Goal: Information Seeking & Learning: Learn about a topic

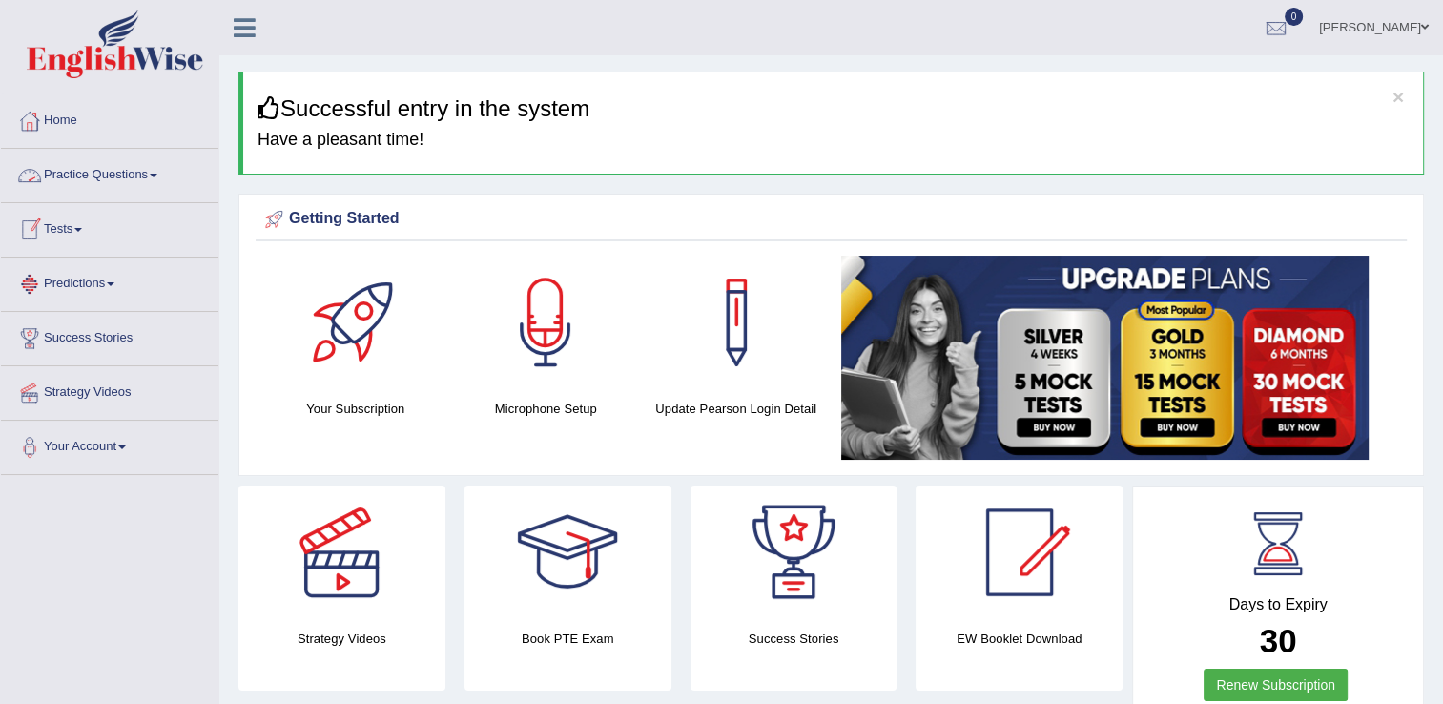
click at [104, 177] on link "Practice Questions" at bounding box center [109, 173] width 217 height 48
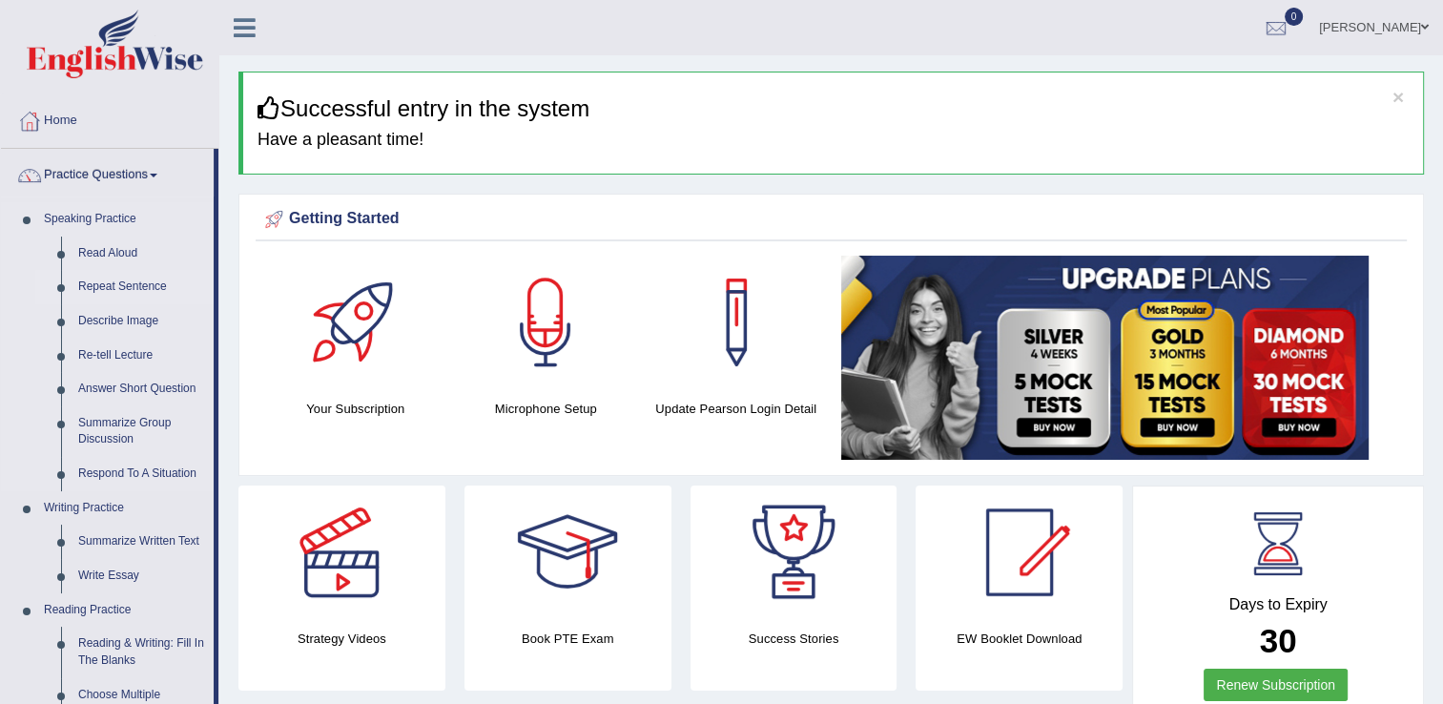
click at [113, 292] on link "Repeat Sentence" at bounding box center [142, 287] width 144 height 34
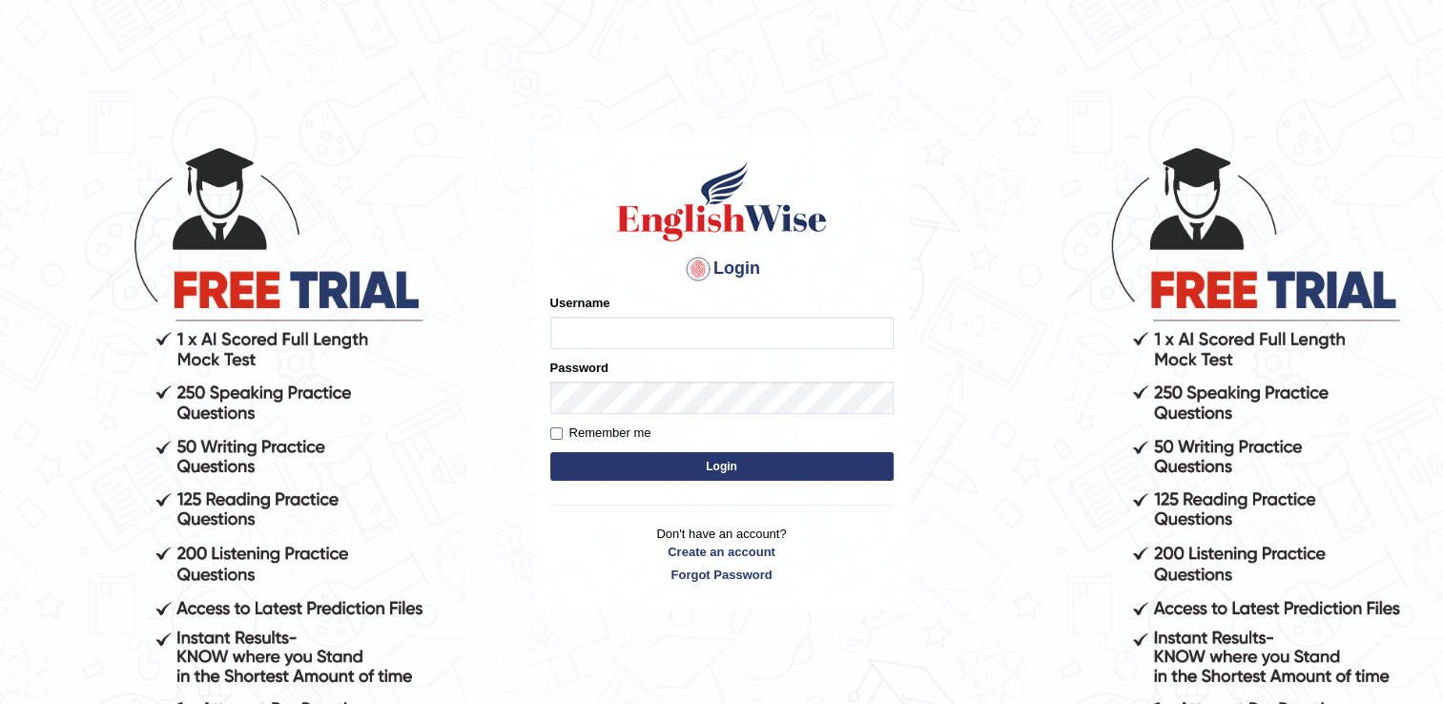
type input "Sobna"
click at [637, 467] on button "Login" at bounding box center [721, 466] width 343 height 29
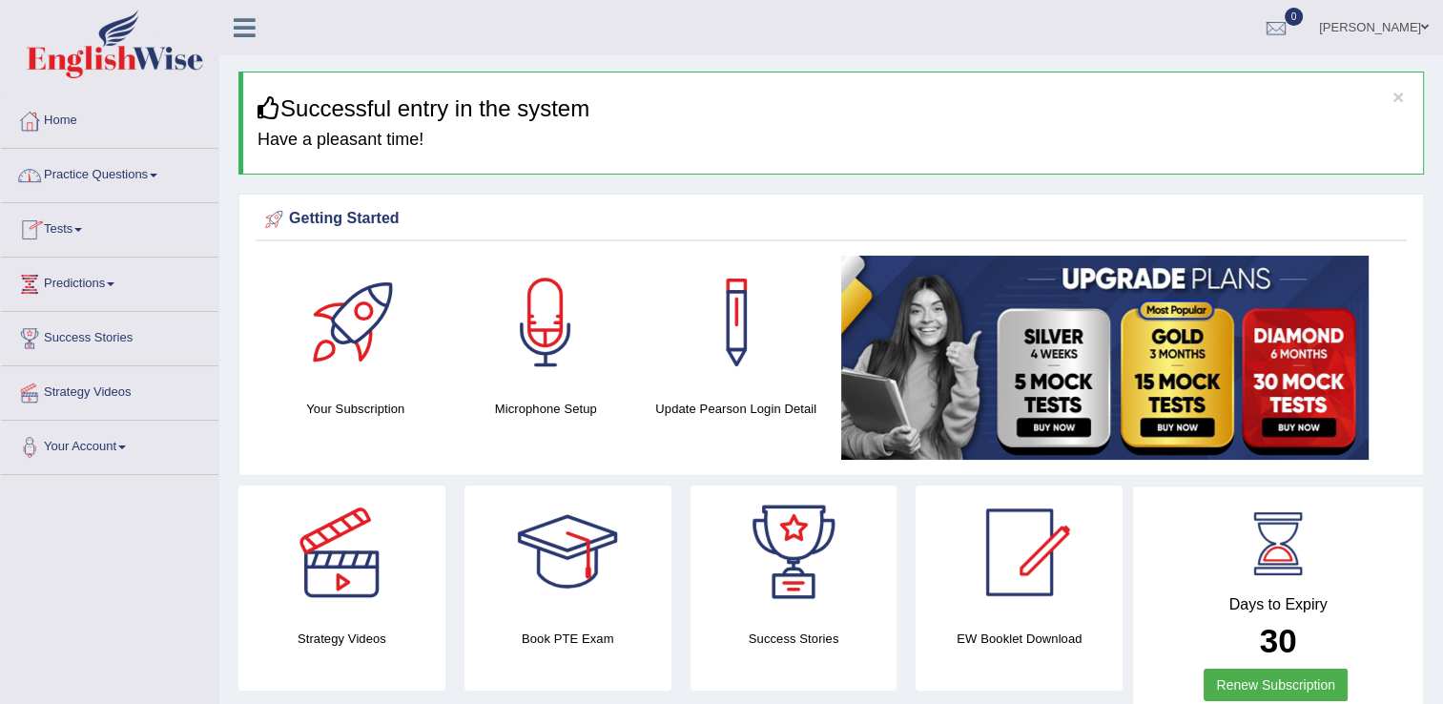
click at [99, 170] on link "Practice Questions" at bounding box center [109, 173] width 217 height 48
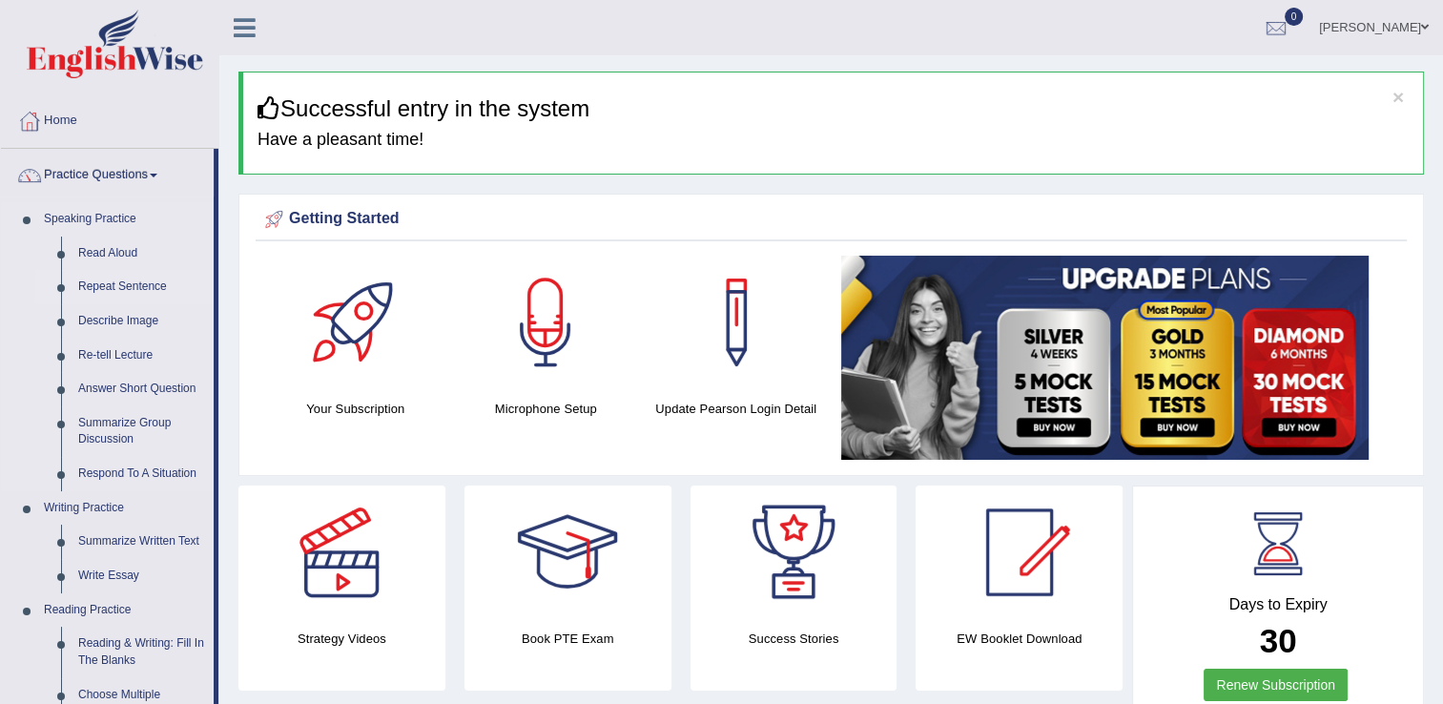
click at [114, 281] on link "Repeat Sentence" at bounding box center [142, 287] width 144 height 34
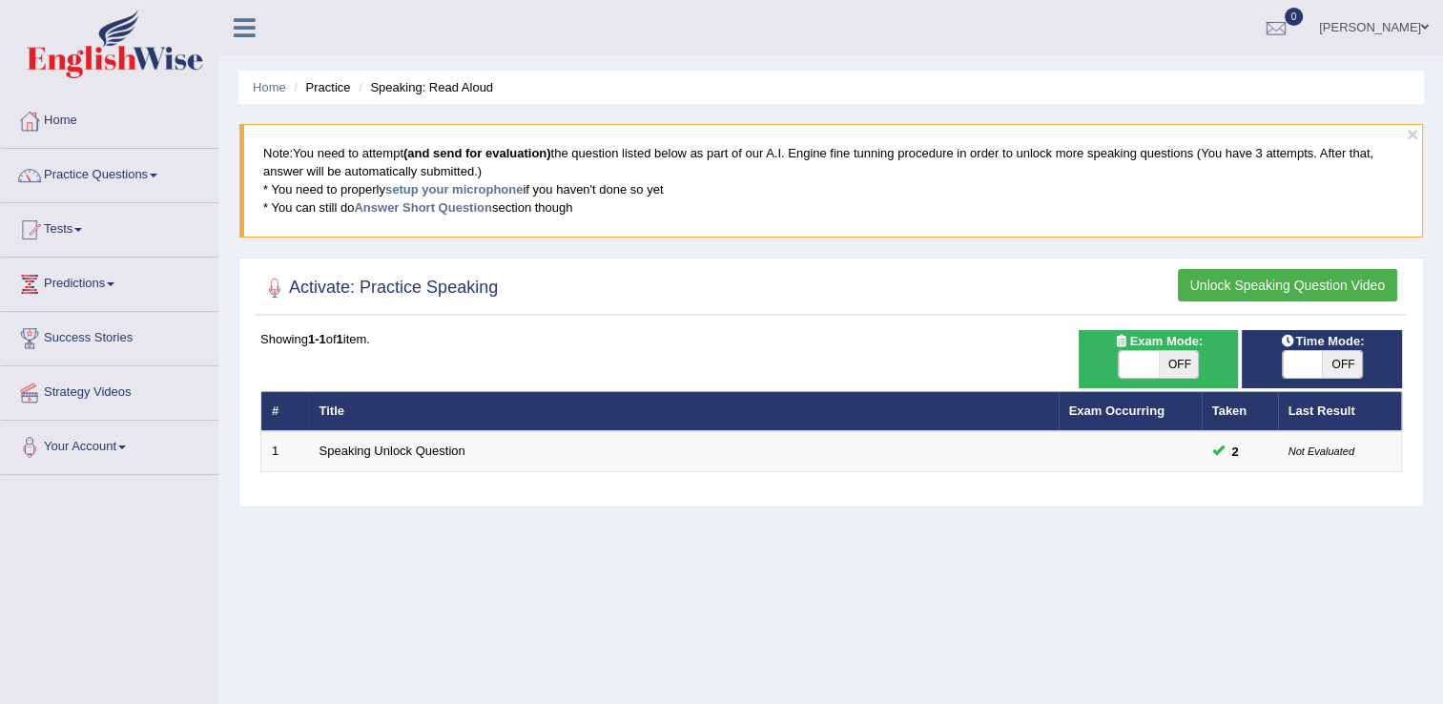
click at [1266, 277] on button "Unlock Speaking Question Video" at bounding box center [1286, 285] width 219 height 32
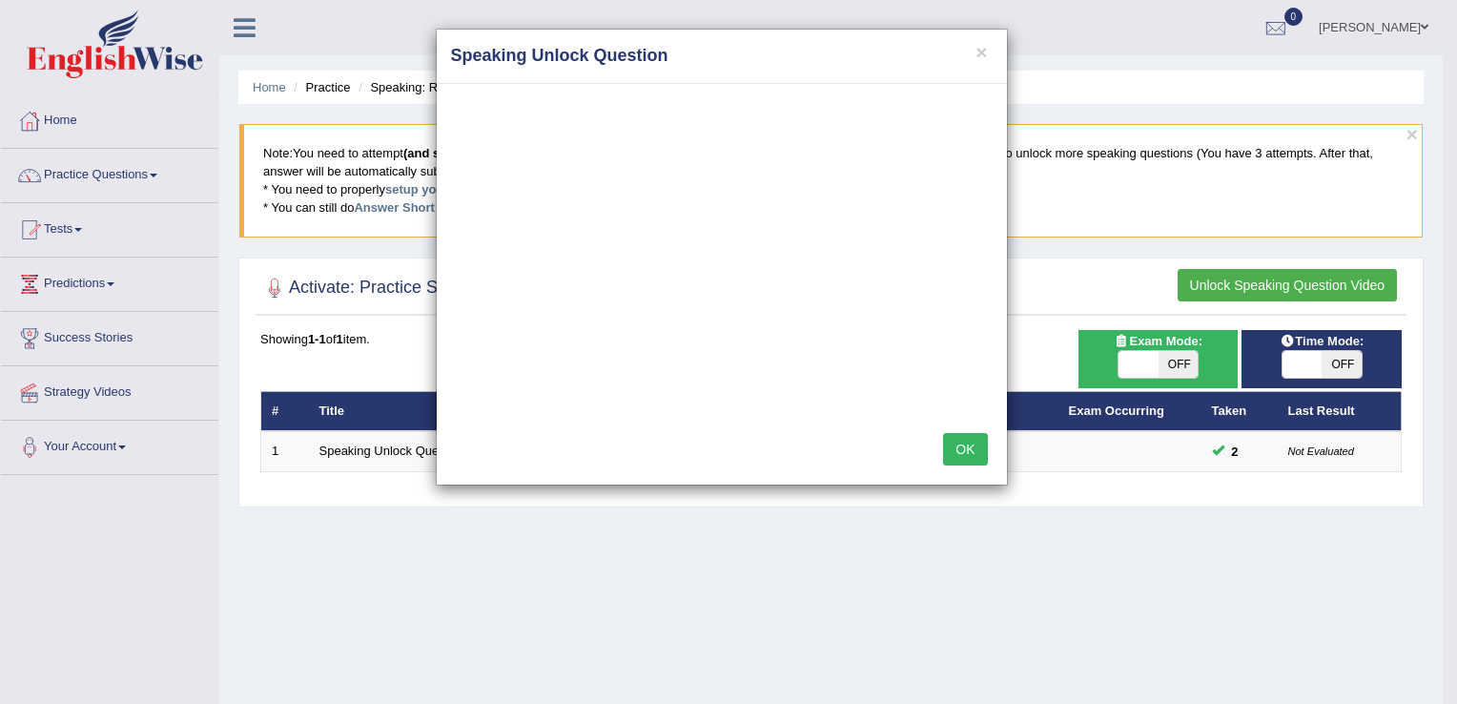
click at [953, 451] on button "OK" at bounding box center [965, 449] width 44 height 32
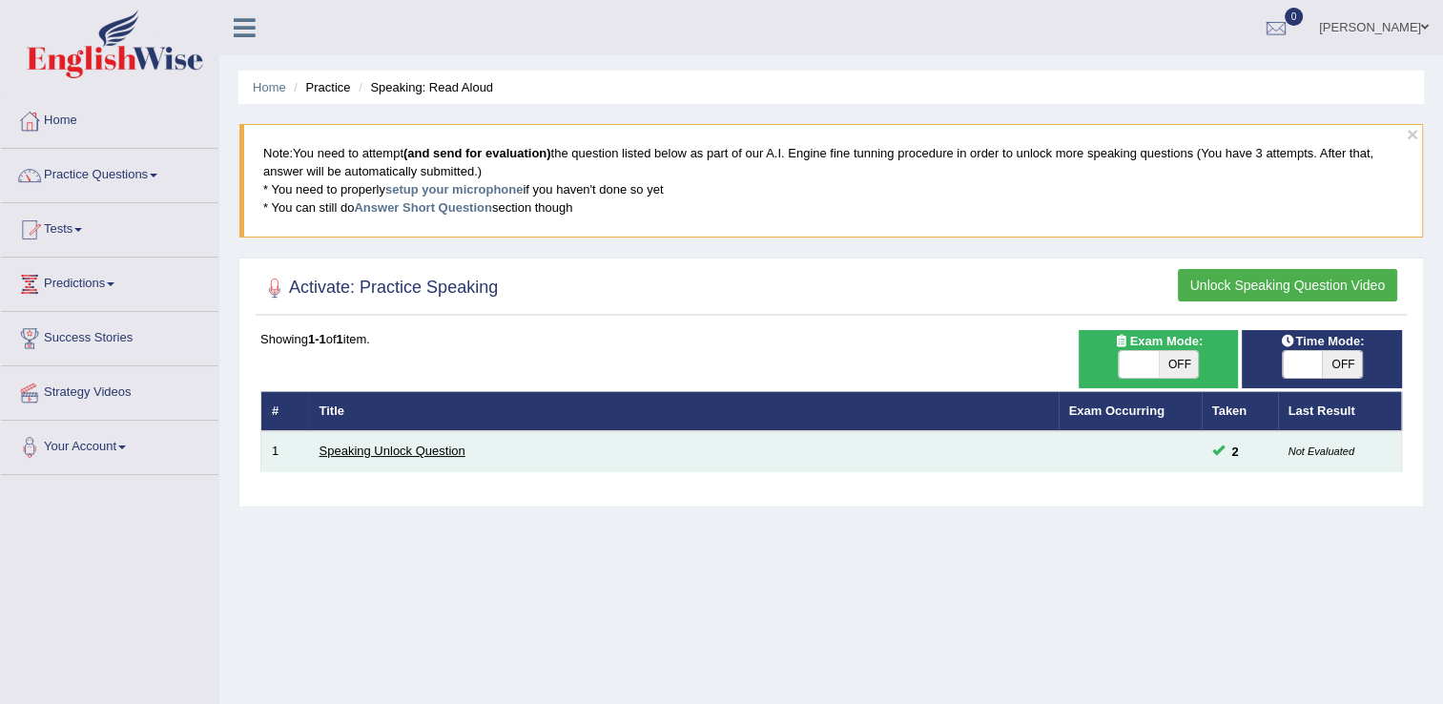
click at [458, 445] on link "Speaking Unlock Question" at bounding box center [392, 450] width 146 height 14
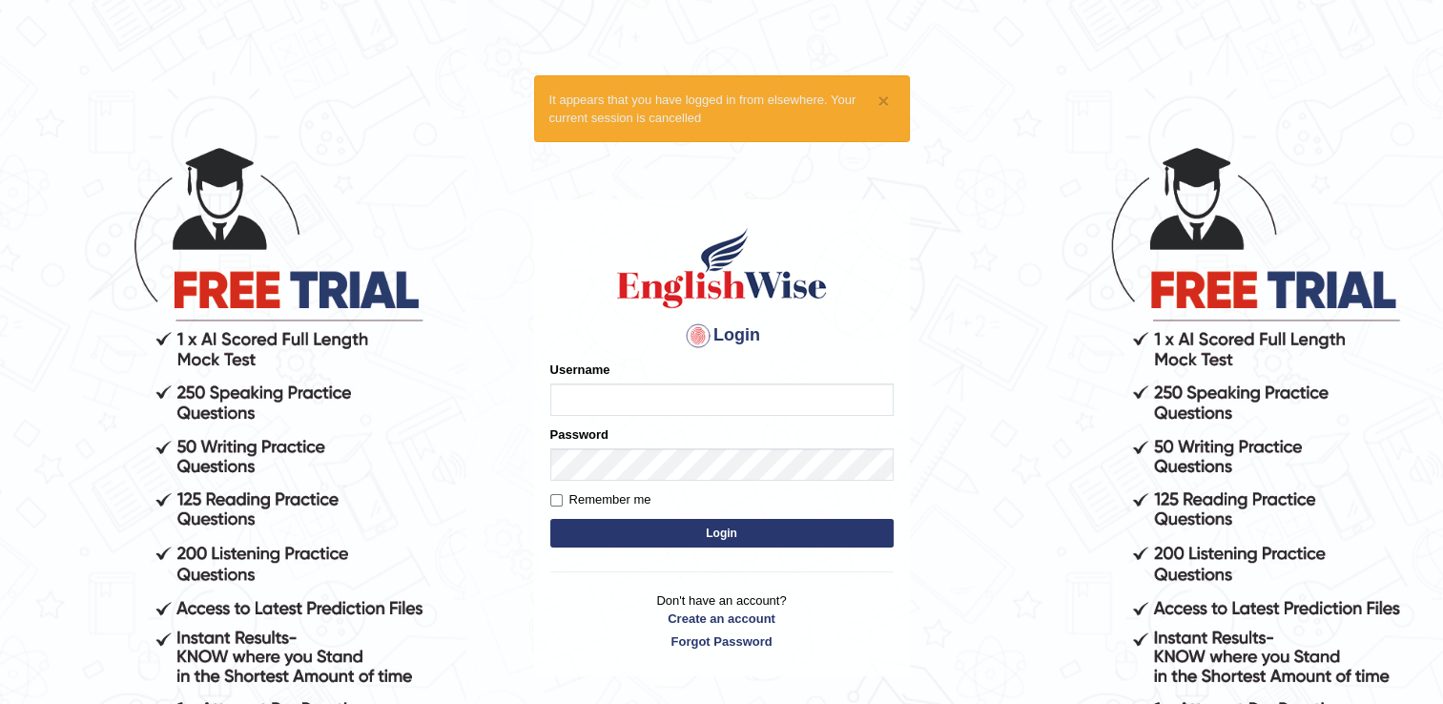
type input "Sobna"
click at [620, 540] on button "Login" at bounding box center [721, 533] width 343 height 29
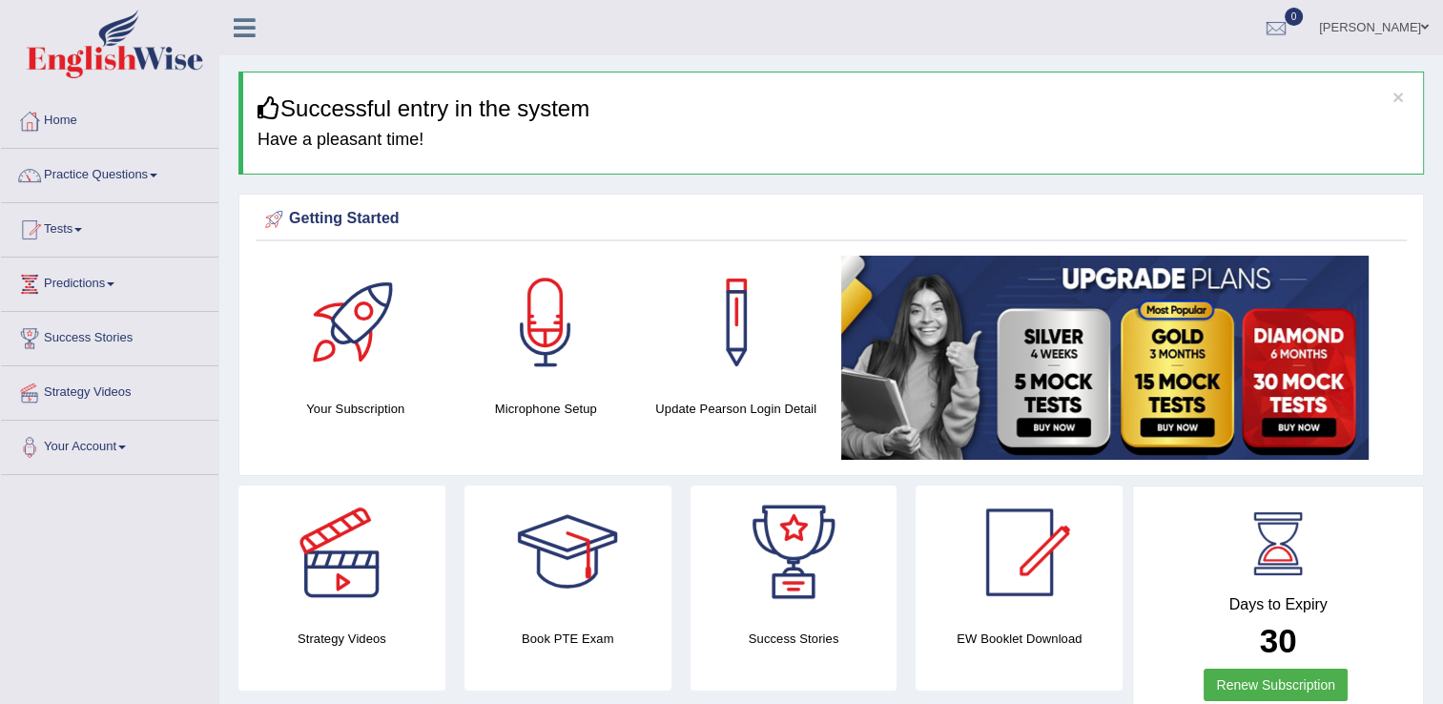
click at [124, 166] on link "Practice Questions" at bounding box center [109, 173] width 217 height 48
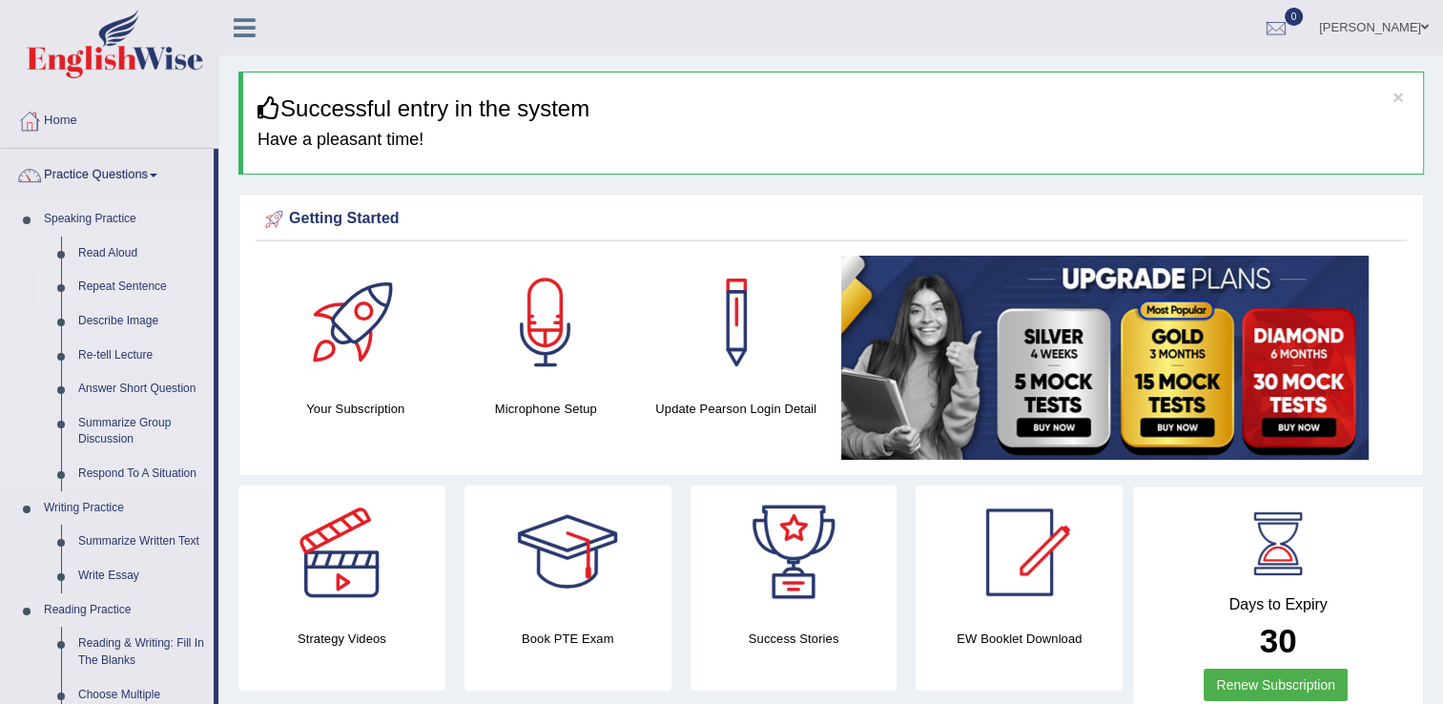
click at [111, 279] on link "Repeat Sentence" at bounding box center [142, 287] width 144 height 34
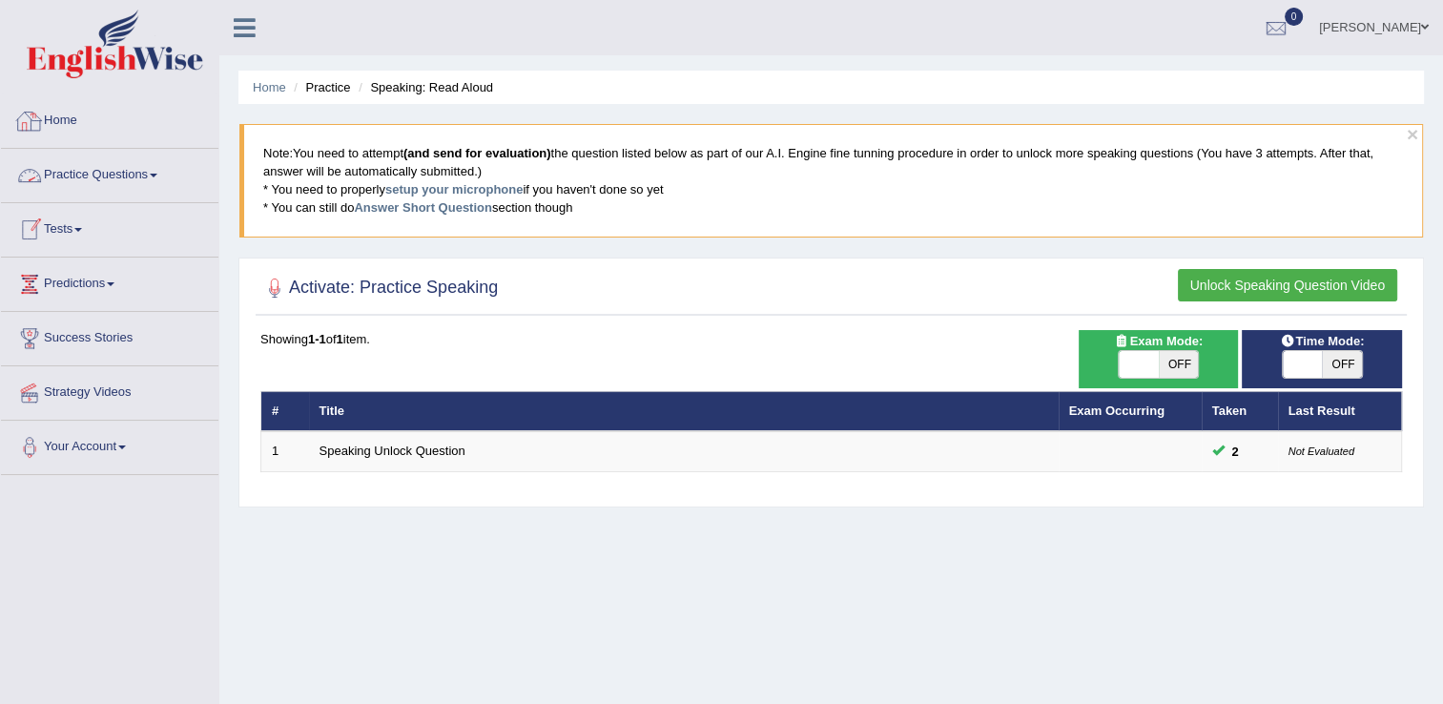
click at [85, 120] on link "Home" at bounding box center [109, 118] width 217 height 48
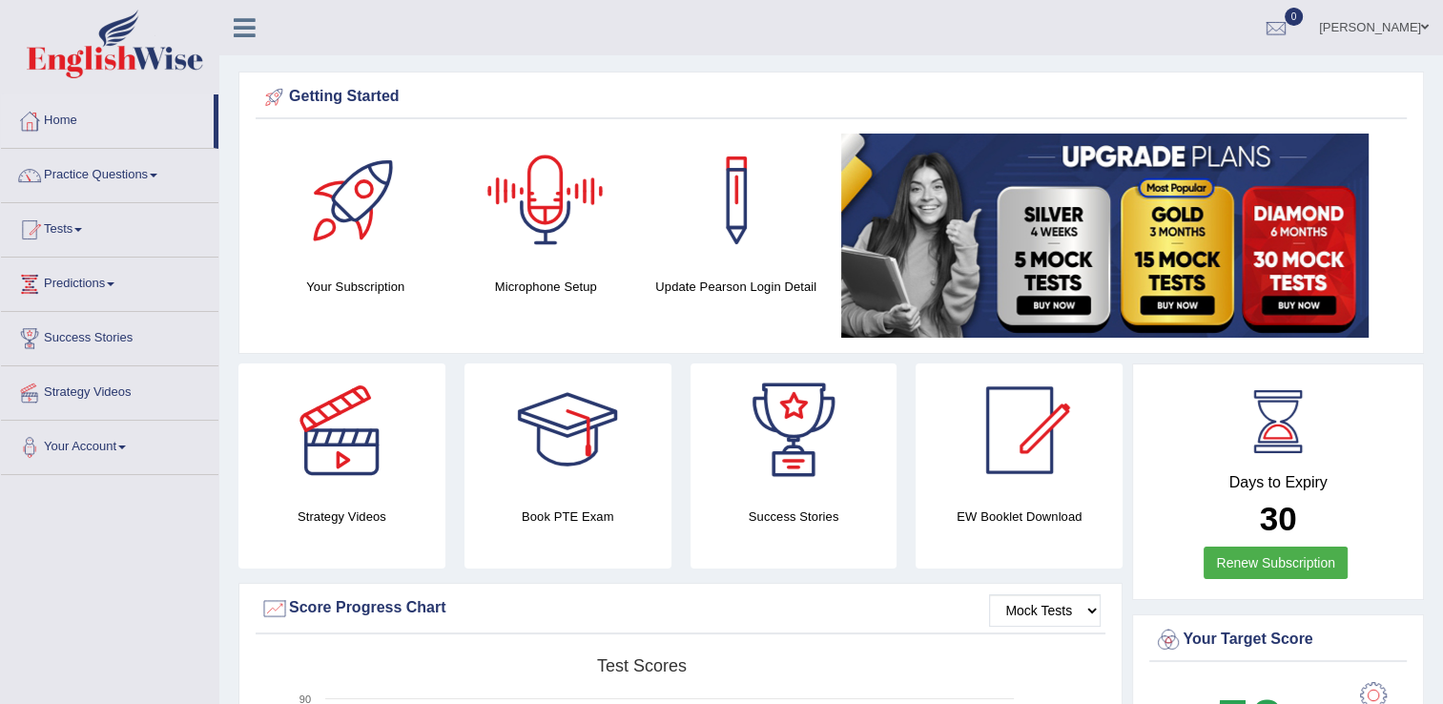
click at [535, 234] on div at bounding box center [545, 199] width 133 height 133
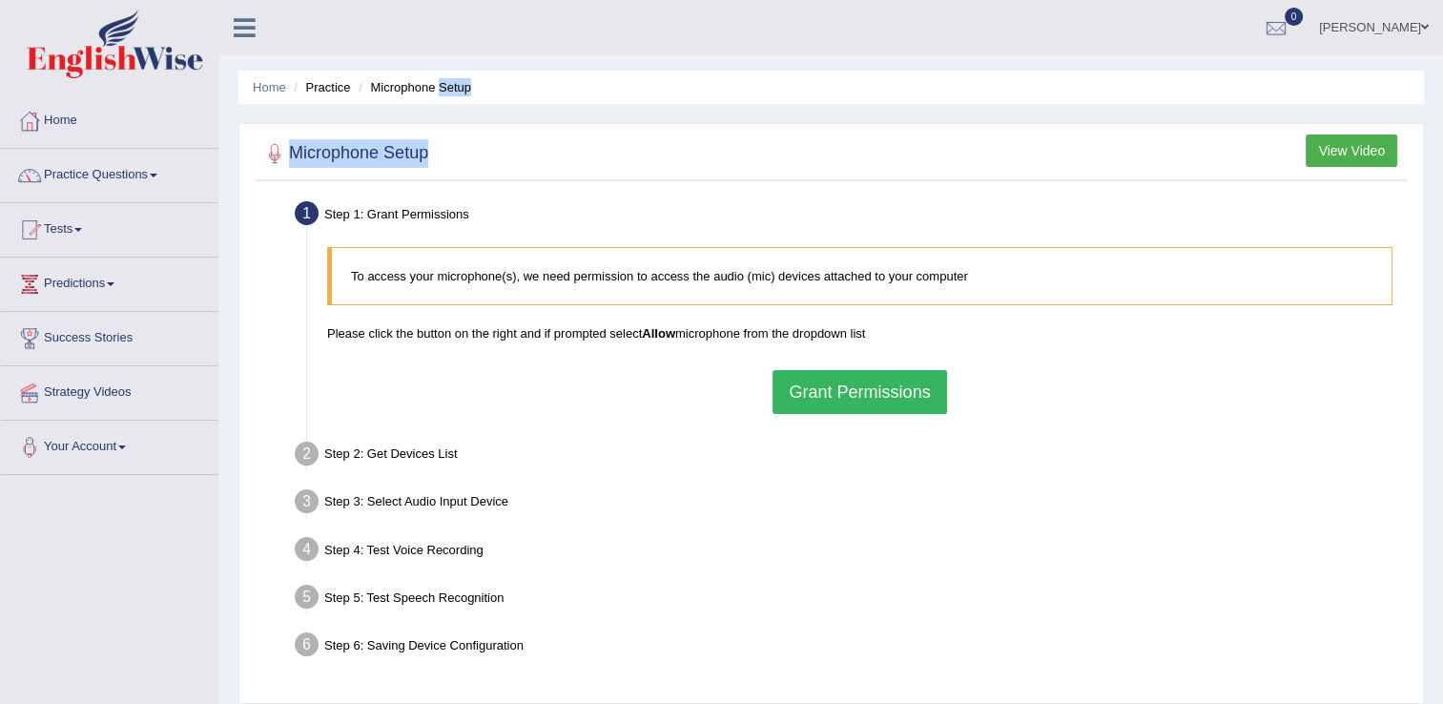
click at [782, 387] on button "Grant Permissions" at bounding box center [859, 392] width 174 height 44
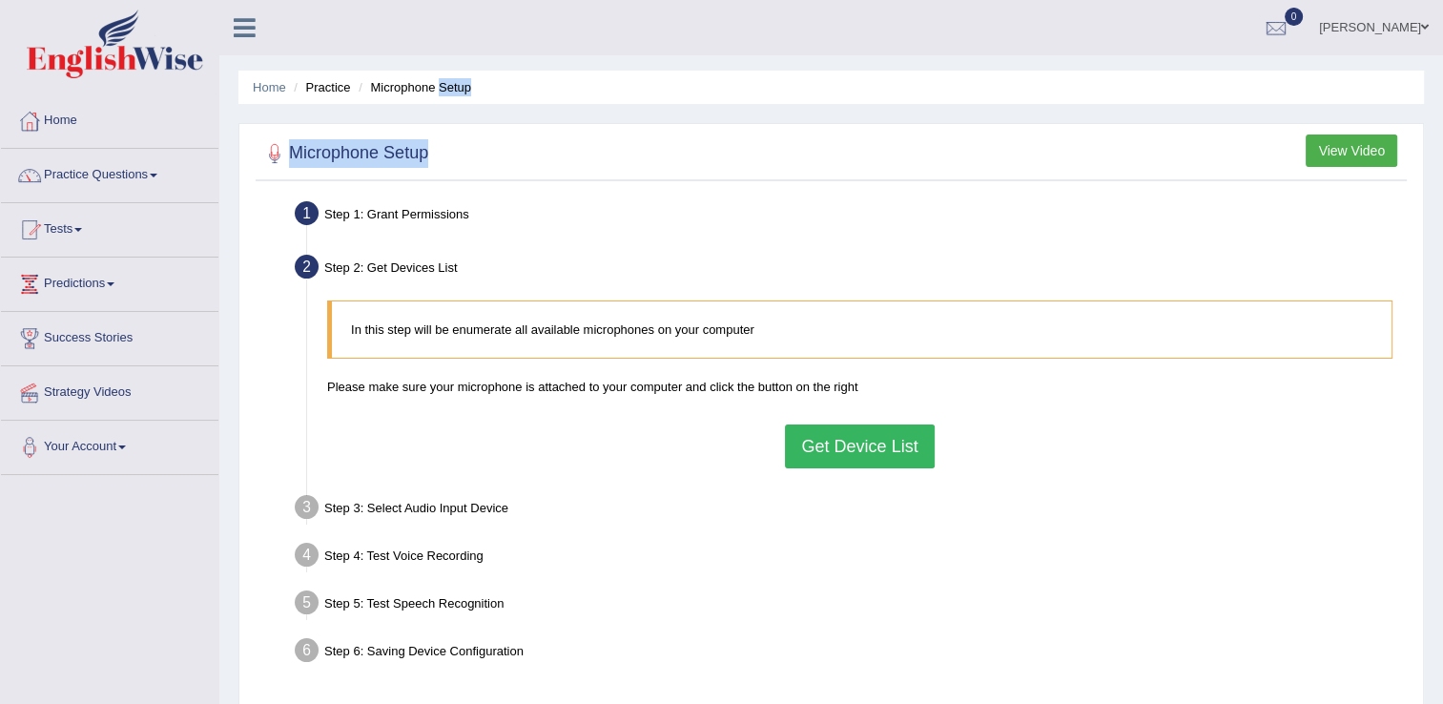
click at [862, 445] on button "Get Device List" at bounding box center [859, 446] width 149 height 44
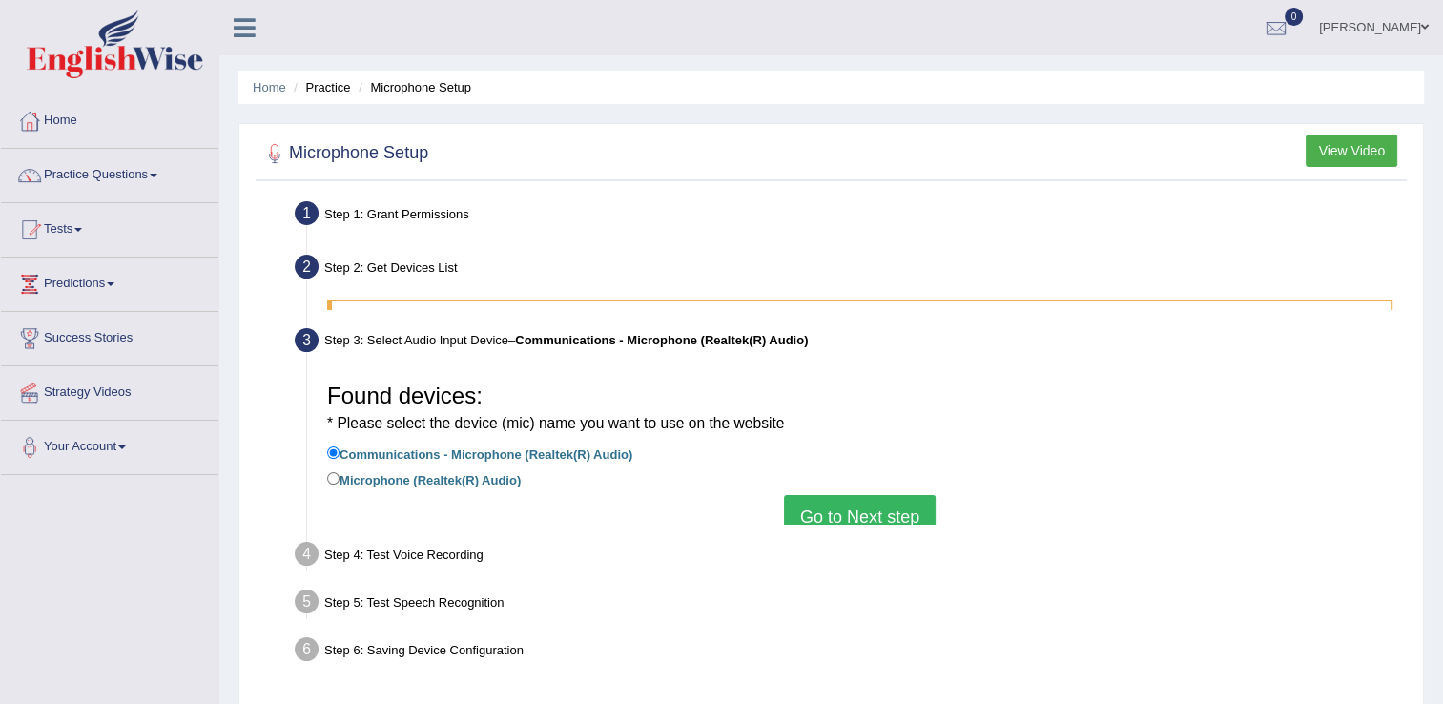
click at [862, 445] on div "Found devices: * Please select the device (mic) name you want to use on the web…" at bounding box center [859, 444] width 1084 height 160
click at [862, 445] on li "Communications - Microphone (Realtek(R) Audio)" at bounding box center [859, 455] width 1065 height 26
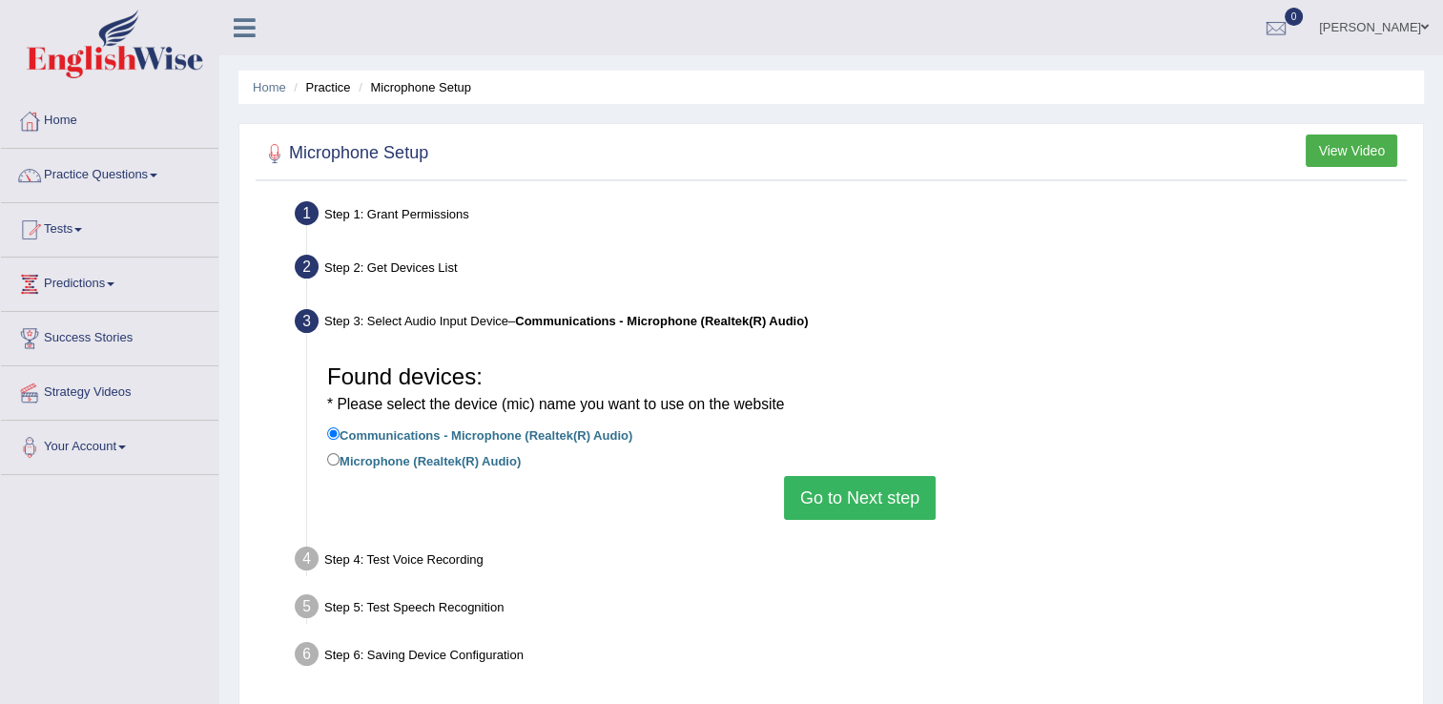
drag, startPoint x: 862, startPoint y: 445, endPoint x: 845, endPoint y: 520, distance: 76.3
click at [845, 520] on div "Found devices: * Please select the device (mic) name you want to use on the web…" at bounding box center [859, 437] width 1084 height 184
drag, startPoint x: 845, startPoint y: 520, endPoint x: 824, endPoint y: 489, distance: 37.0
click at [824, 489] on button "Go to Next step" at bounding box center [860, 498] width 152 height 44
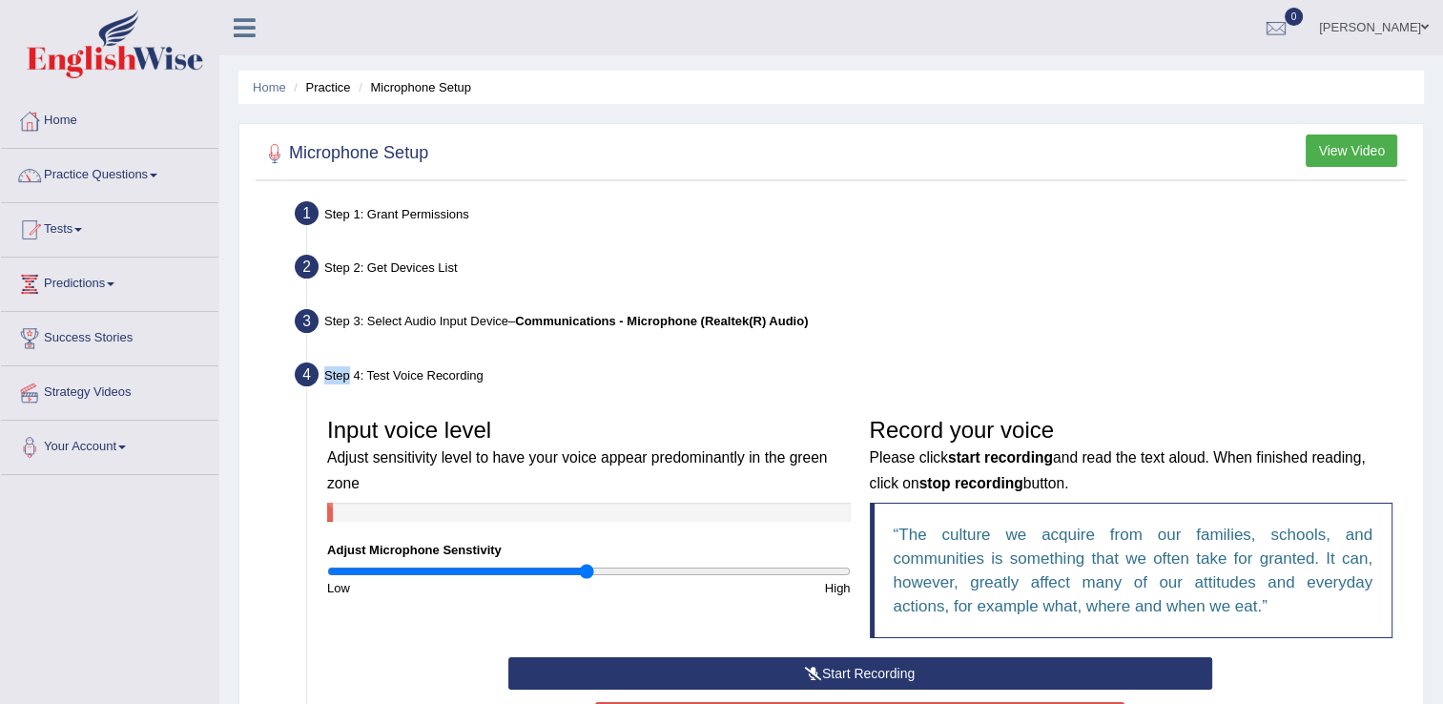
click at [786, 672] on button "Start Recording" at bounding box center [860, 673] width 704 height 32
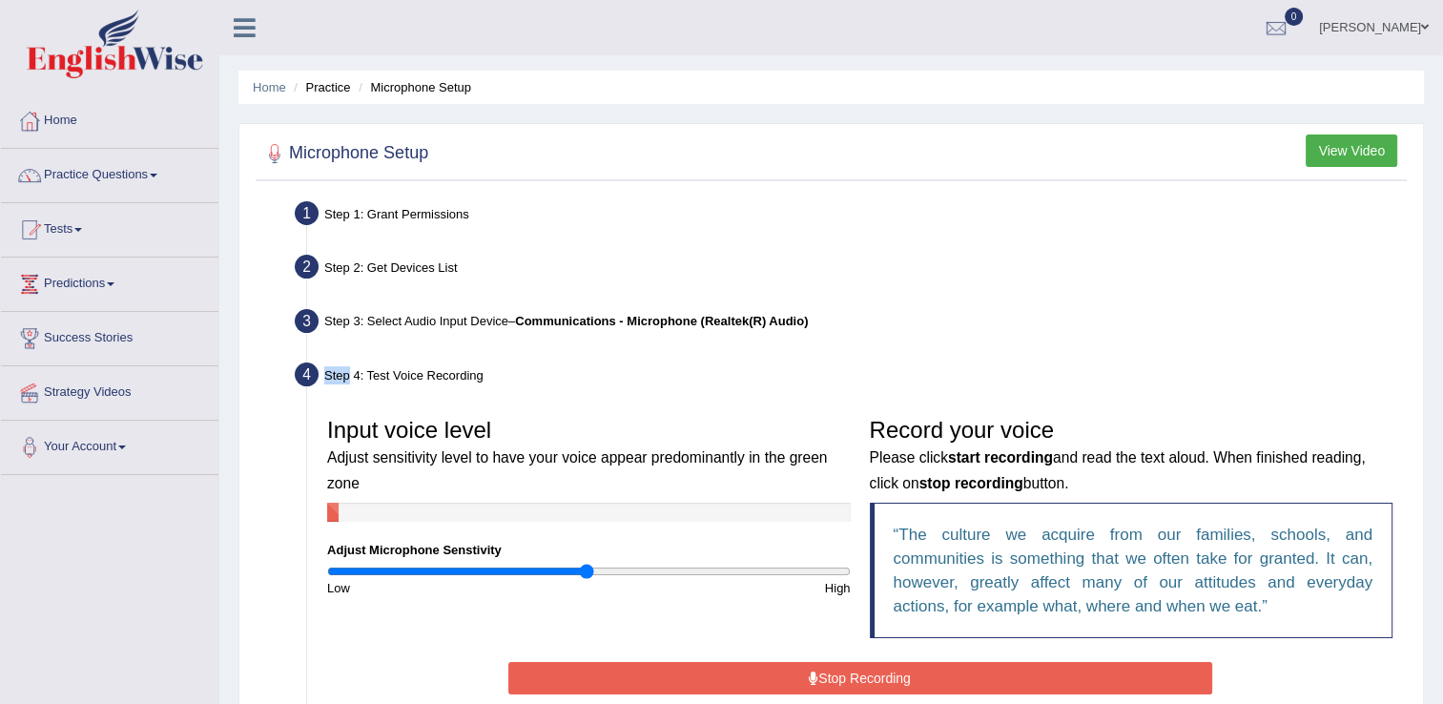
click at [786, 672] on button "Stop Recording" at bounding box center [860, 678] width 704 height 32
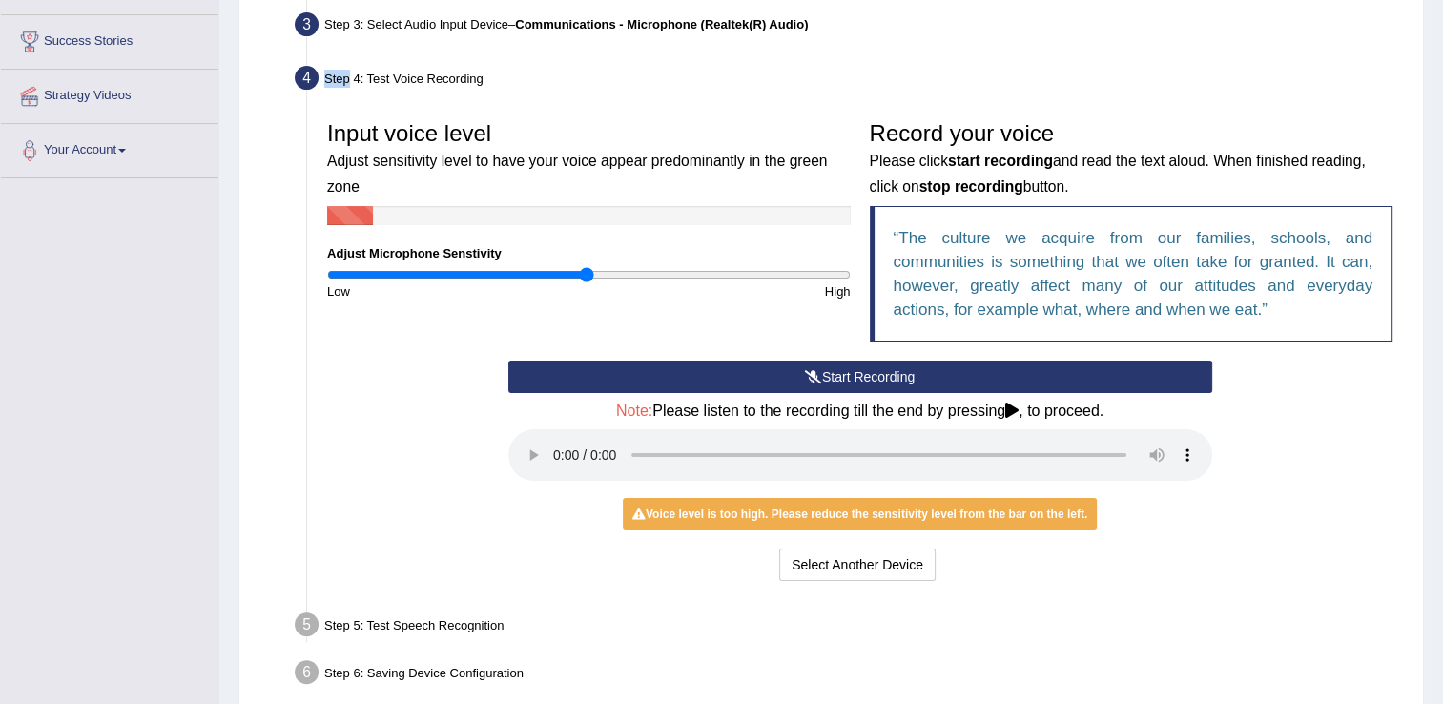
scroll to position [297, 0]
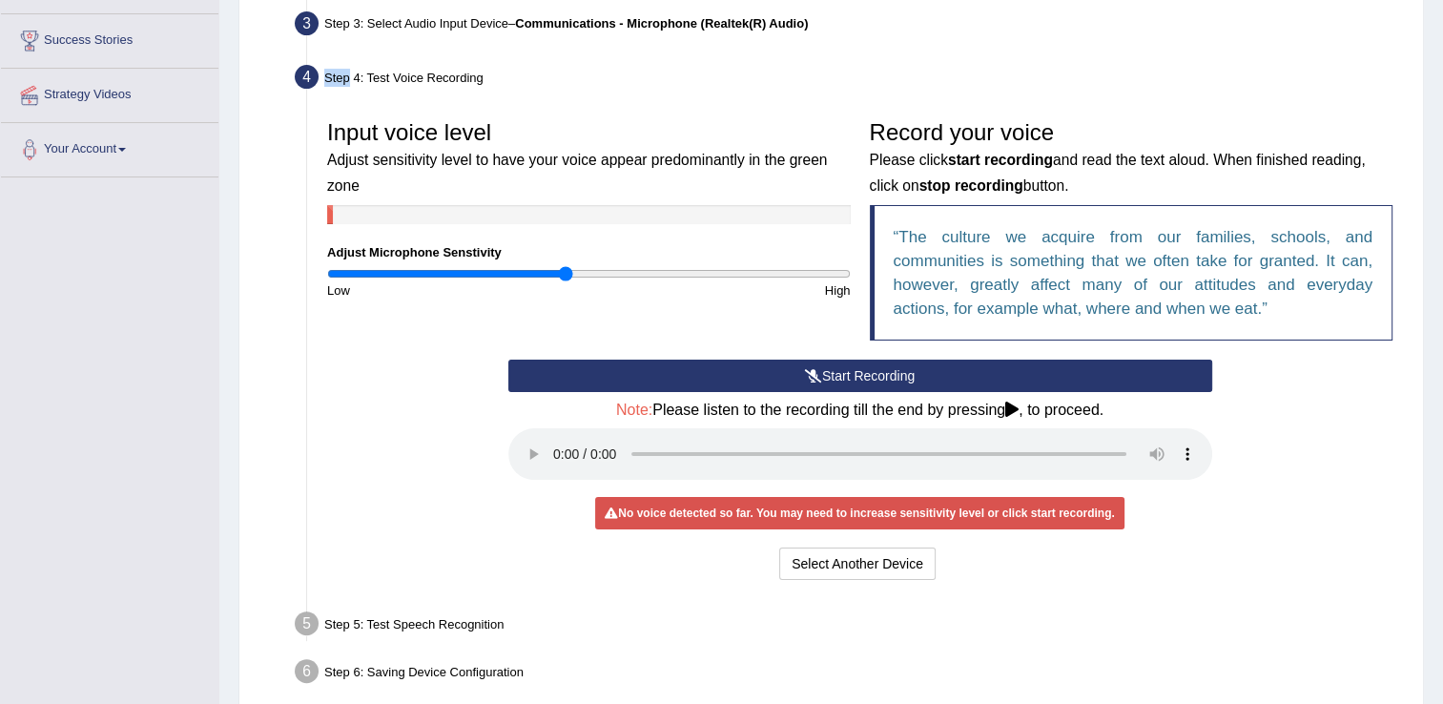
drag, startPoint x: 583, startPoint y: 275, endPoint x: 564, endPoint y: 276, distance: 18.1
type input "0.92"
click at [564, 276] on input "range" at bounding box center [588, 273] width 523 height 15
drag, startPoint x: 564, startPoint y: 276, endPoint x: 1266, endPoint y: 535, distance: 748.1
click at [1266, 535] on div "Start Recording Stop Recording Note: Please listen to the recording till the en…" at bounding box center [859, 471] width 1084 height 225
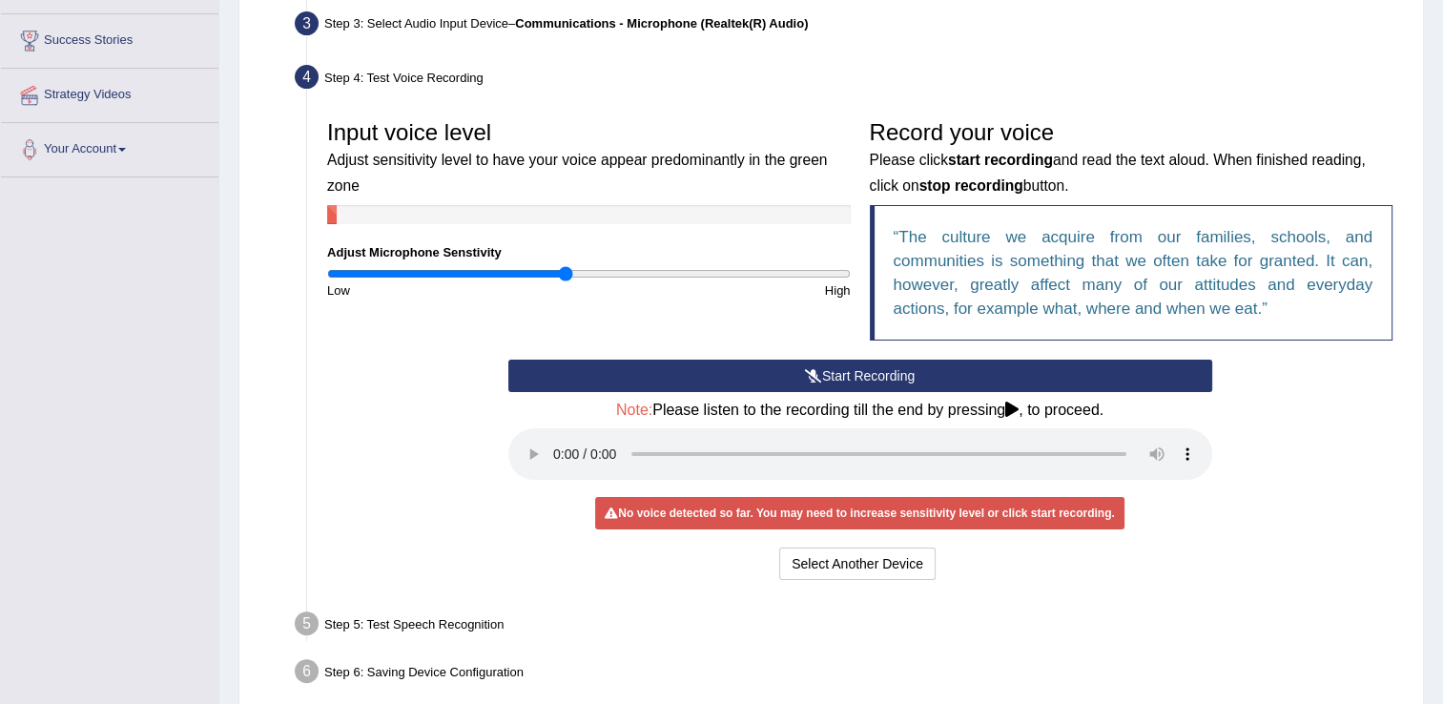
click at [781, 372] on button "Start Recording" at bounding box center [860, 375] width 704 height 32
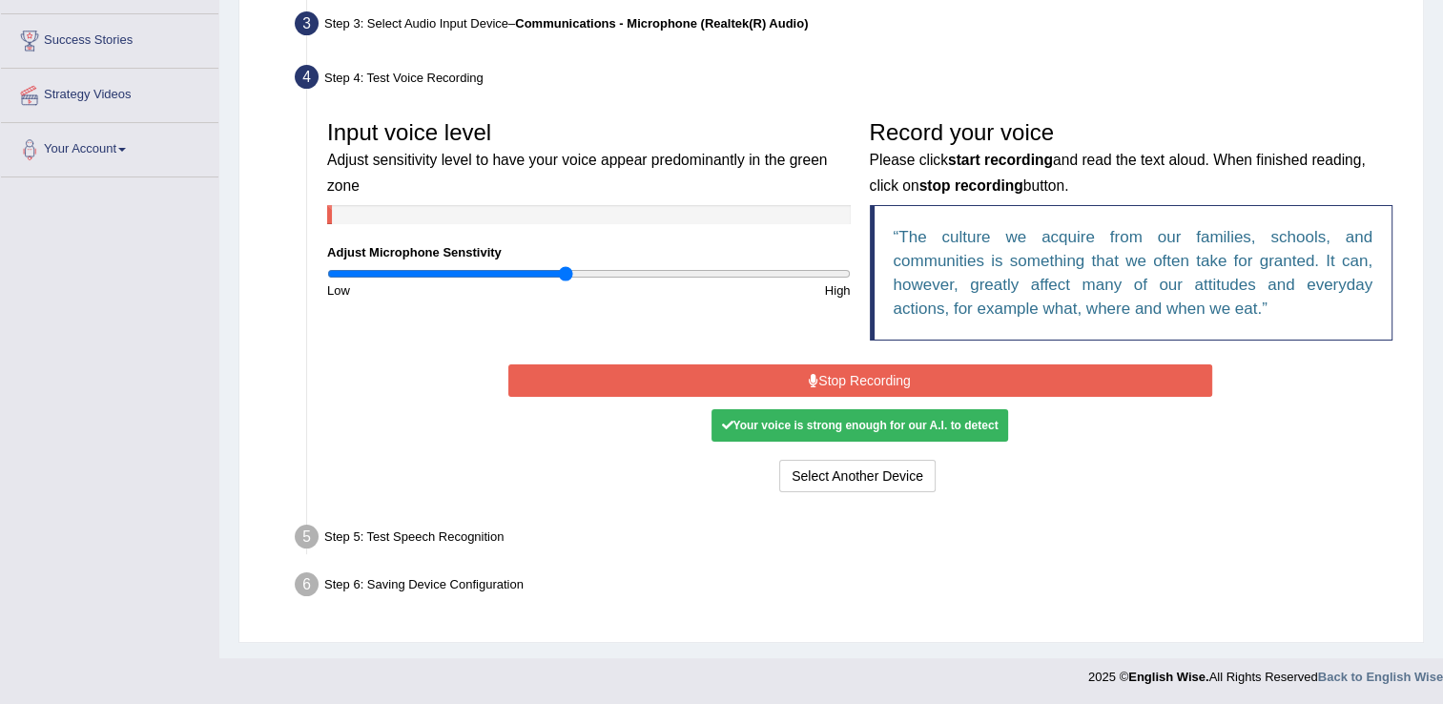
click at [795, 368] on button "Stop Recording" at bounding box center [860, 380] width 704 height 32
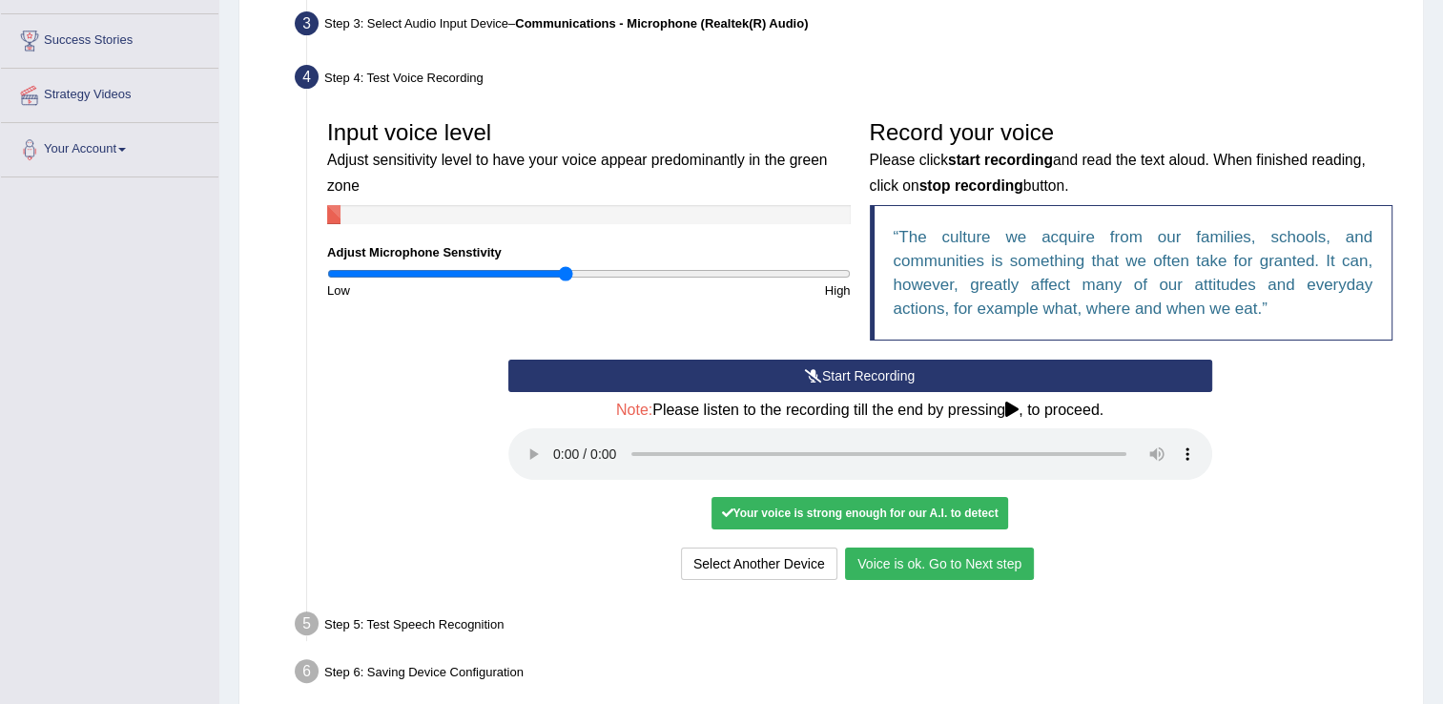
click at [441, 448] on div "Start Recording Stop Recording Note: Please listen to the recording till the en…" at bounding box center [859, 471] width 1084 height 225
click at [894, 562] on button "Voice is ok. Go to Next step" at bounding box center [939, 563] width 189 height 32
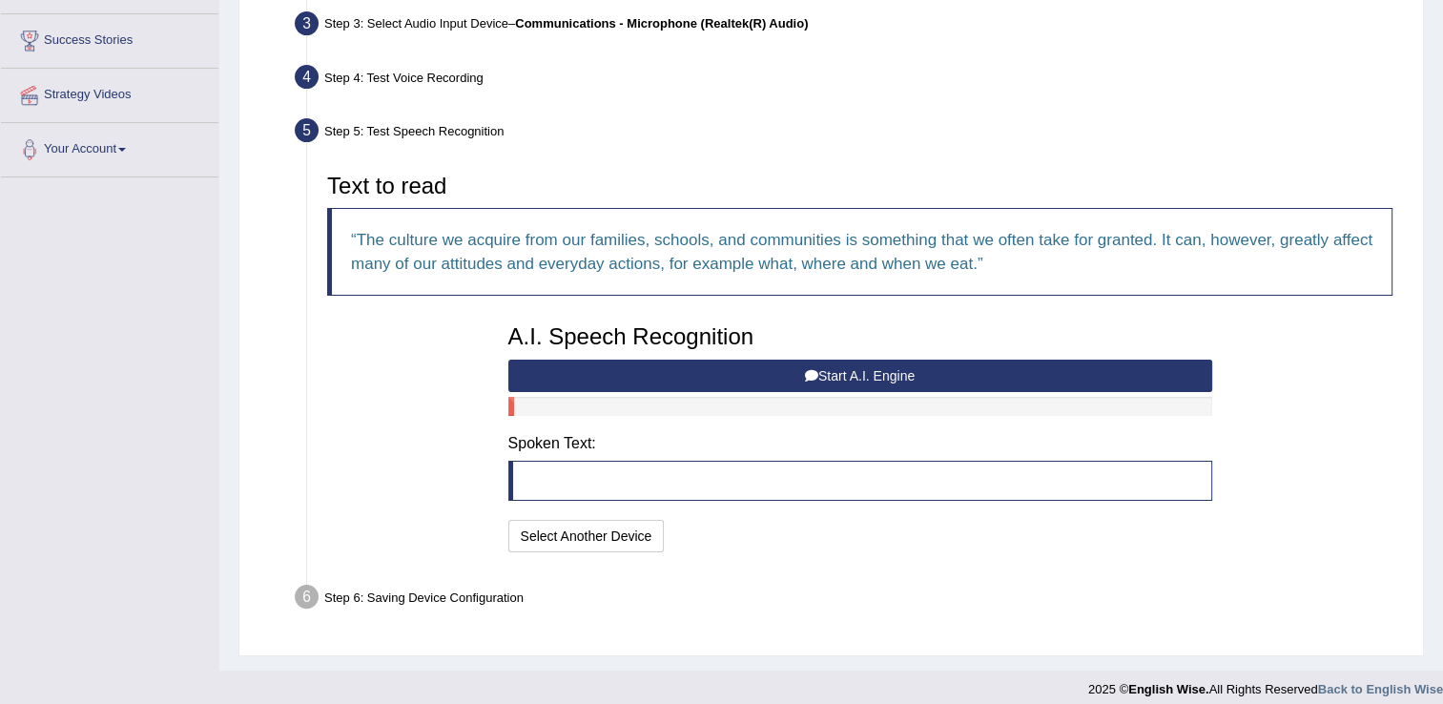
click at [829, 373] on button "Start A.I. Engine" at bounding box center [860, 375] width 704 height 32
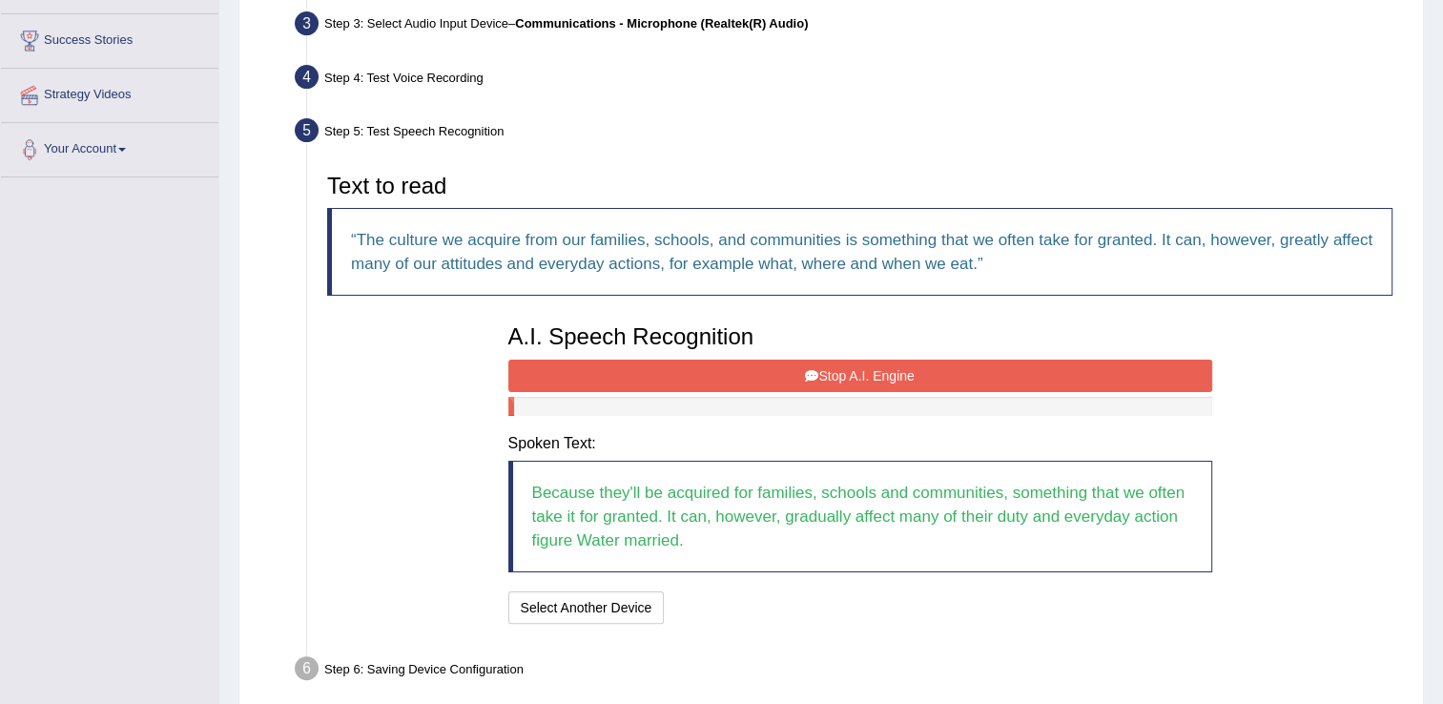
click at [760, 376] on button "Stop A.I. Engine" at bounding box center [860, 375] width 704 height 32
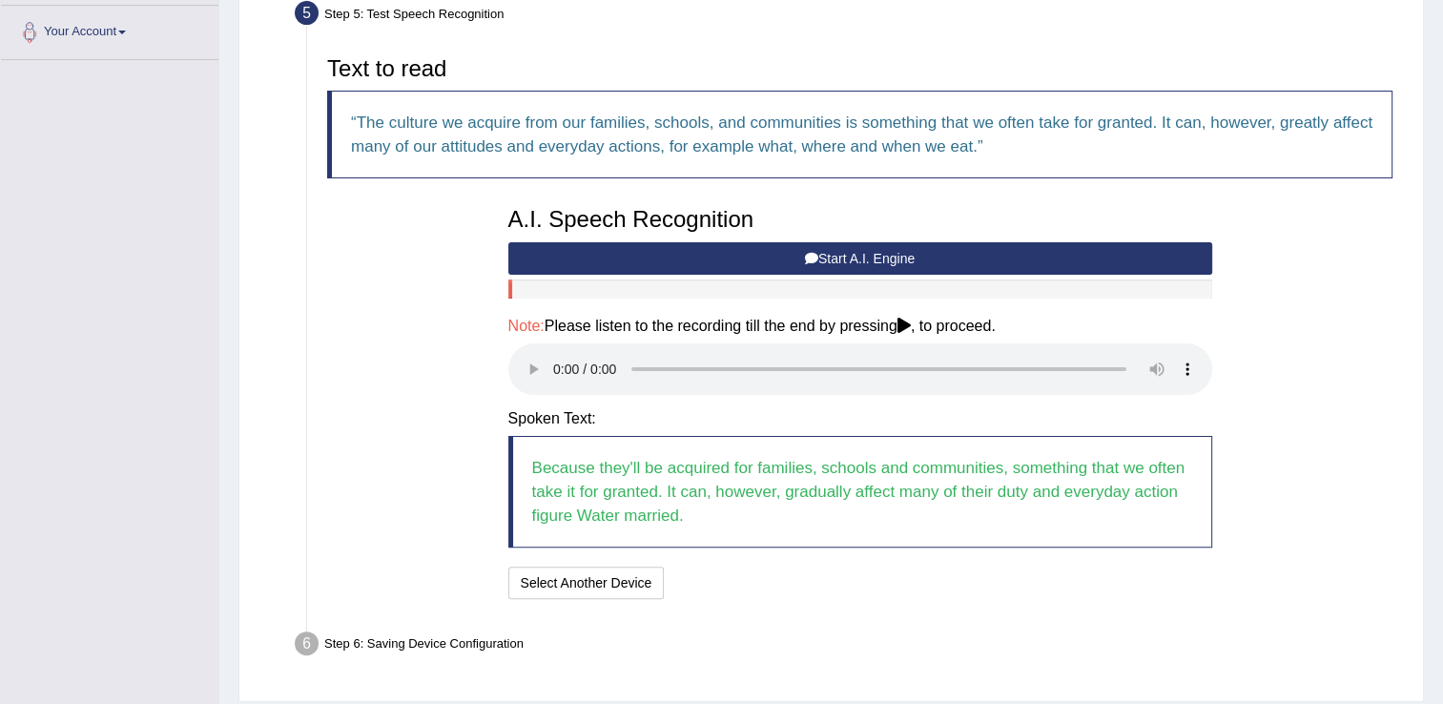
scroll to position [473, 0]
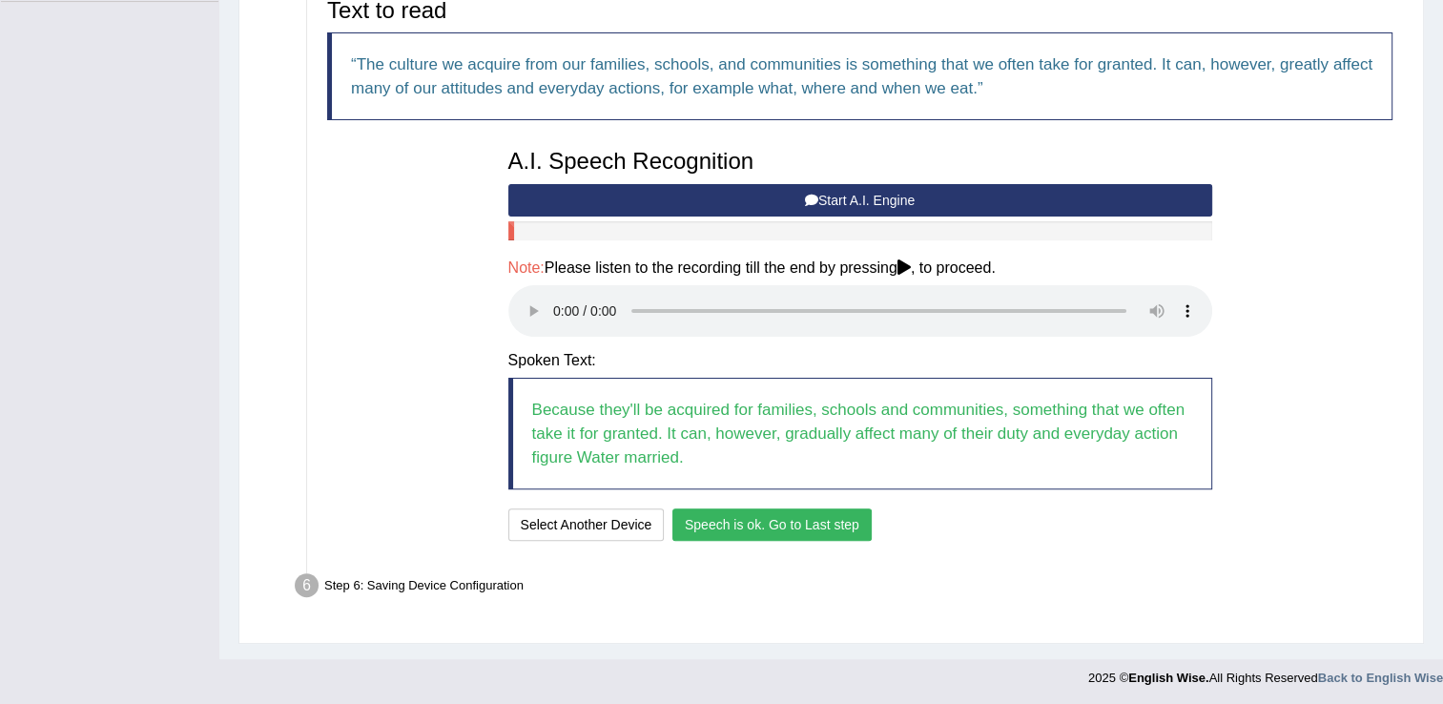
click at [698, 522] on button "Speech is ok. Go to Last step" at bounding box center [771, 524] width 199 height 32
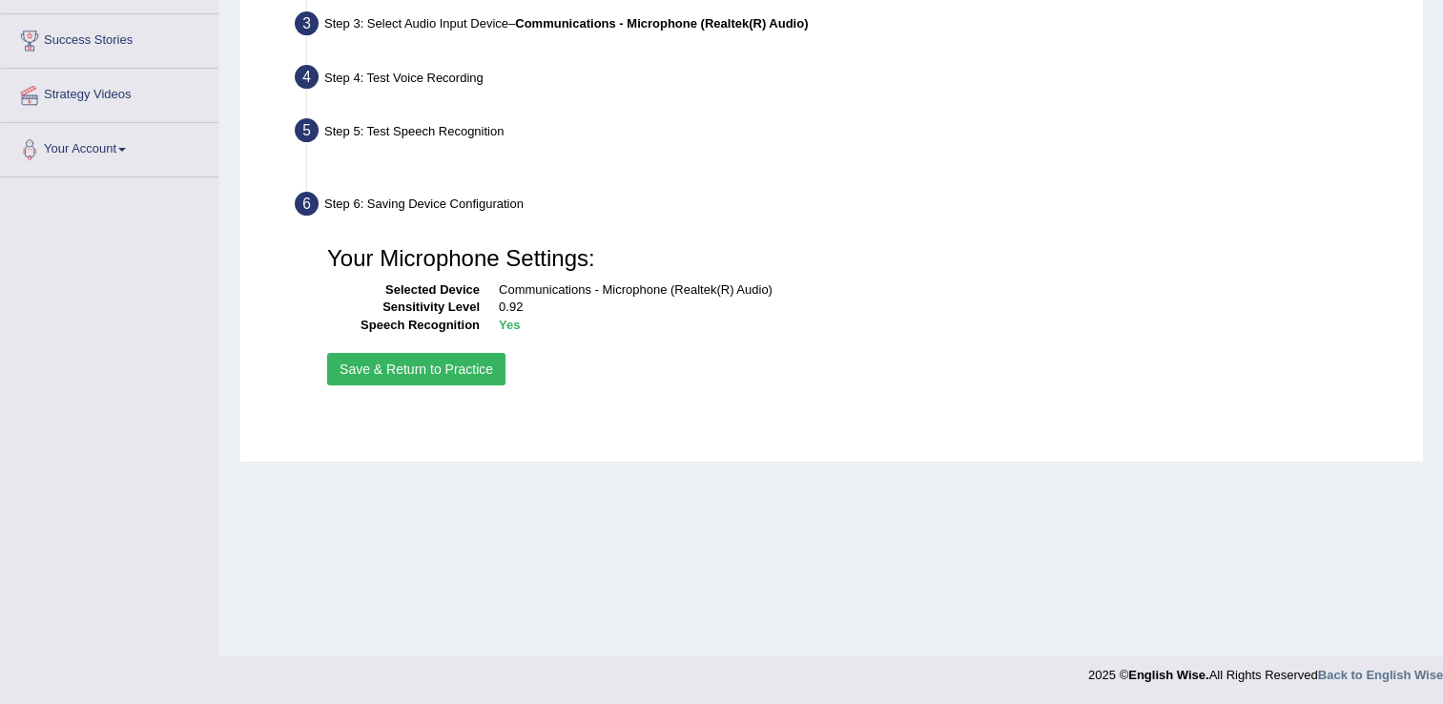
scroll to position [297, 0]
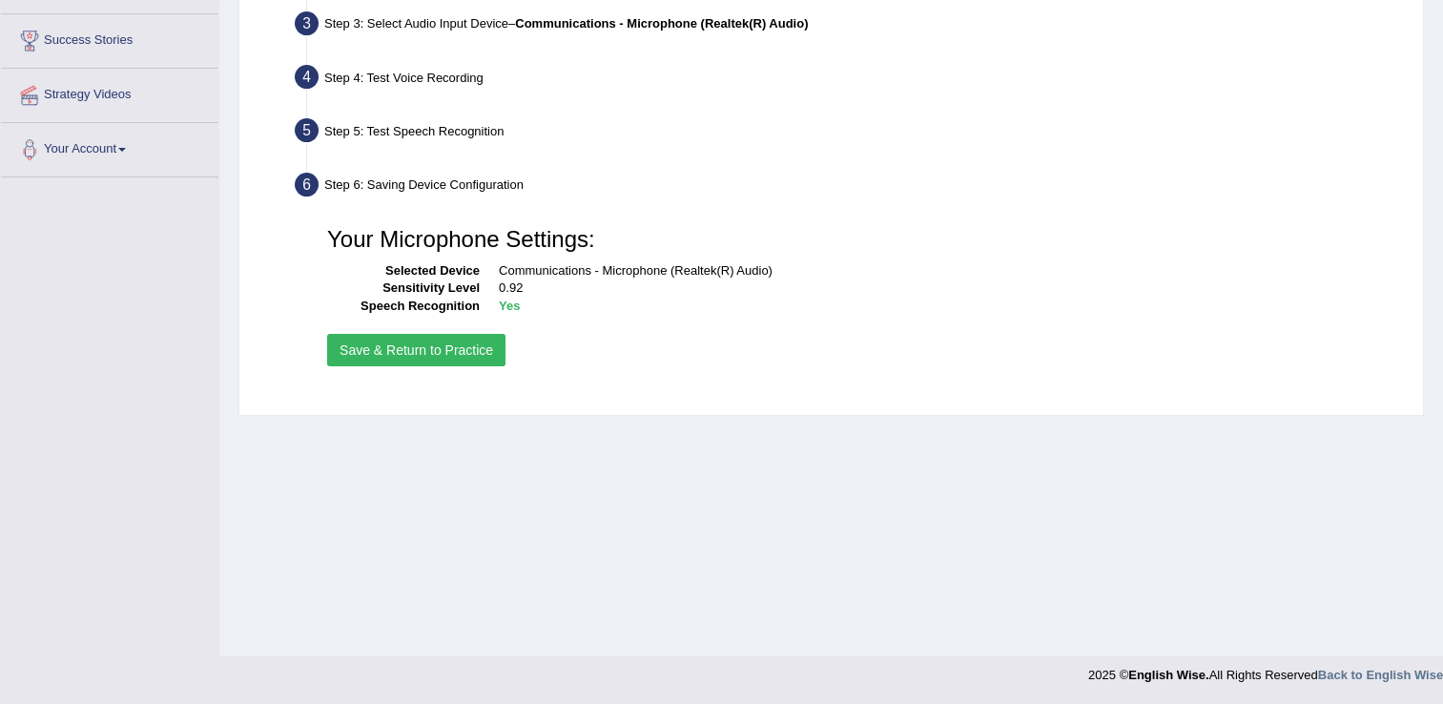
click at [478, 351] on button "Save & Return to Practice" at bounding box center [416, 350] width 178 height 32
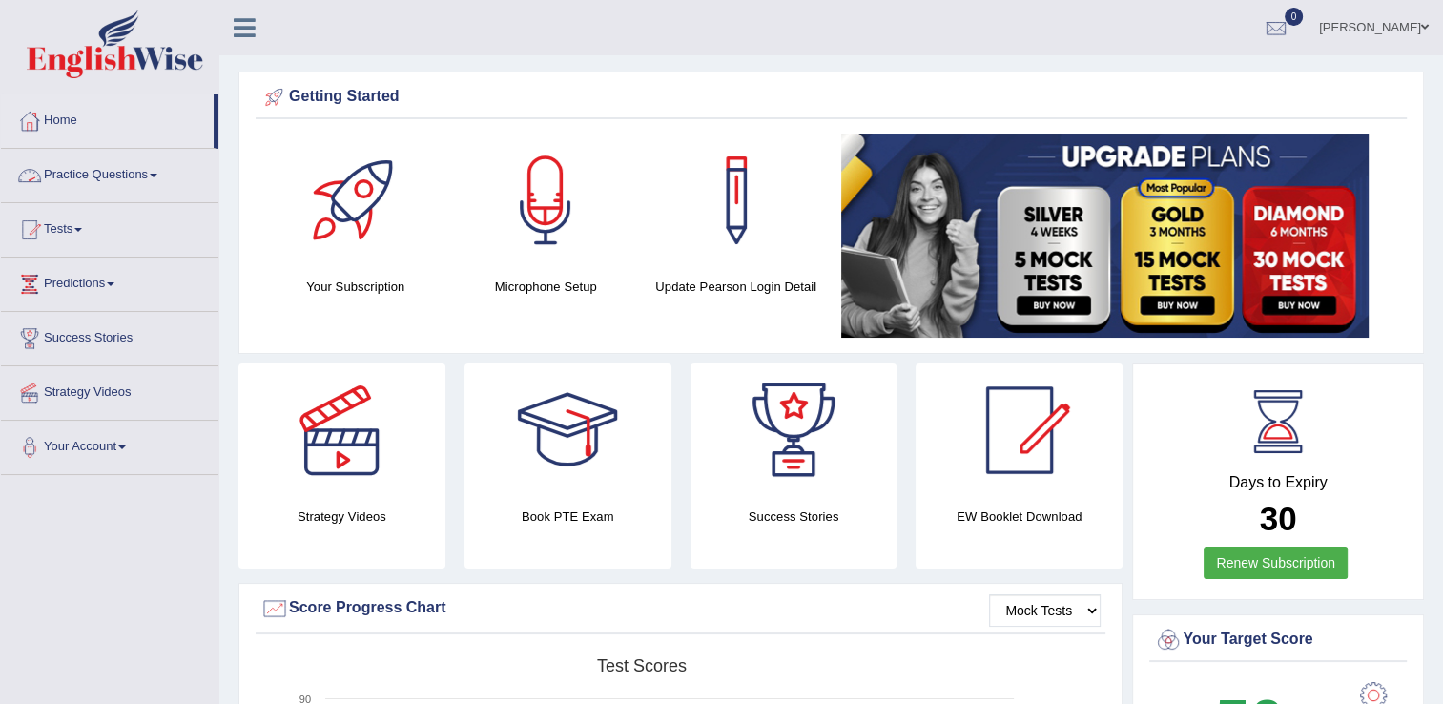
click at [107, 170] on link "Practice Questions" at bounding box center [109, 173] width 217 height 48
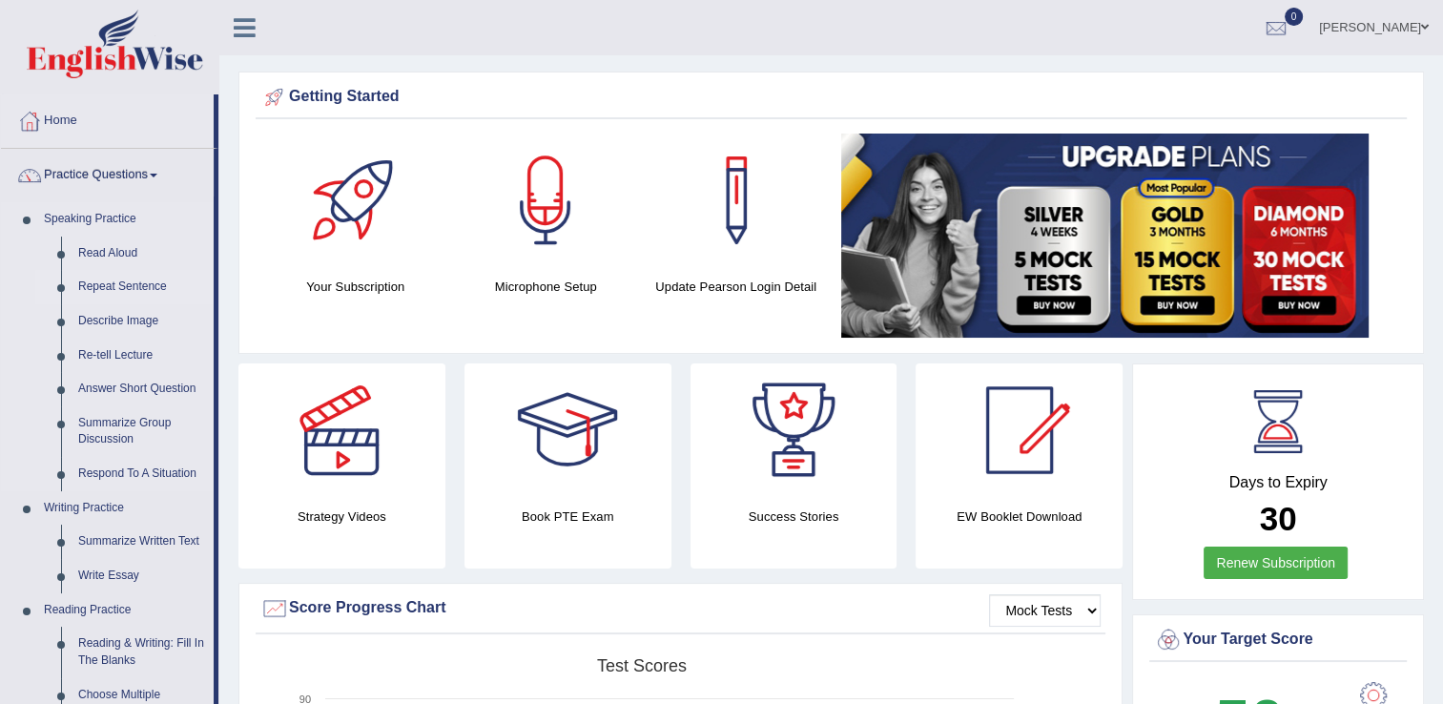
click at [105, 284] on link "Repeat Sentence" at bounding box center [142, 287] width 144 height 34
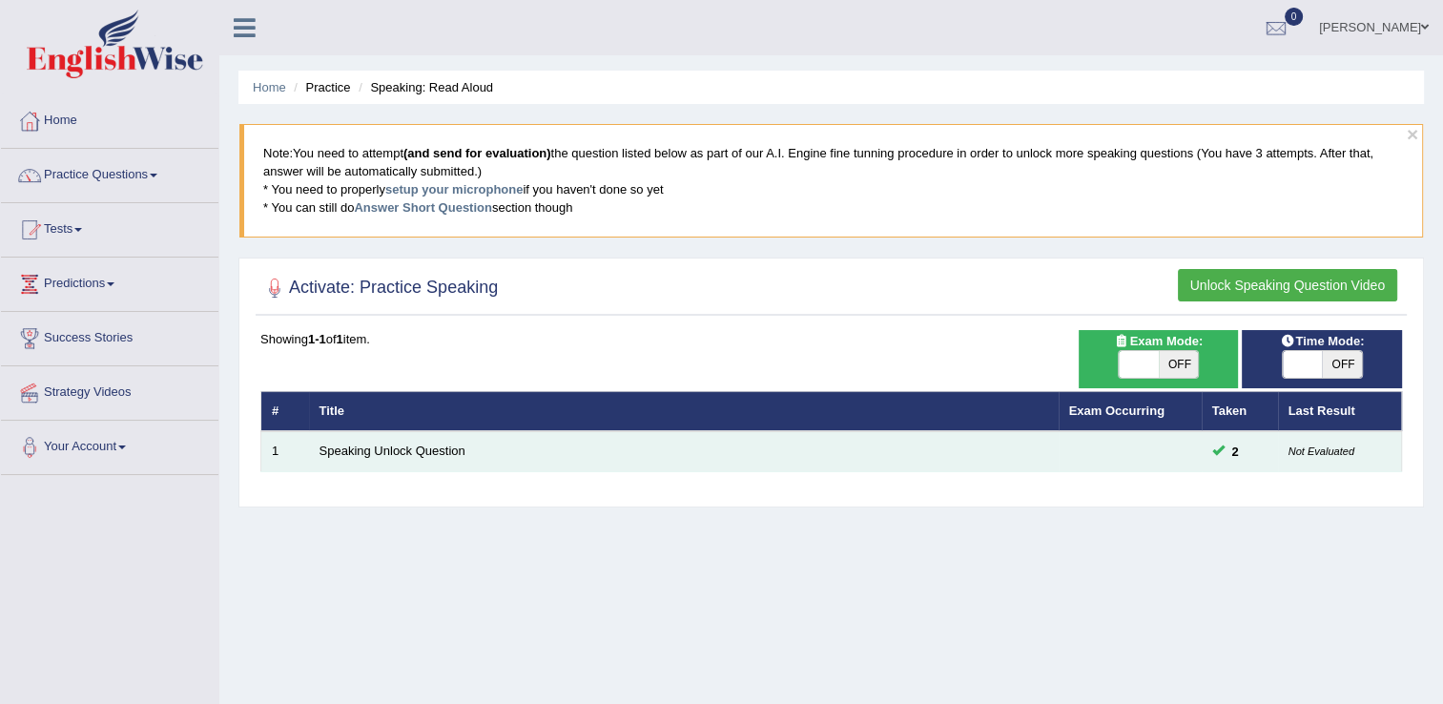
click at [1300, 448] on small "Not Evaluated" at bounding box center [1321, 450] width 66 height 11
drag, startPoint x: 1300, startPoint y: 448, endPoint x: 1224, endPoint y: 445, distance: 75.4
click at [1224, 445] on span "2" at bounding box center [1235, 451] width 22 height 20
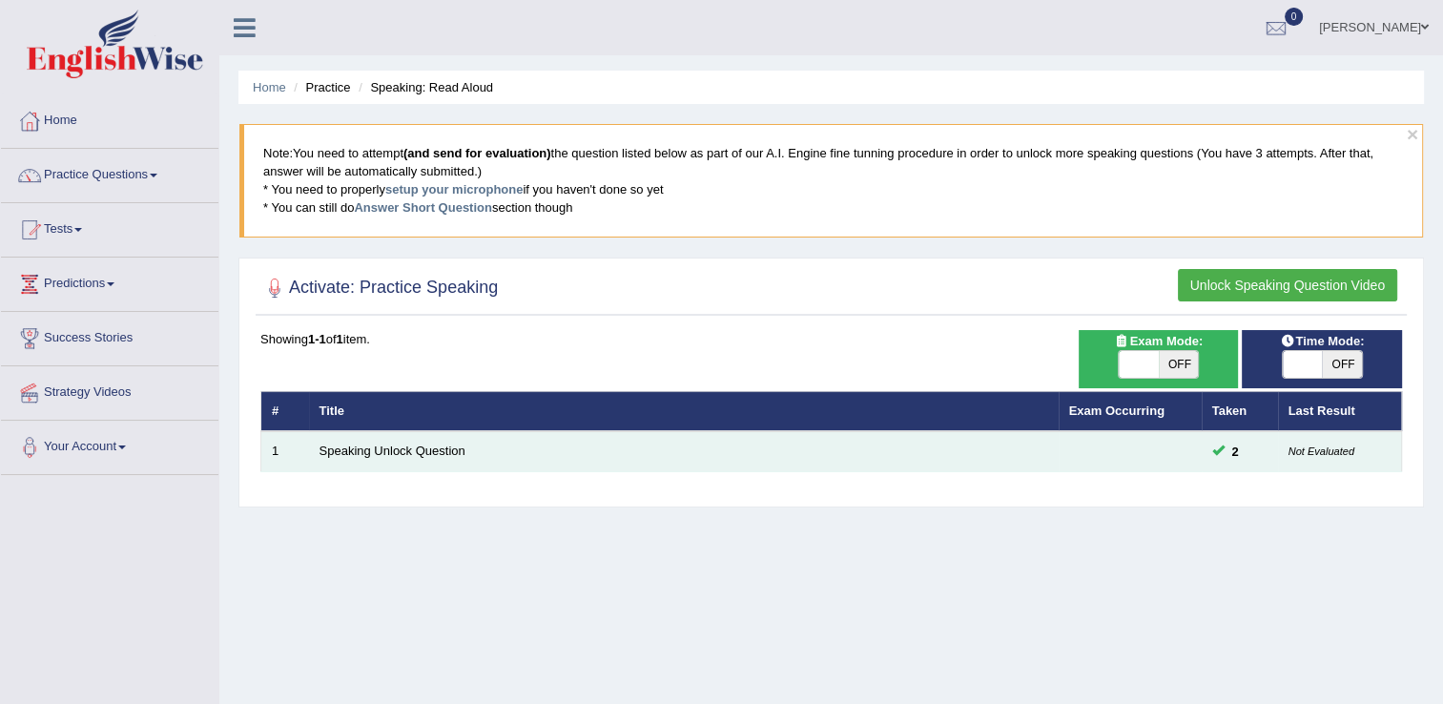
click at [1224, 445] on span "2" at bounding box center [1235, 451] width 22 height 20
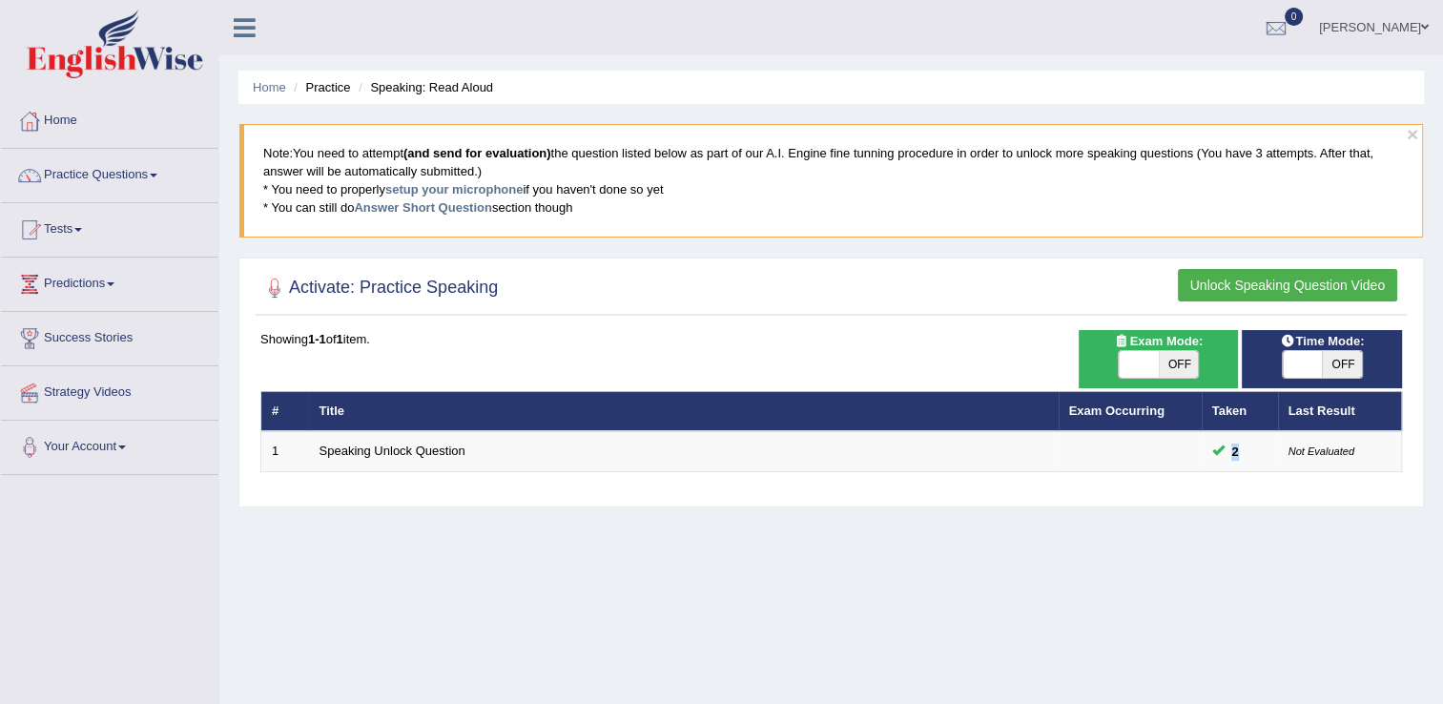
click at [1316, 286] on button "Unlock Speaking Question Video" at bounding box center [1286, 285] width 219 height 32
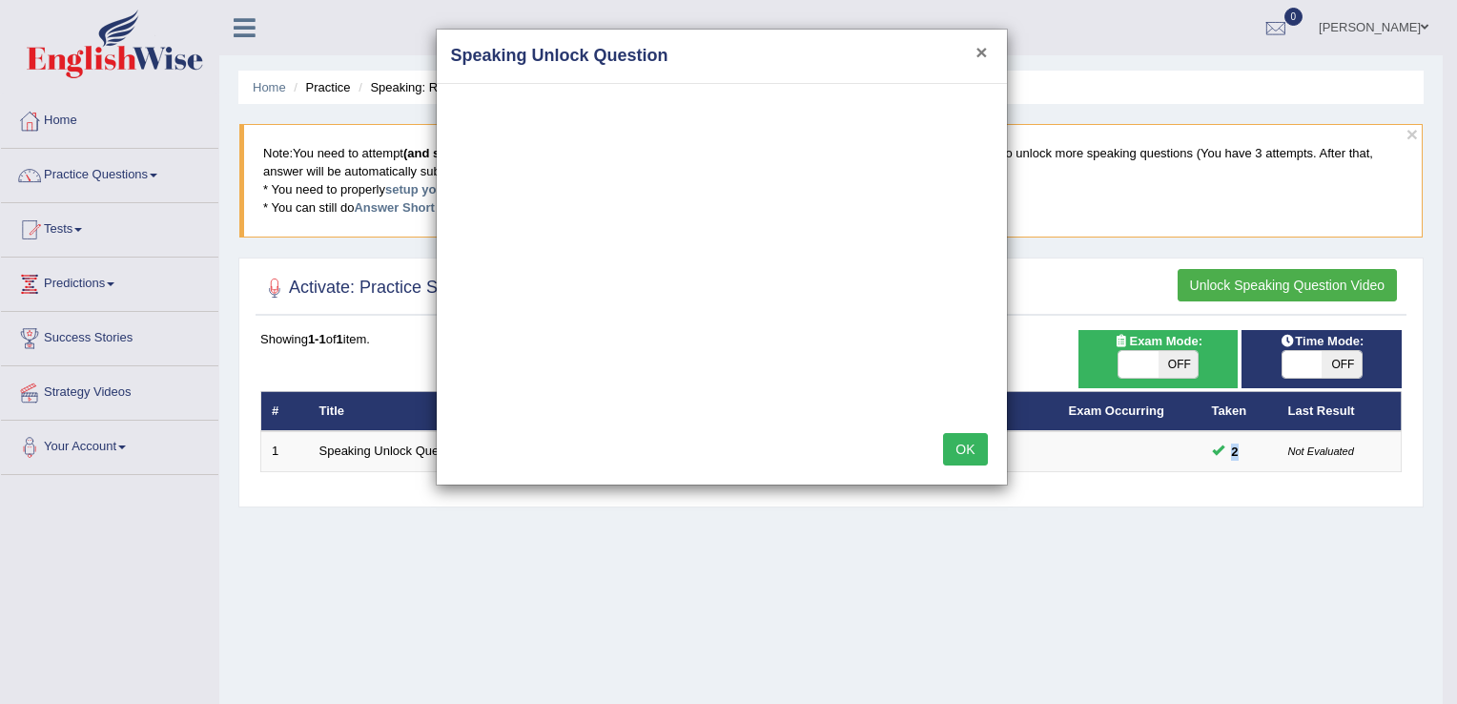
click at [980, 42] on button "×" at bounding box center [980, 52] width 11 height 20
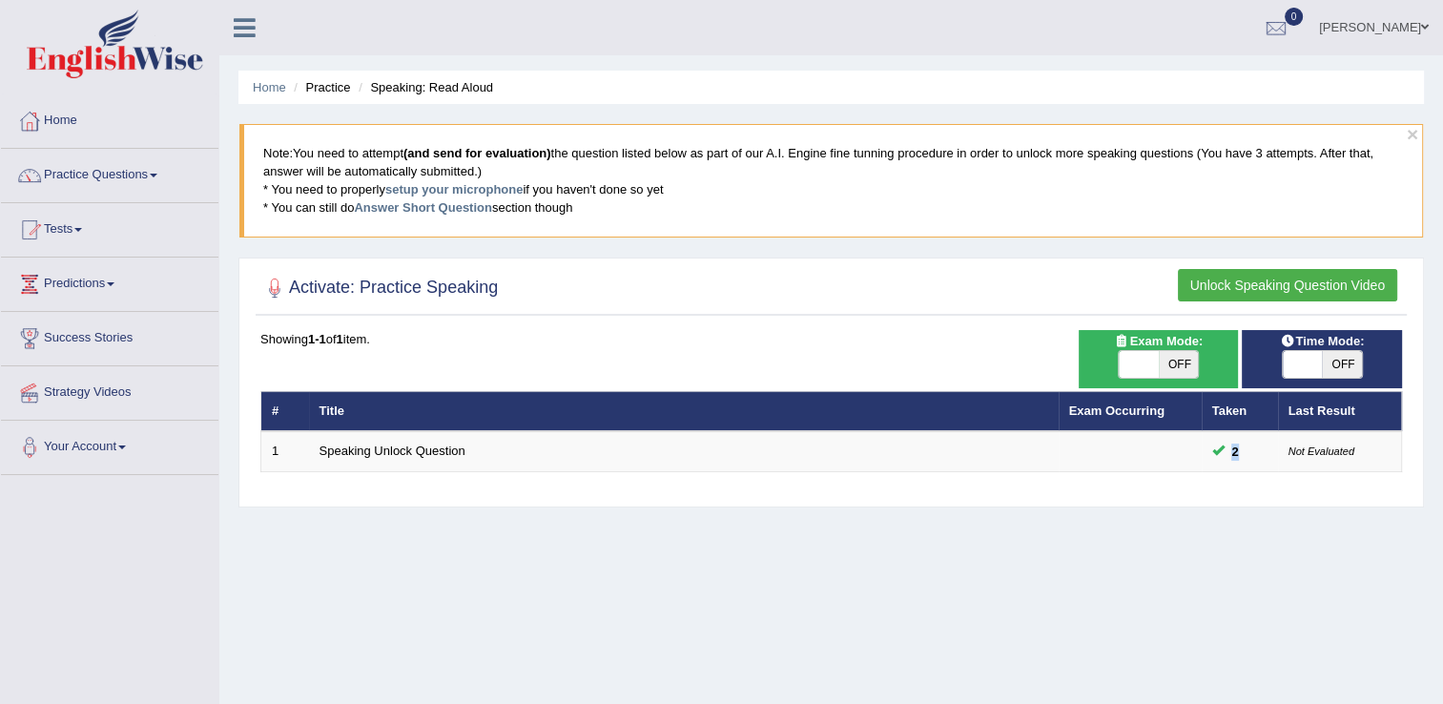
click at [1239, 281] on button "Unlock Speaking Question Video" at bounding box center [1286, 285] width 219 height 32
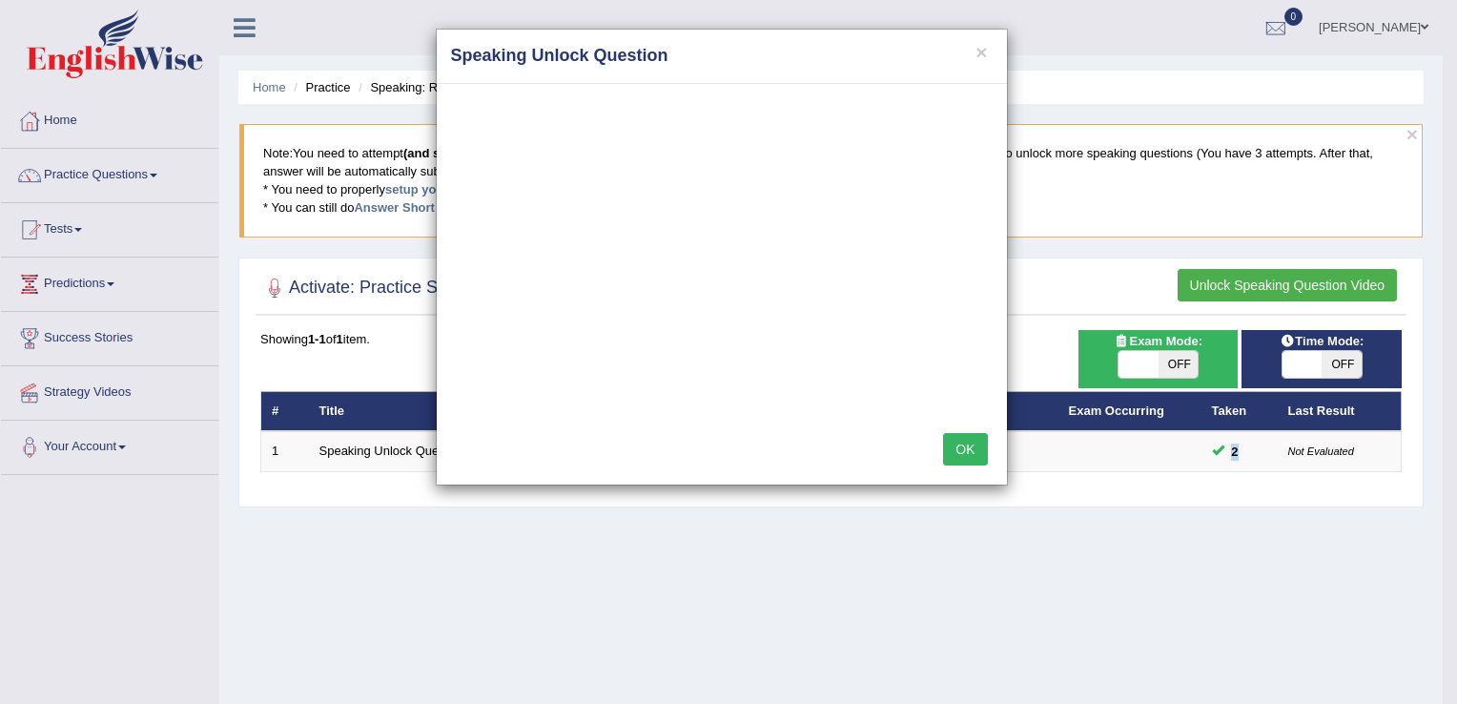
click at [959, 461] on button "OK" at bounding box center [965, 449] width 44 height 32
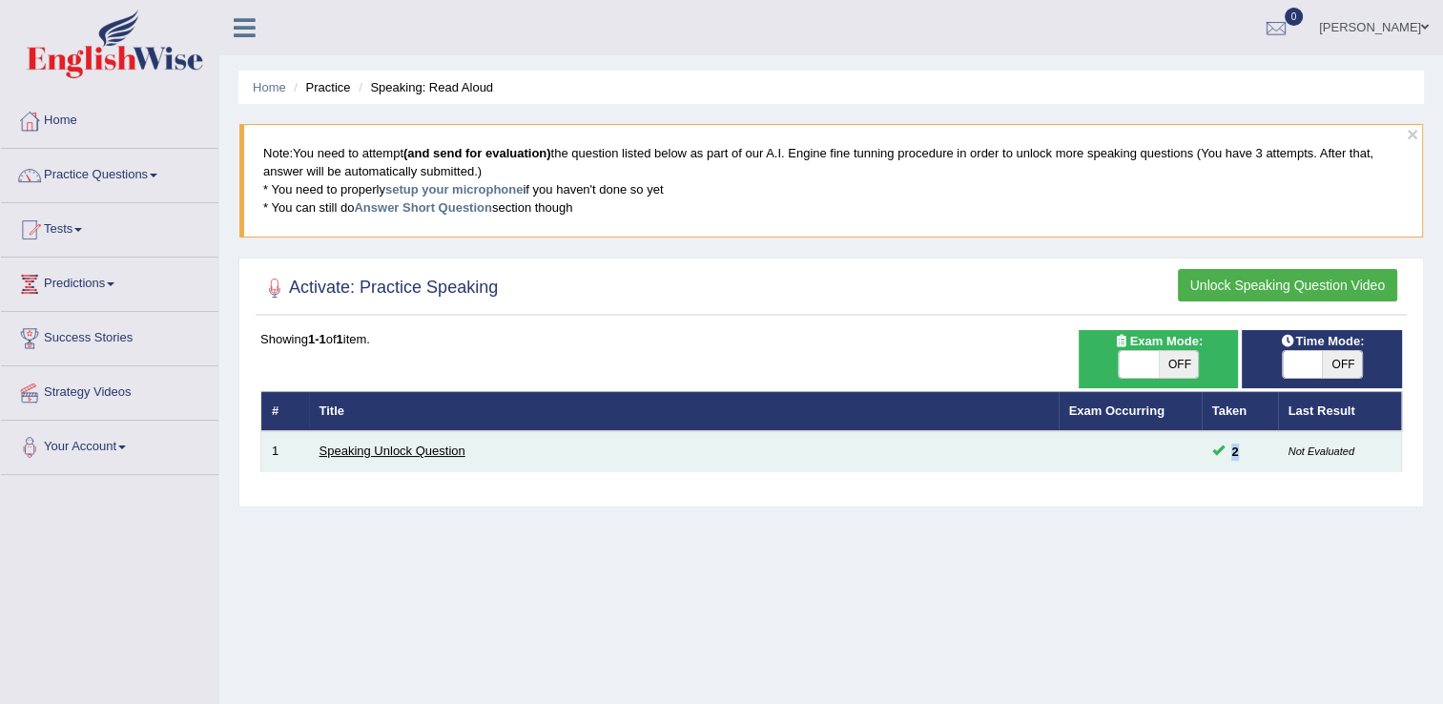
click at [404, 453] on link "Speaking Unlock Question" at bounding box center [392, 450] width 146 height 14
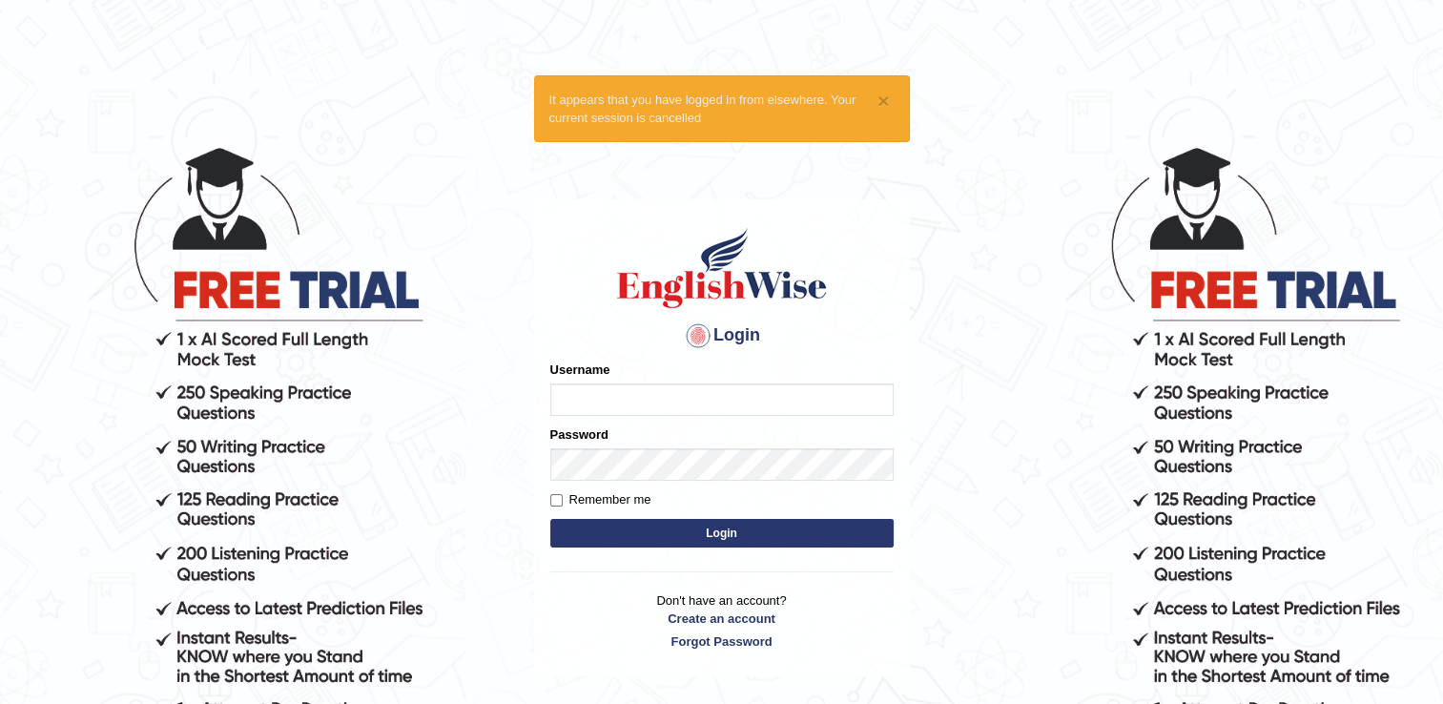
type input "Sobna"
click at [633, 533] on button "Login" at bounding box center [721, 533] width 343 height 29
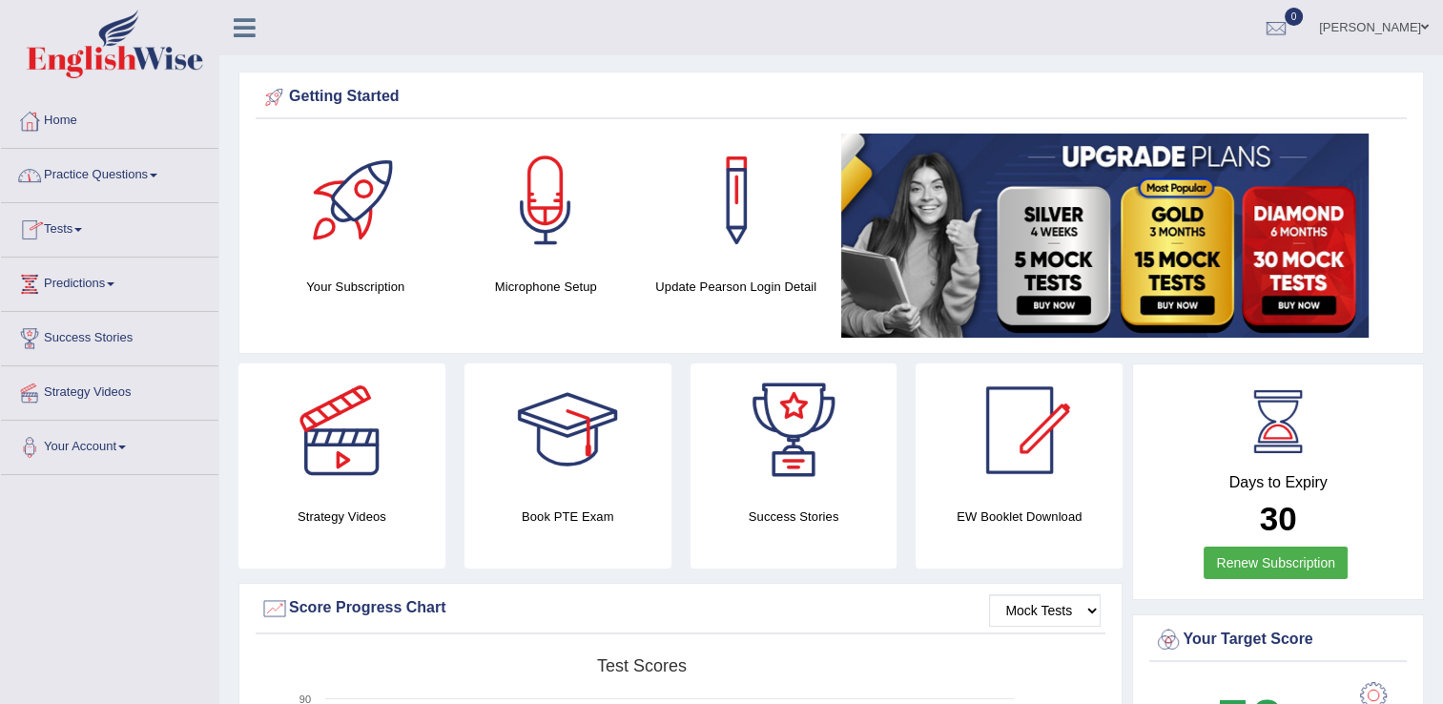
click at [95, 169] on link "Practice Questions" at bounding box center [109, 173] width 217 height 48
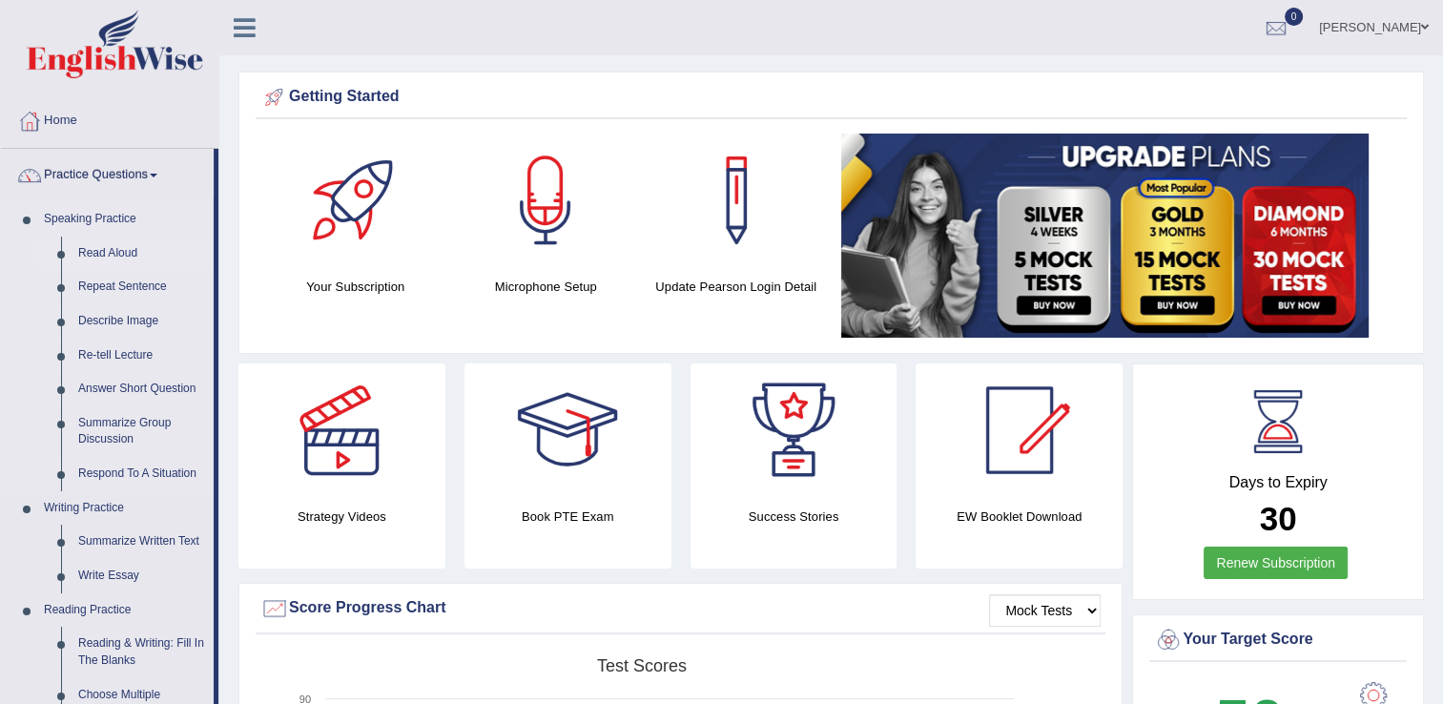
click at [93, 250] on link "Read Aloud" at bounding box center [142, 253] width 144 height 34
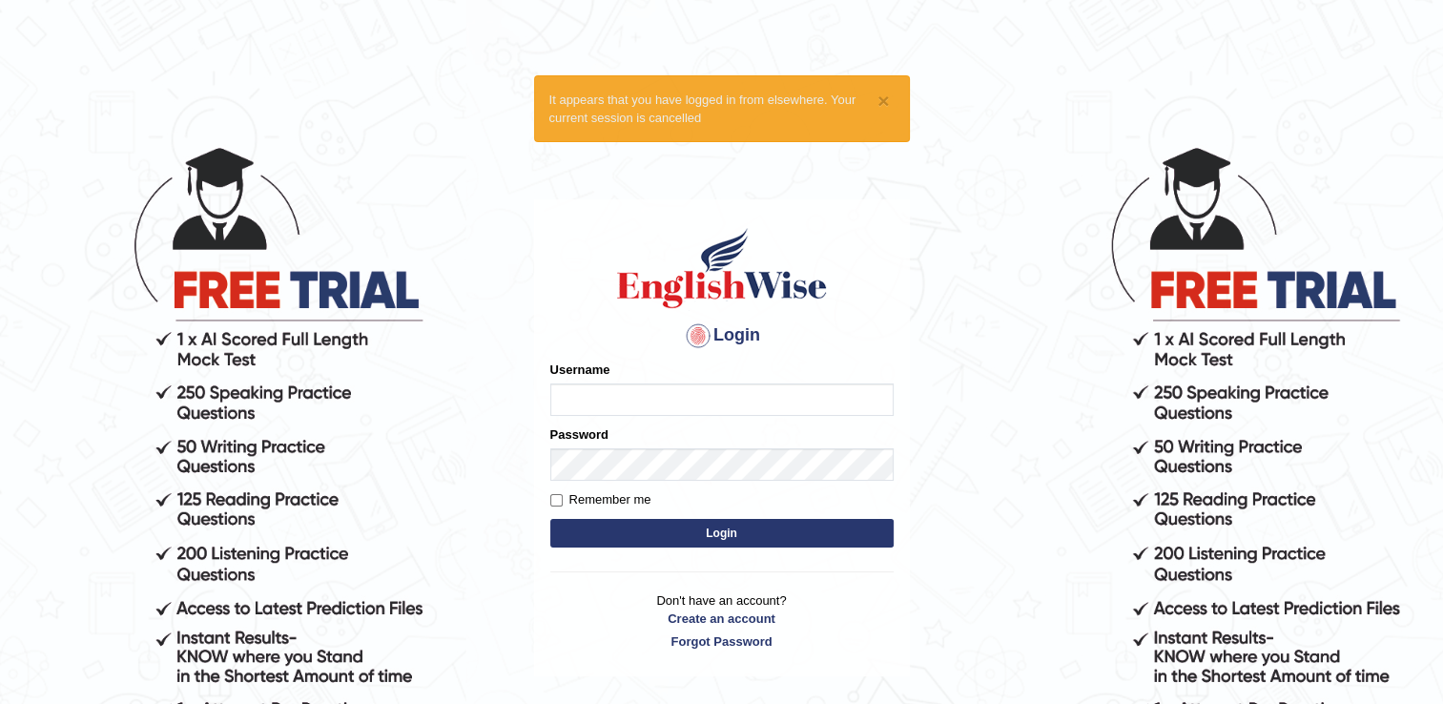
type input "Sobna"
drag, startPoint x: 671, startPoint y: 555, endPoint x: 671, endPoint y: 528, distance: 26.7
click at [671, 528] on div "Login Please fix the following errors: Username Sobna Password Remember me Logi…" at bounding box center [722, 438] width 376 height 478
click at [671, 528] on button "Login" at bounding box center [721, 533] width 343 height 29
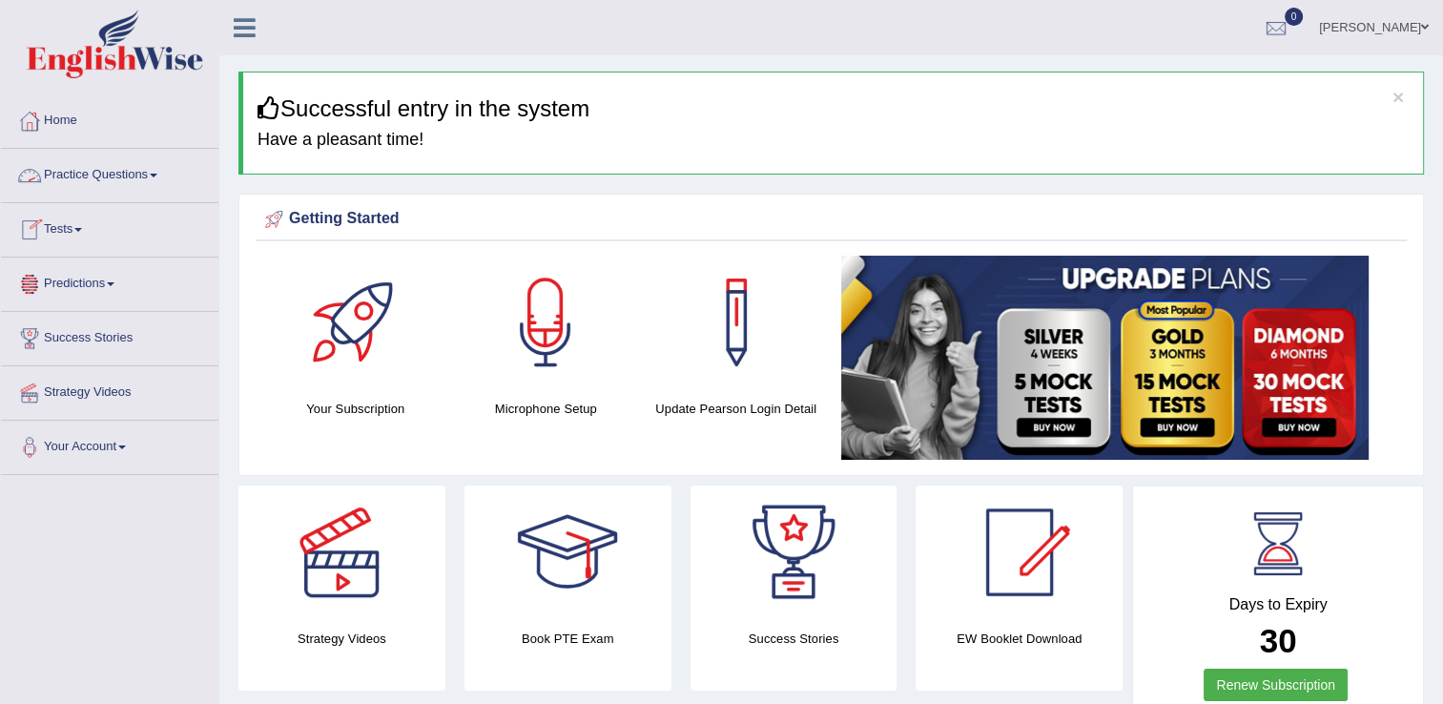
click at [138, 164] on link "Practice Questions" at bounding box center [109, 173] width 217 height 48
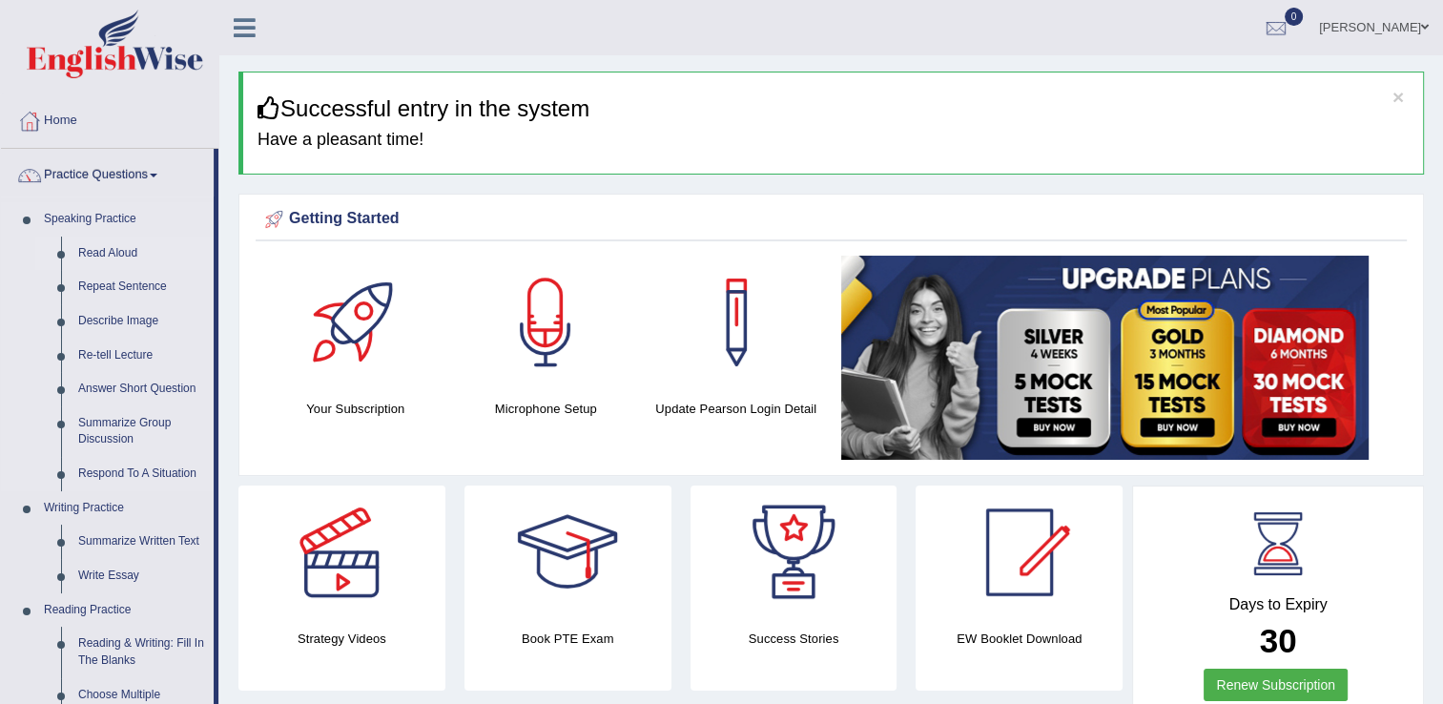
click at [113, 254] on link "Read Aloud" at bounding box center [142, 253] width 144 height 34
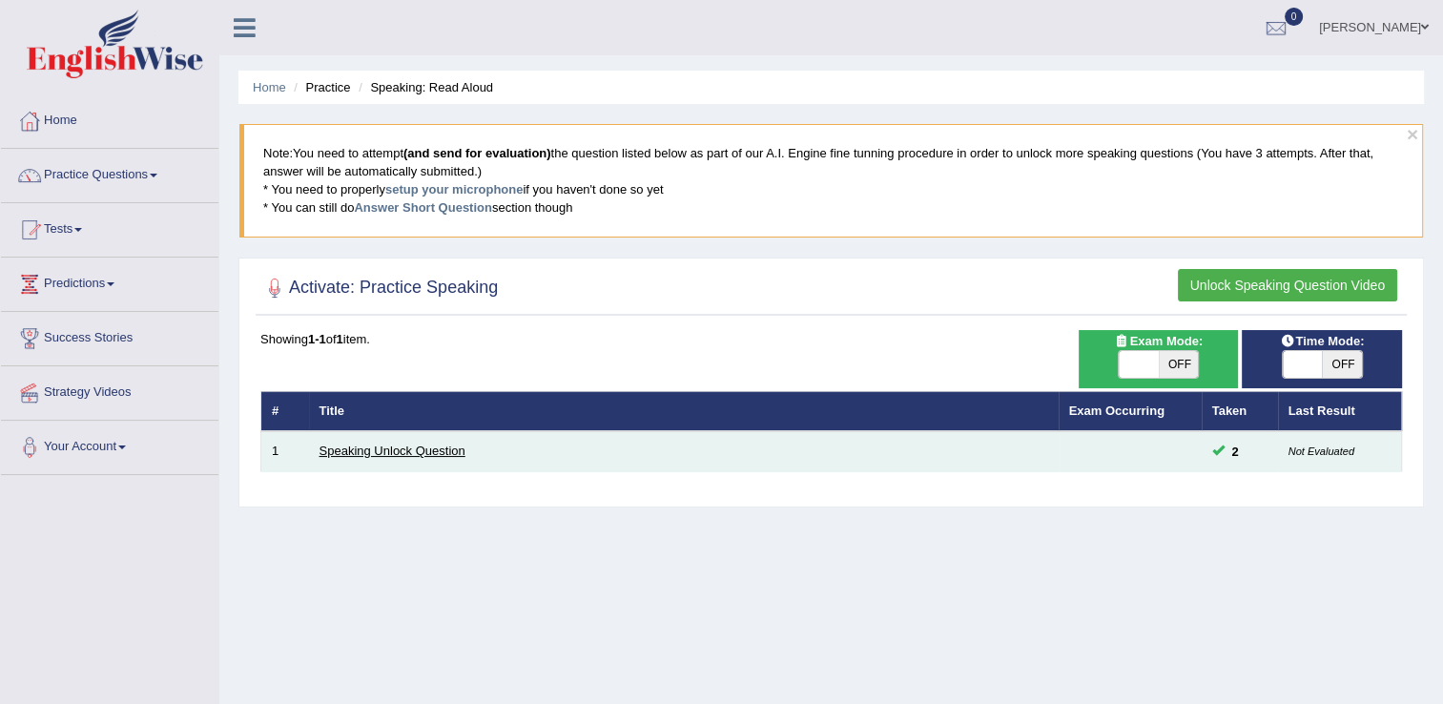
click at [394, 443] on link "Speaking Unlock Question" at bounding box center [392, 450] width 146 height 14
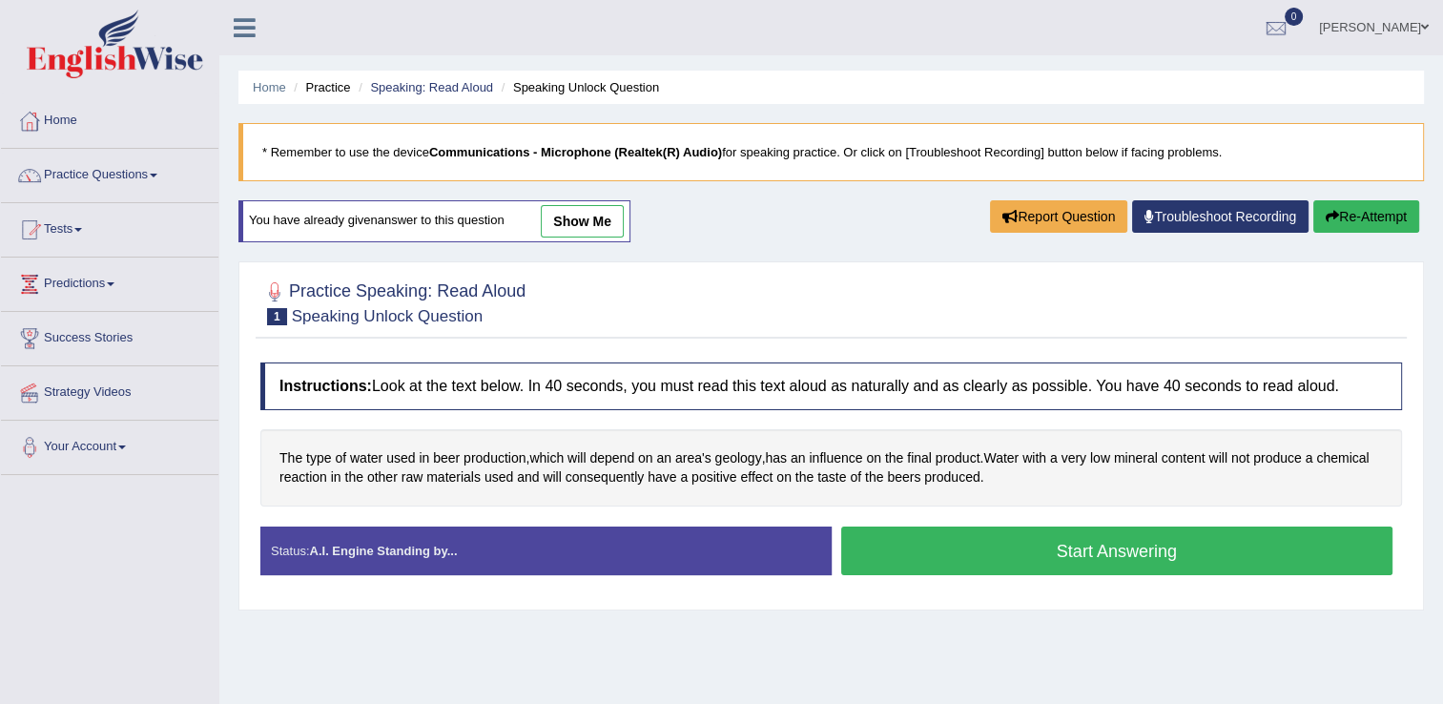
click at [858, 543] on button "Start Answering" at bounding box center [1117, 550] width 552 height 49
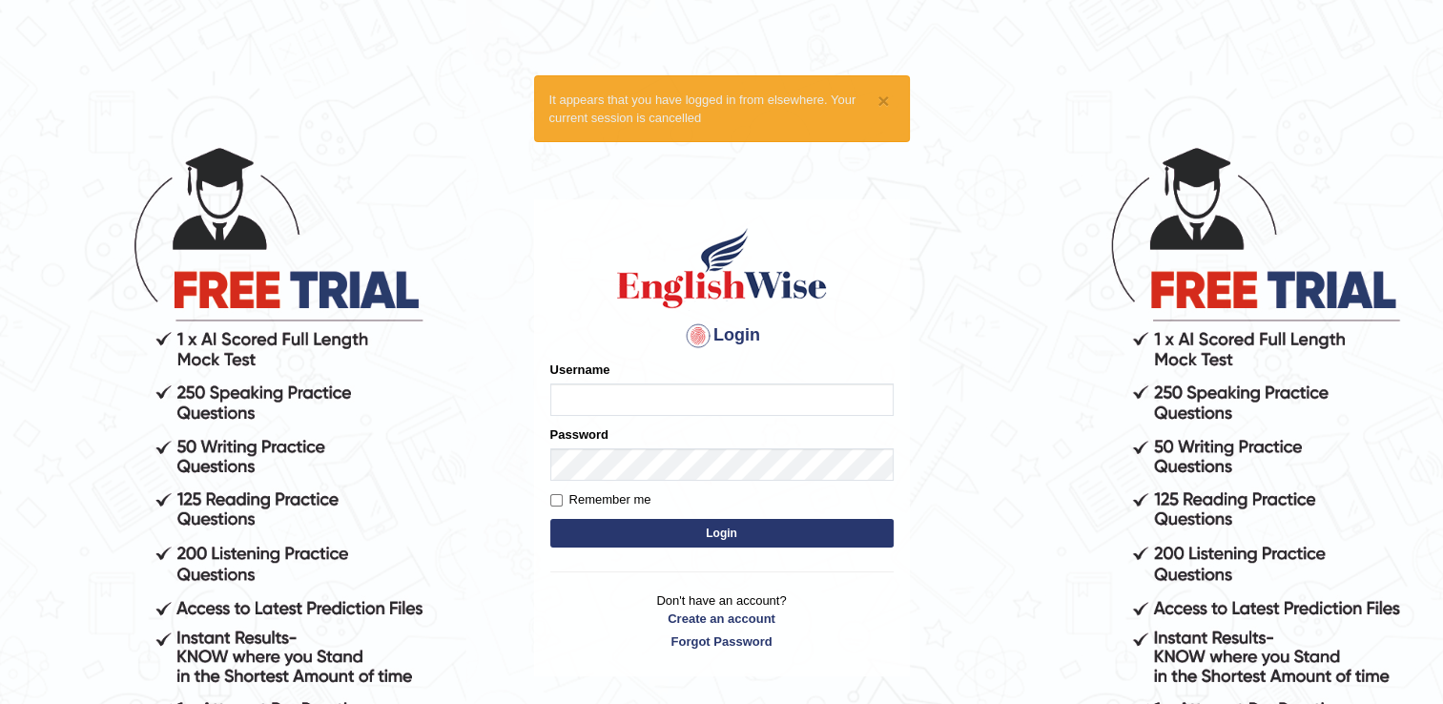
type input "Sobna"
click at [796, 530] on button "Login" at bounding box center [721, 533] width 343 height 29
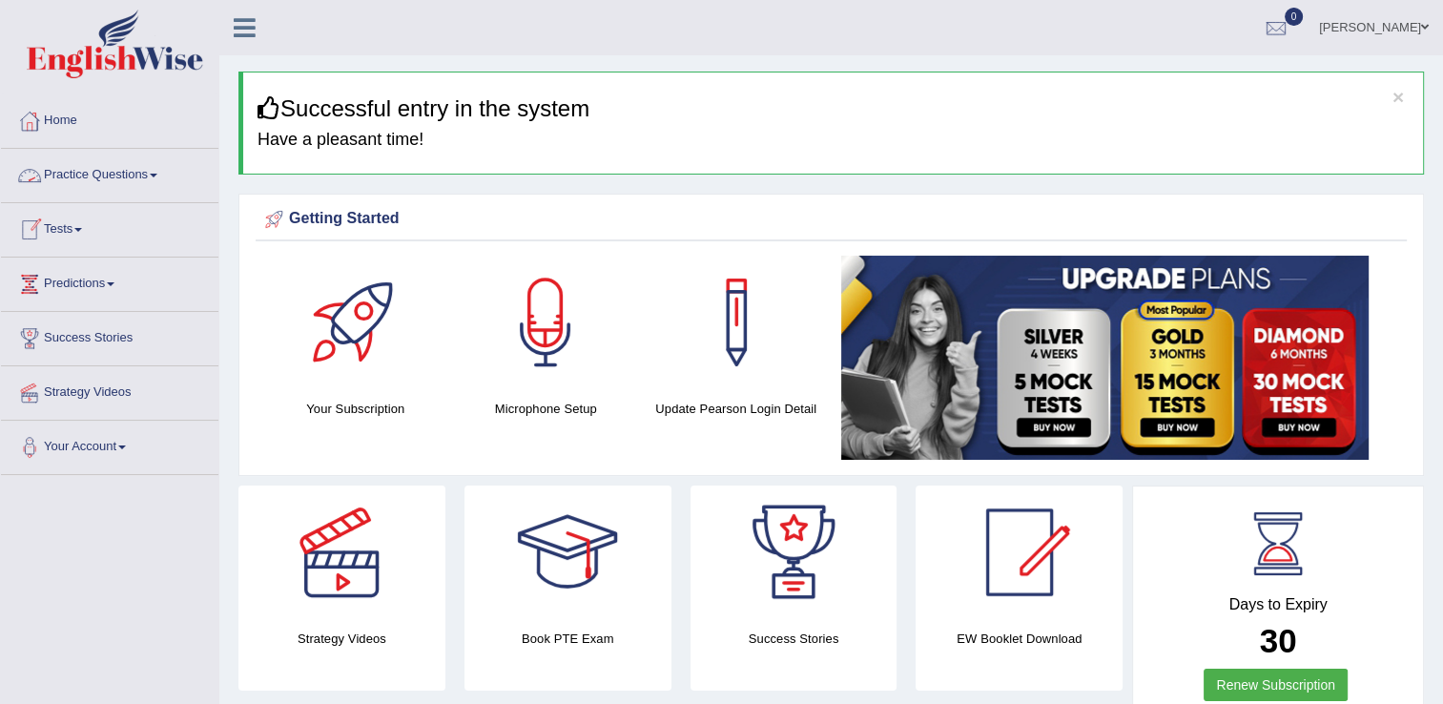
click at [84, 166] on link "Practice Questions" at bounding box center [109, 173] width 217 height 48
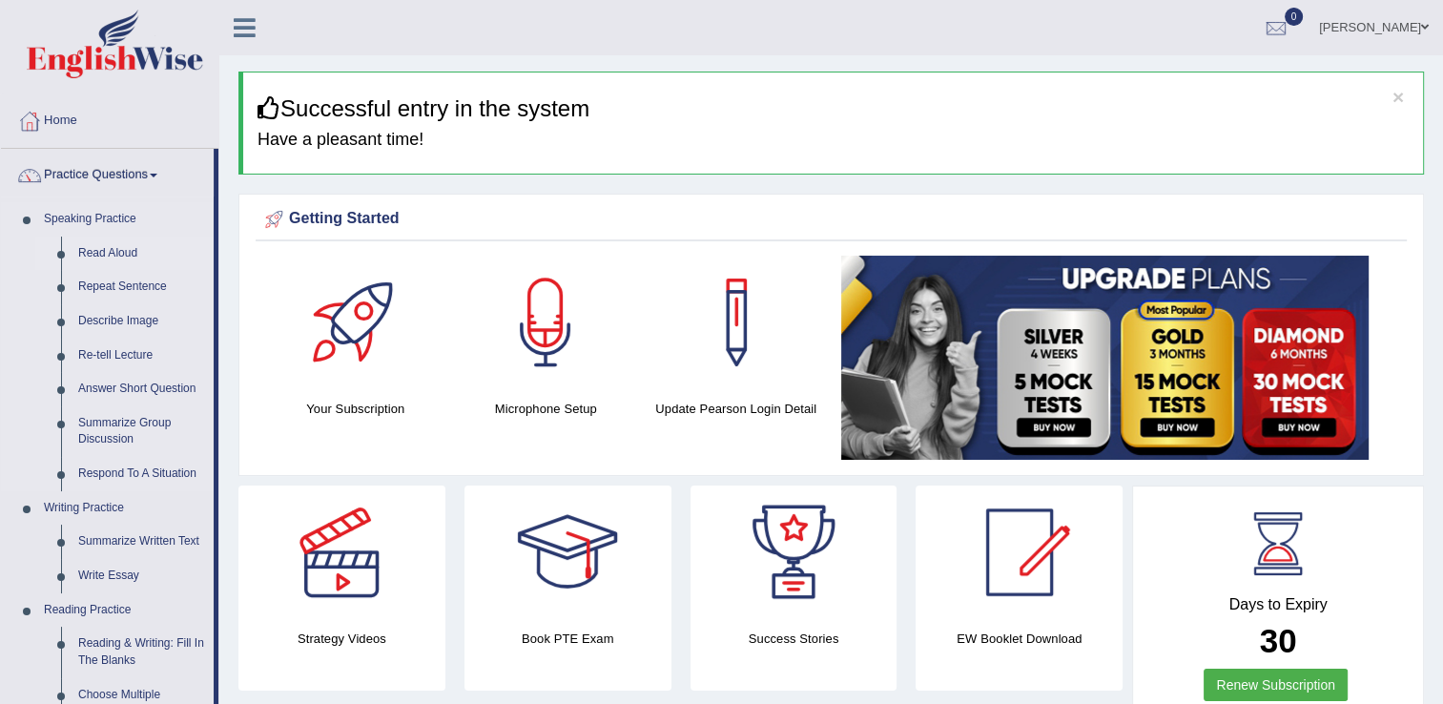
click at [107, 246] on link "Read Aloud" at bounding box center [142, 253] width 144 height 34
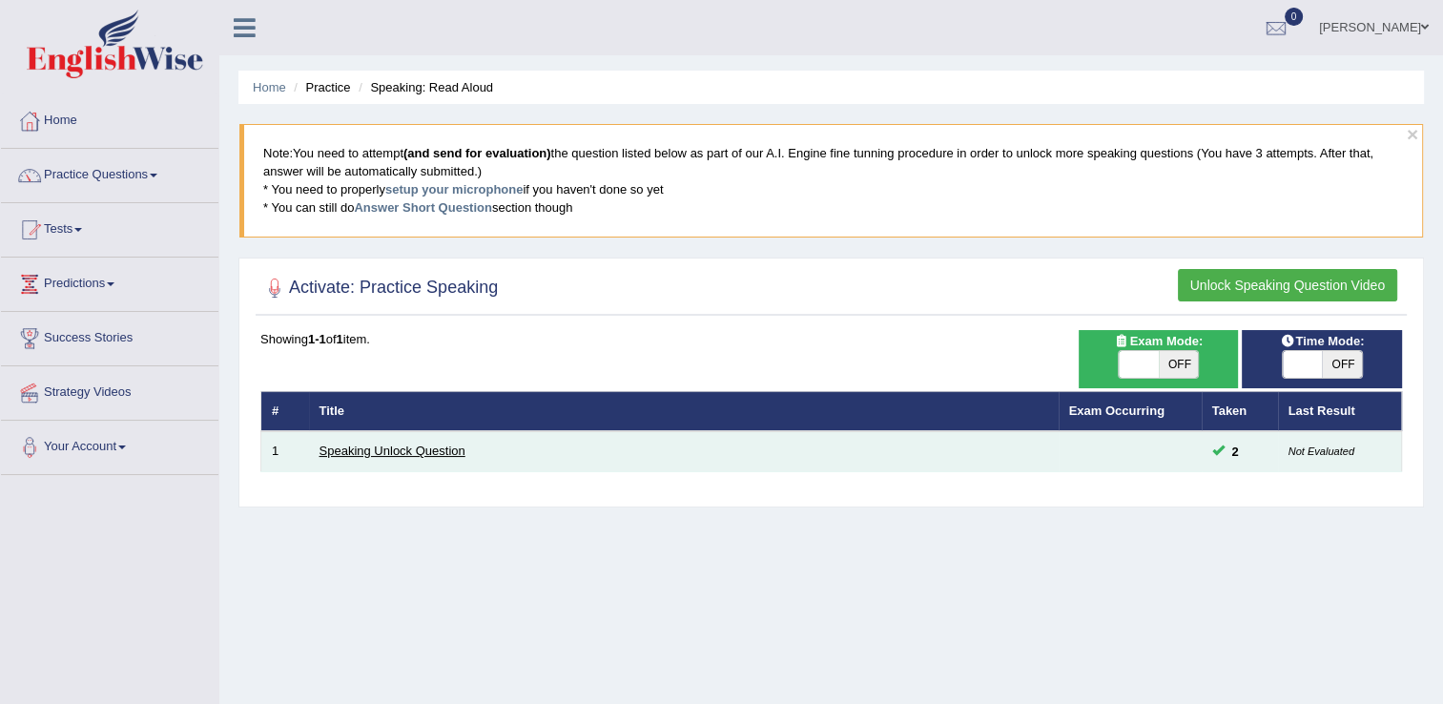
click at [383, 446] on link "Speaking Unlock Question" at bounding box center [392, 450] width 146 height 14
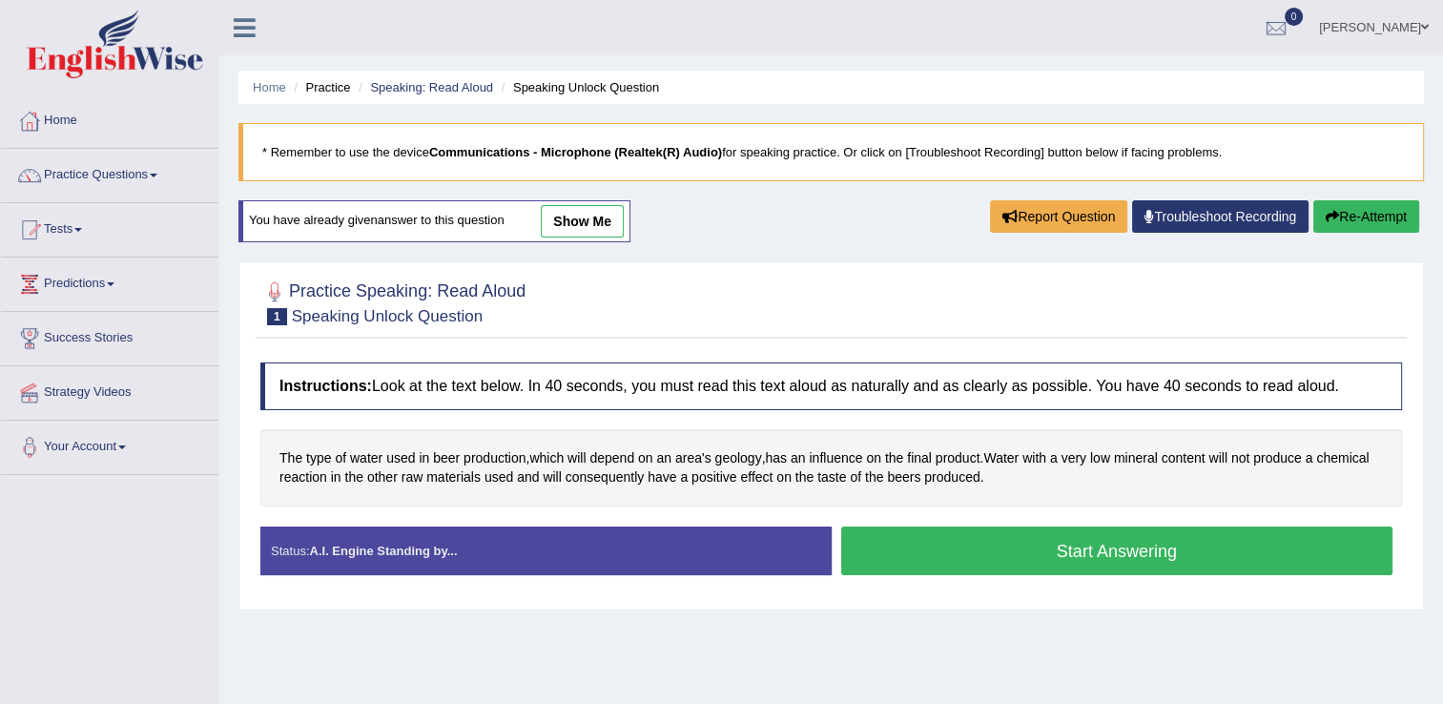
click at [1084, 549] on button "Start Answering" at bounding box center [1117, 550] width 552 height 49
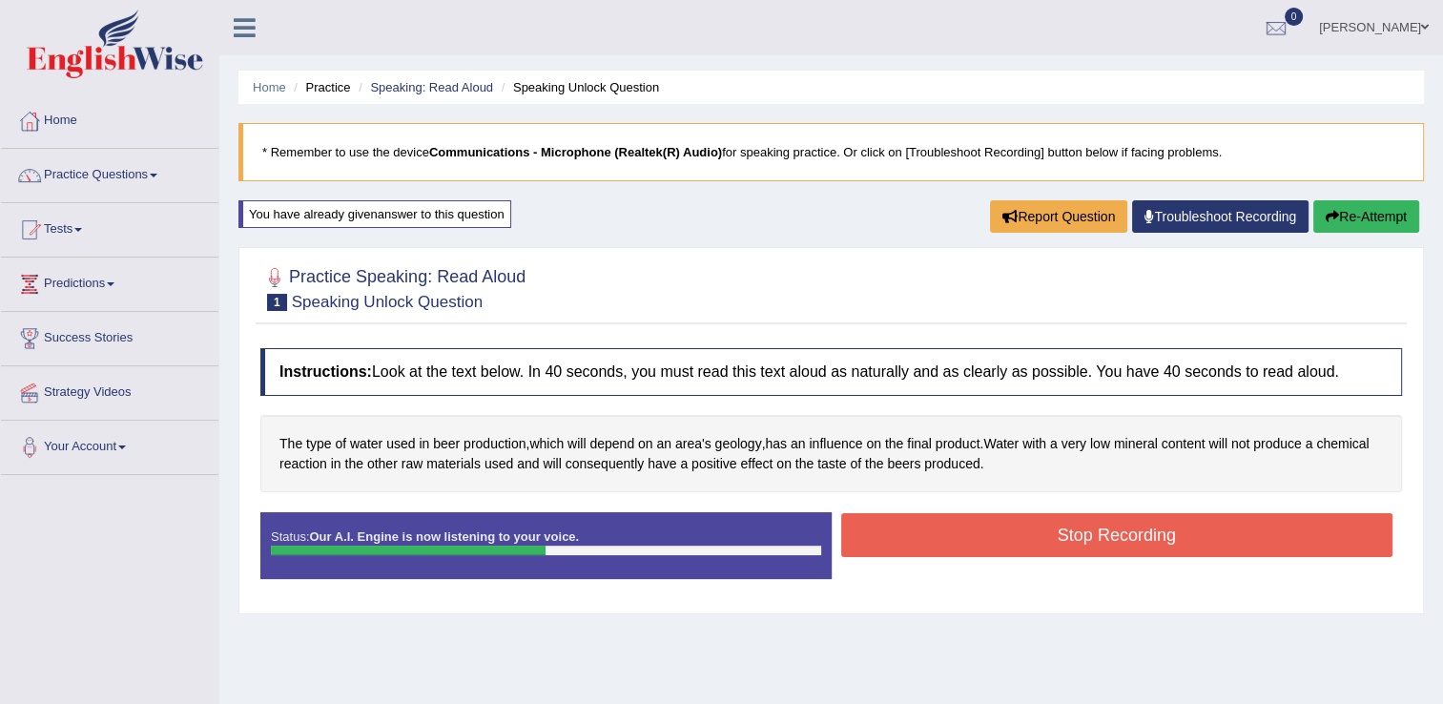
click at [1083, 543] on button "Stop Recording" at bounding box center [1117, 535] width 552 height 44
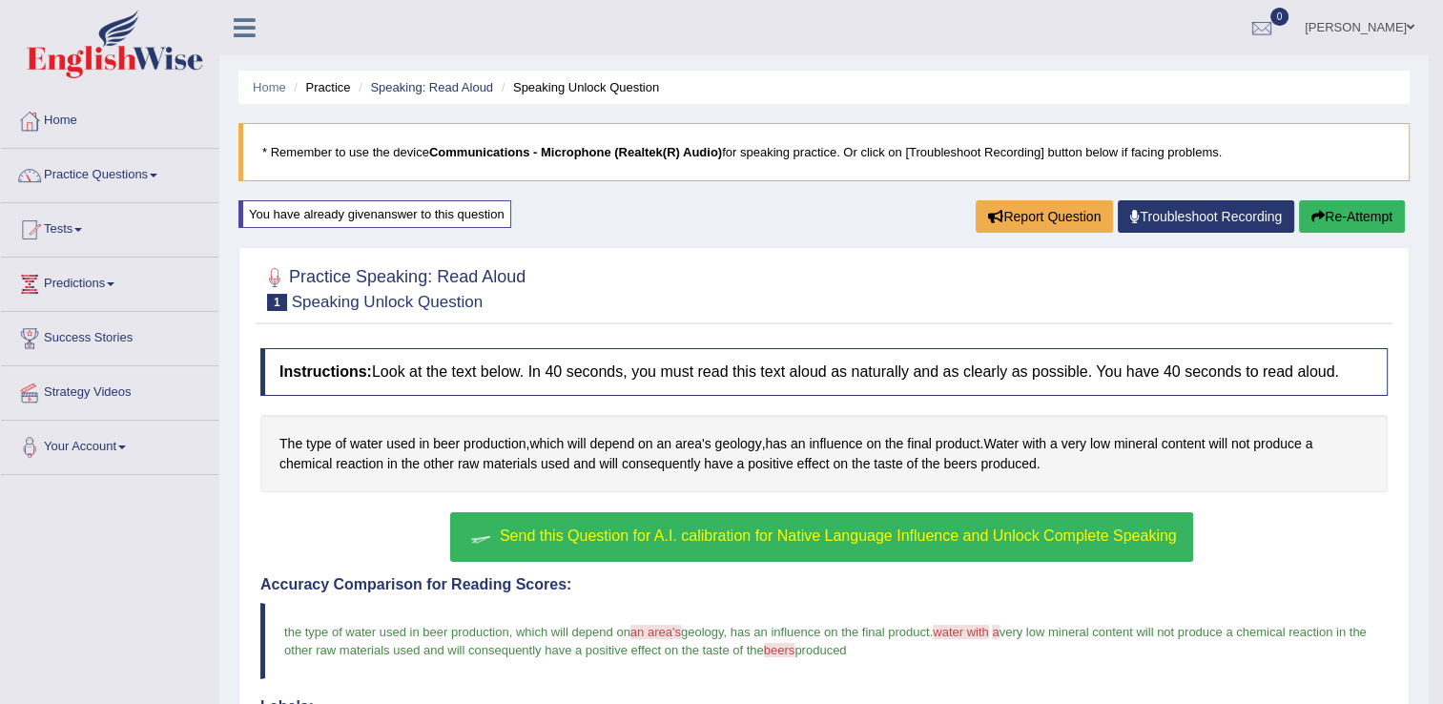
click at [1036, 540] on span "Send this Question for A.I. calibration for Native Language Influence and Unloc…" at bounding box center [838, 535] width 677 height 16
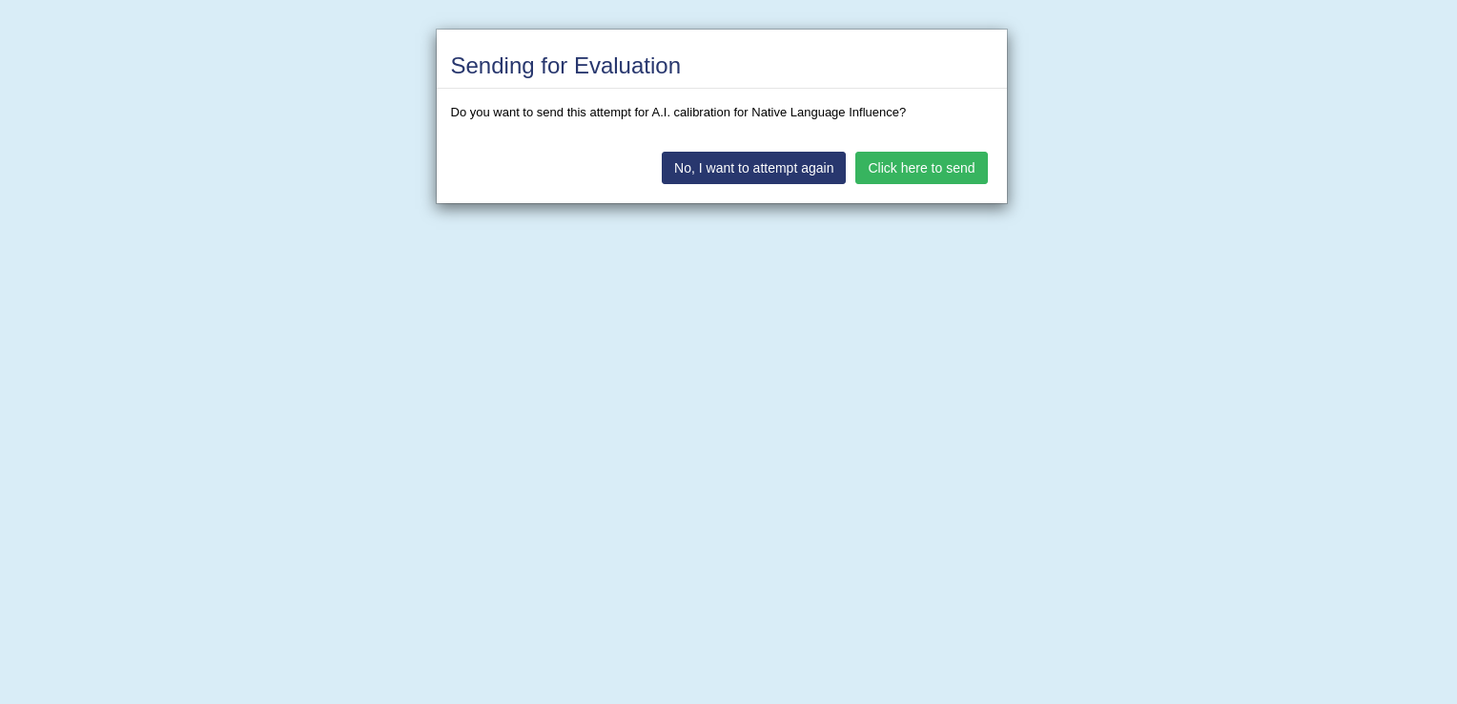
click at [947, 162] on button "Click here to send" at bounding box center [921, 168] width 132 height 32
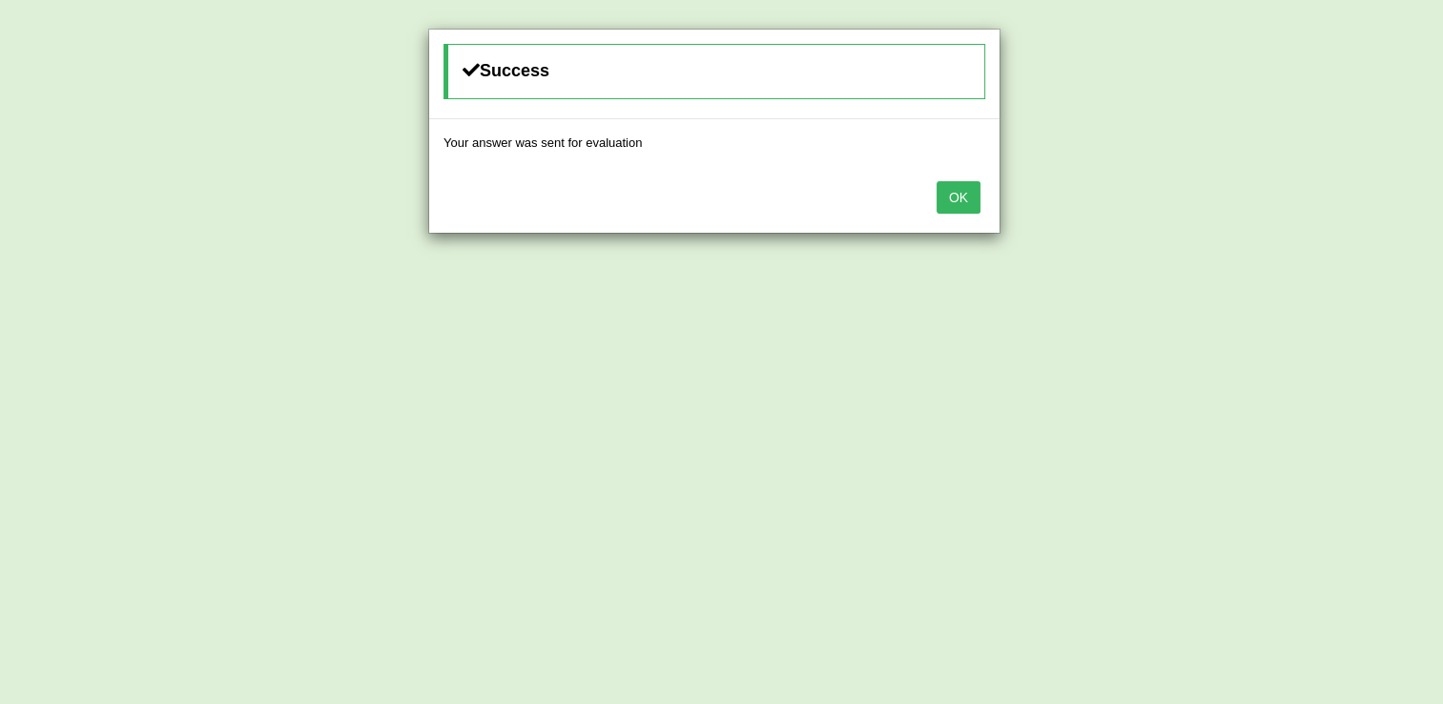
click at [956, 195] on button "OK" at bounding box center [958, 197] width 44 height 32
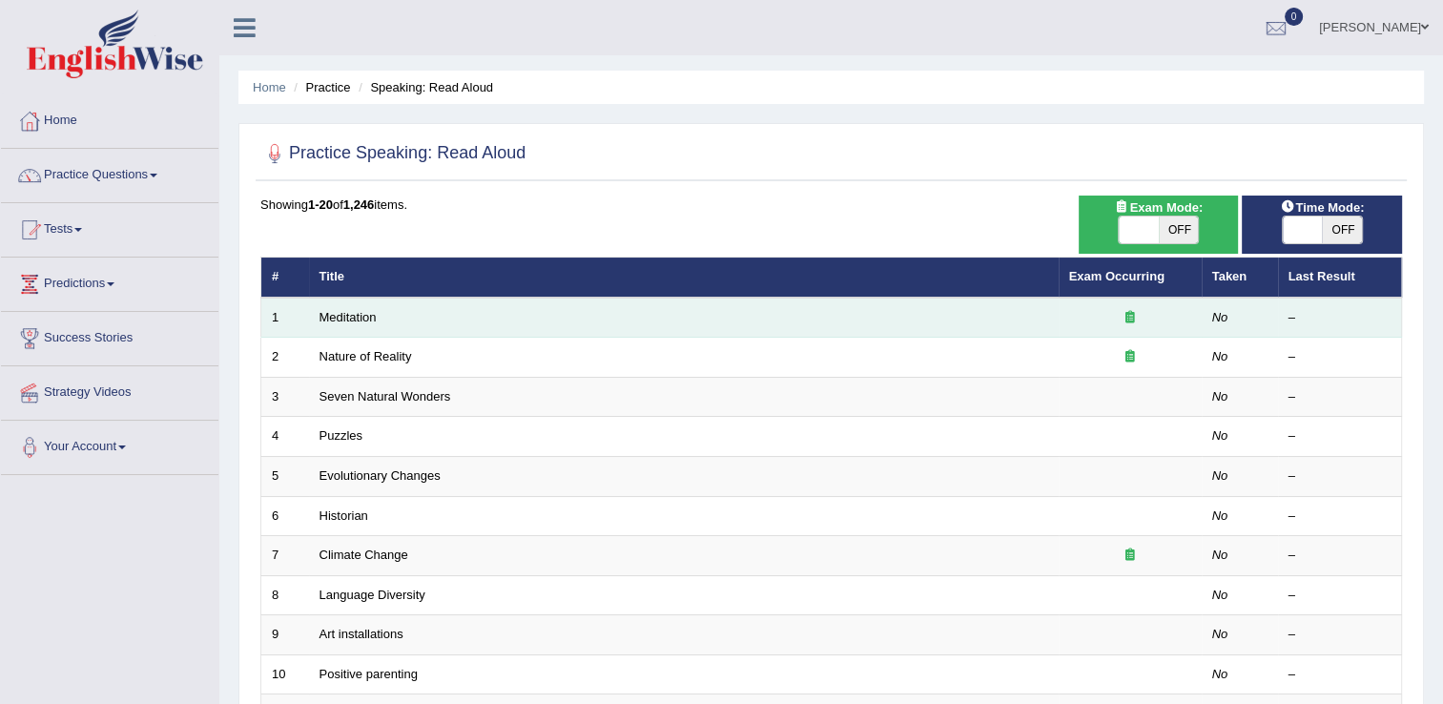
click at [557, 316] on td "Meditation" at bounding box center [683, 317] width 749 height 40
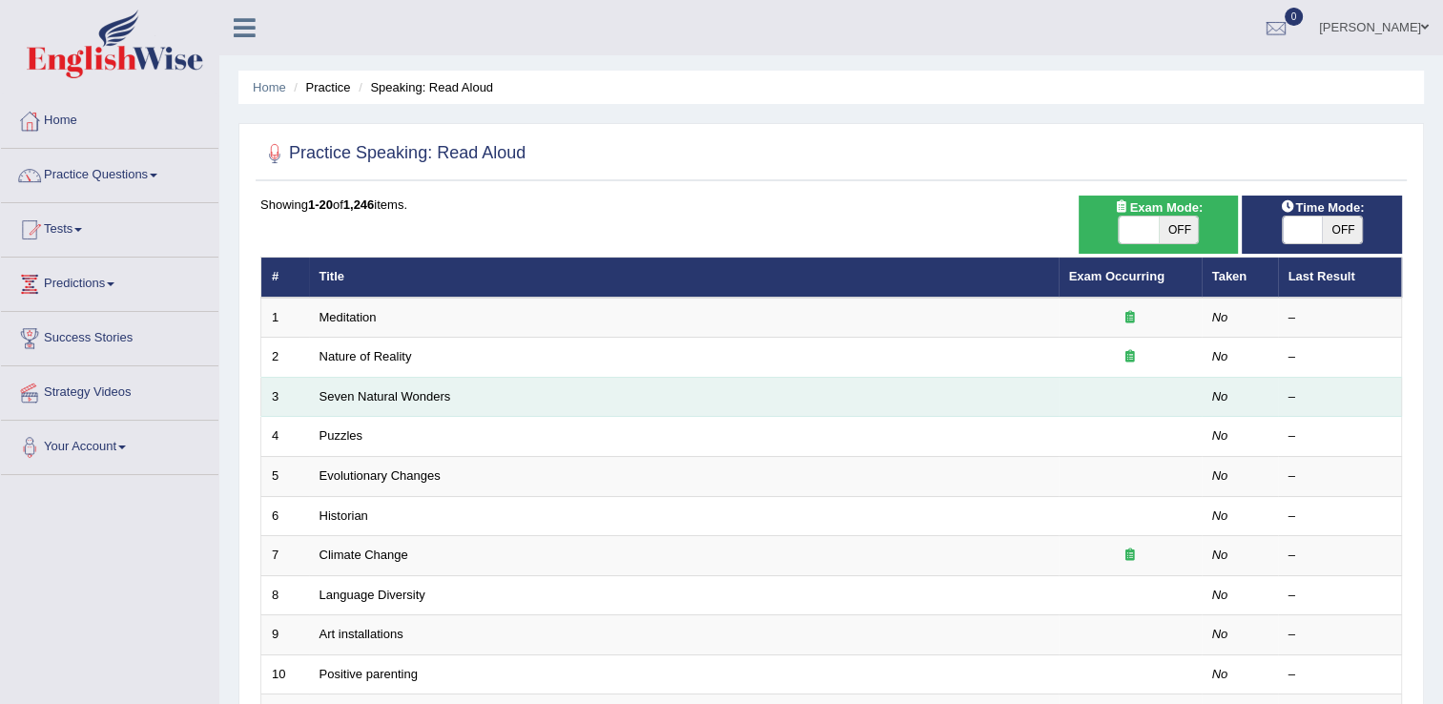
click at [522, 399] on td "Seven Natural Wonders" at bounding box center [683, 397] width 749 height 40
click at [517, 399] on td "Seven Natural Wonders" at bounding box center [683, 397] width 749 height 40
click at [517, 385] on td "Seven Natural Wonders" at bounding box center [683, 397] width 749 height 40
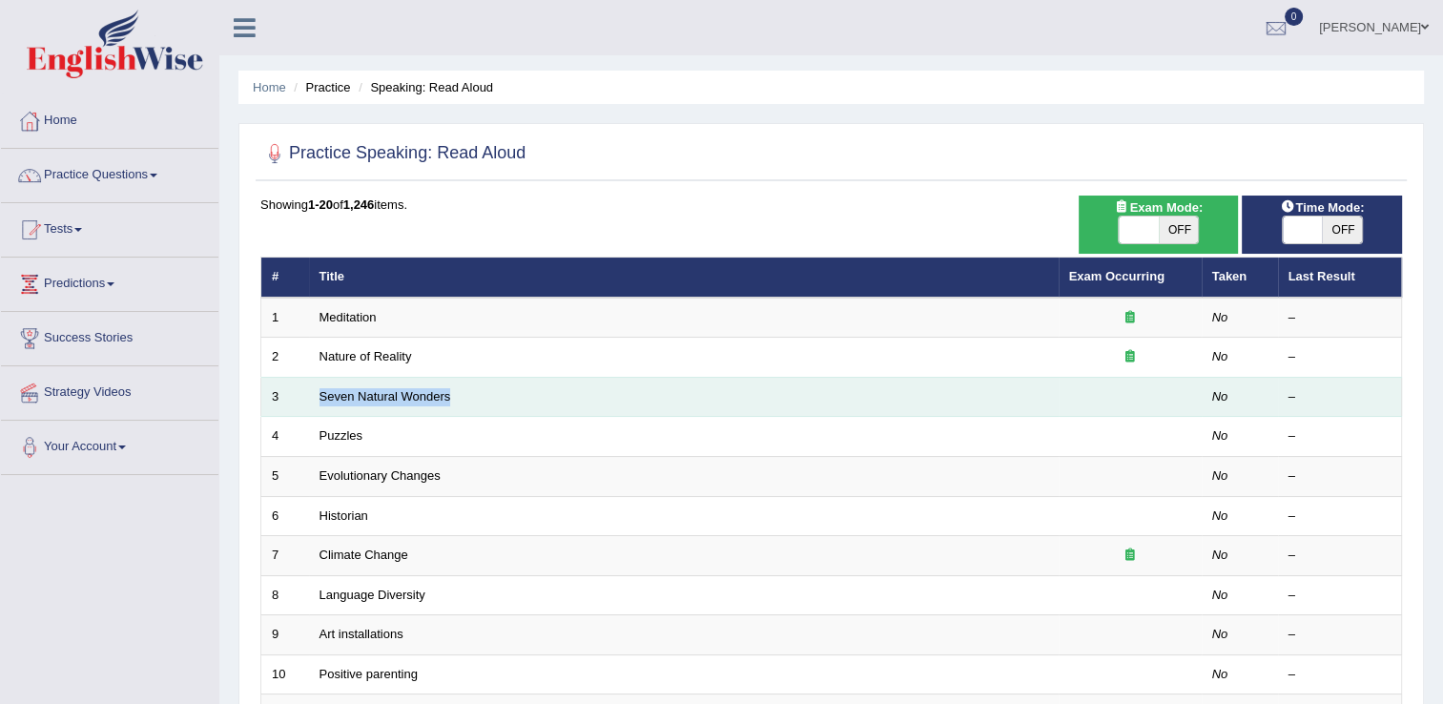
click at [517, 385] on td "Seven Natural Wonders" at bounding box center [683, 397] width 749 height 40
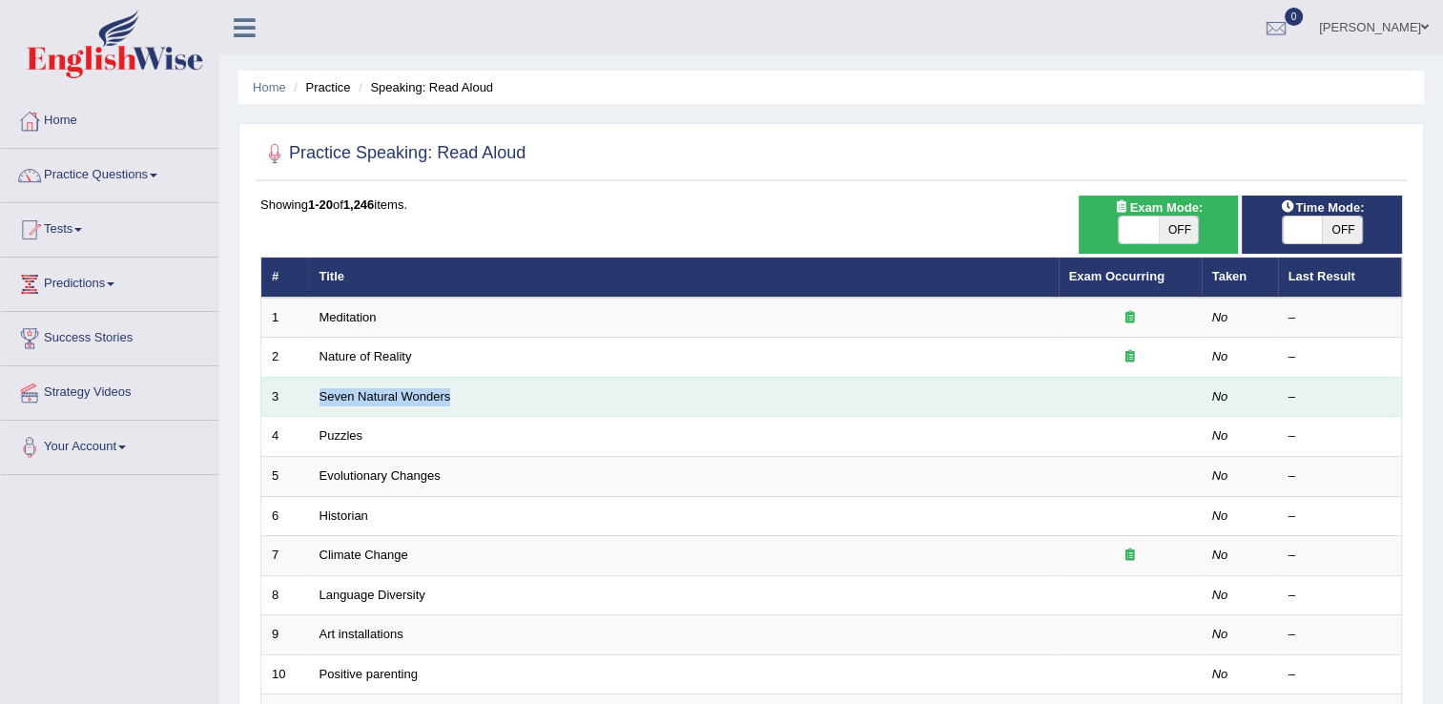
click at [517, 385] on td "Seven Natural Wonders" at bounding box center [683, 397] width 749 height 40
drag, startPoint x: 517, startPoint y: 385, endPoint x: 481, endPoint y: 399, distance: 38.6
click at [481, 399] on td "Seven Natural Wonders" at bounding box center [683, 397] width 749 height 40
click at [415, 398] on link "Seven Natural Wonders" at bounding box center [385, 396] width 132 height 14
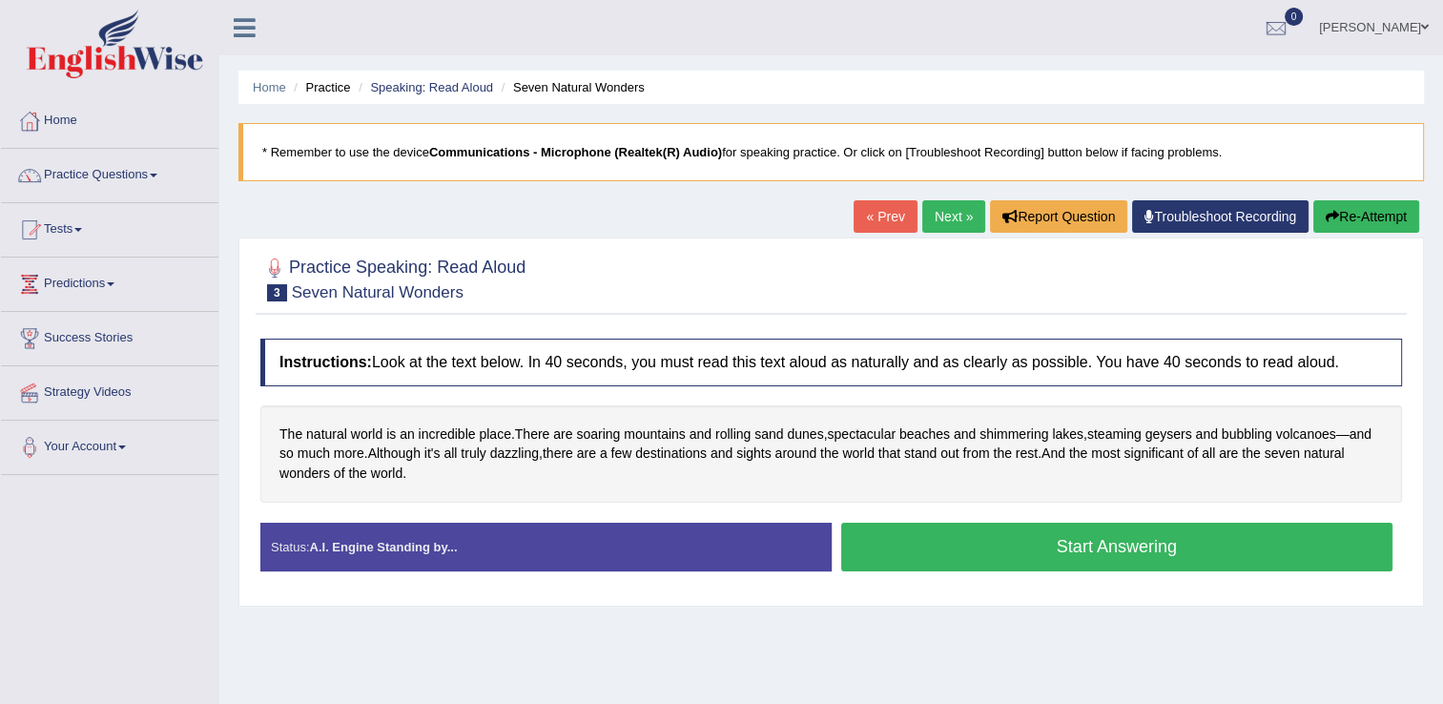
click at [1100, 540] on button "Start Answering" at bounding box center [1117, 546] width 552 height 49
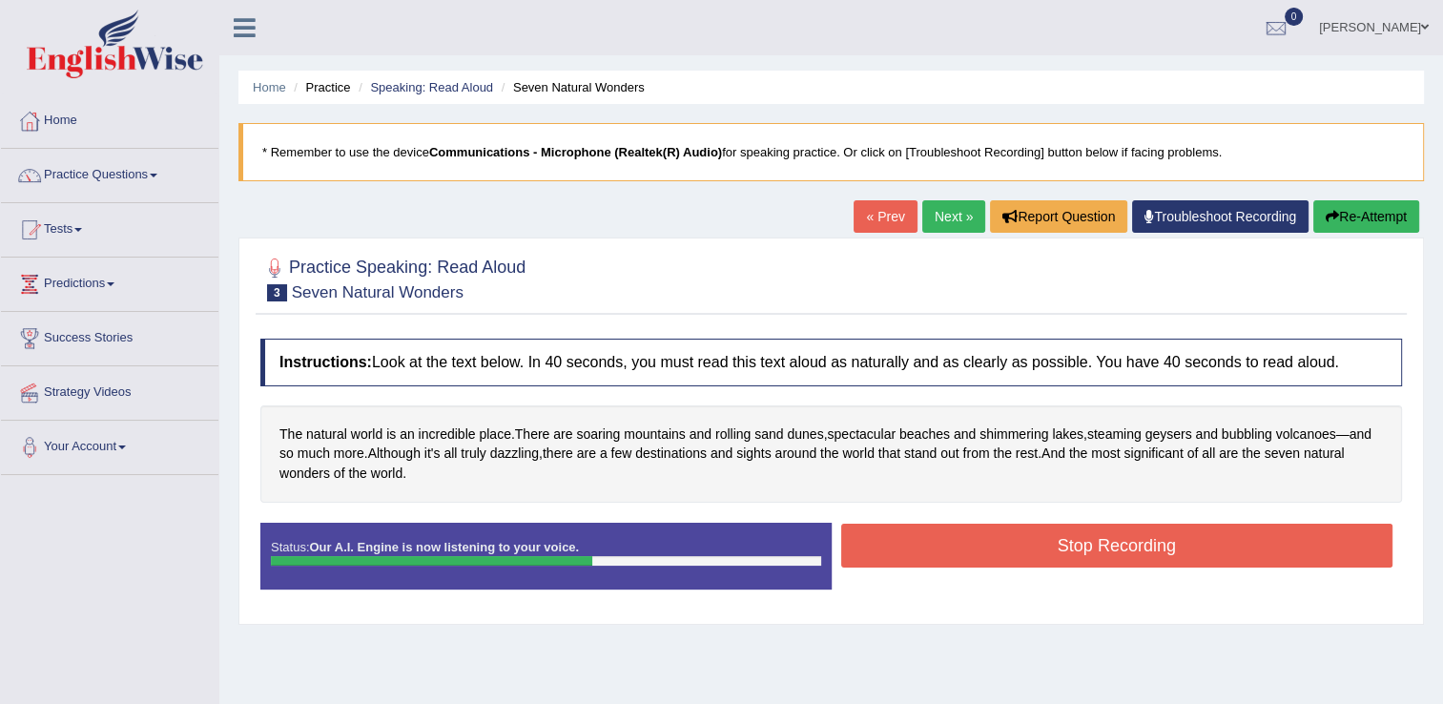
click at [1100, 540] on button "Stop Recording" at bounding box center [1117, 545] width 552 height 44
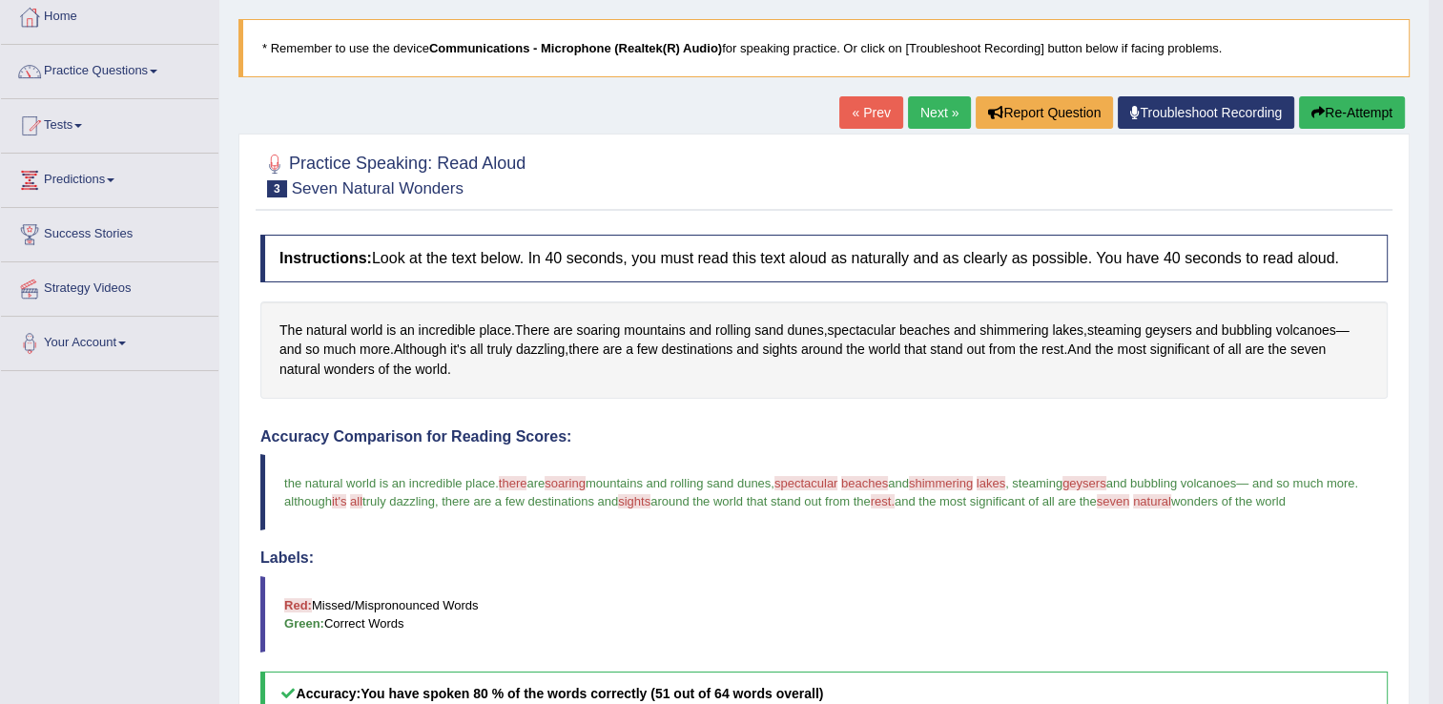
scroll to position [85, 0]
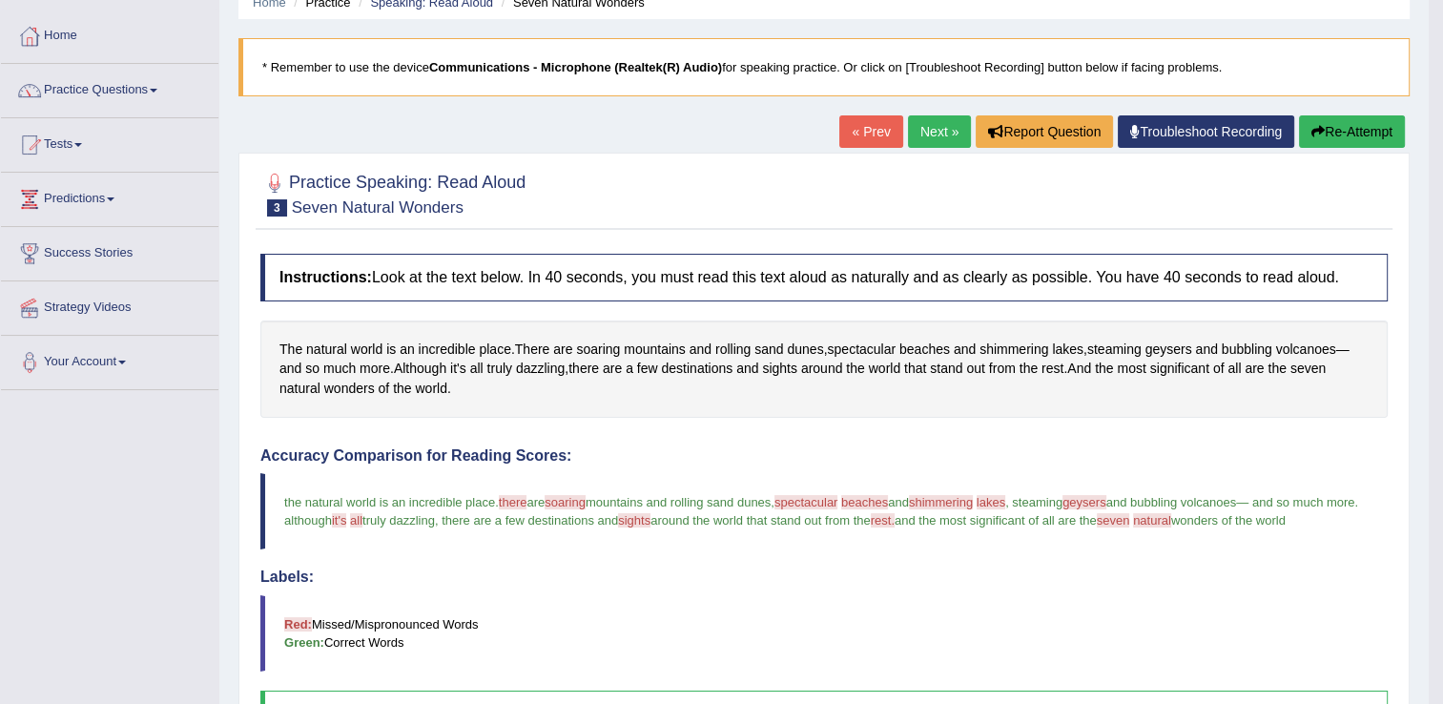
click at [940, 130] on link "Next »" at bounding box center [939, 131] width 63 height 32
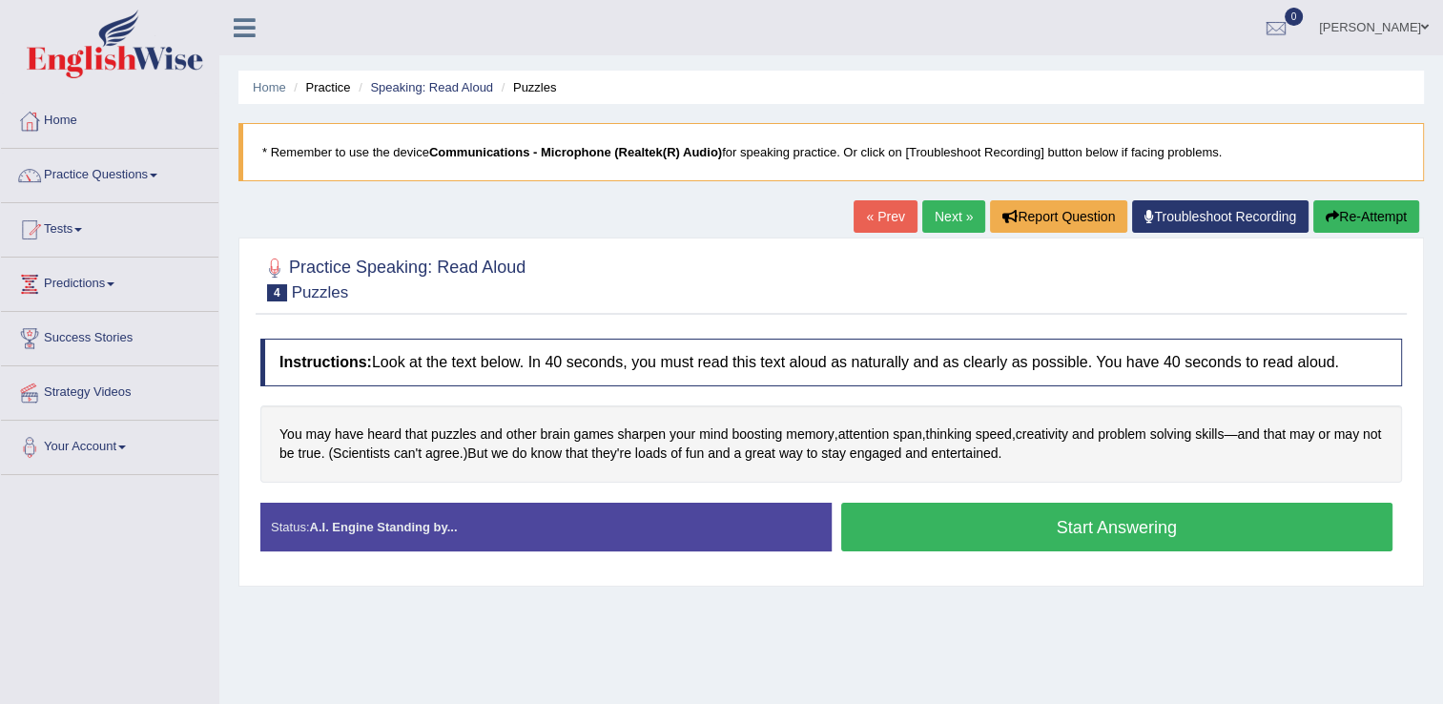
click at [962, 517] on button "Start Answering" at bounding box center [1117, 526] width 552 height 49
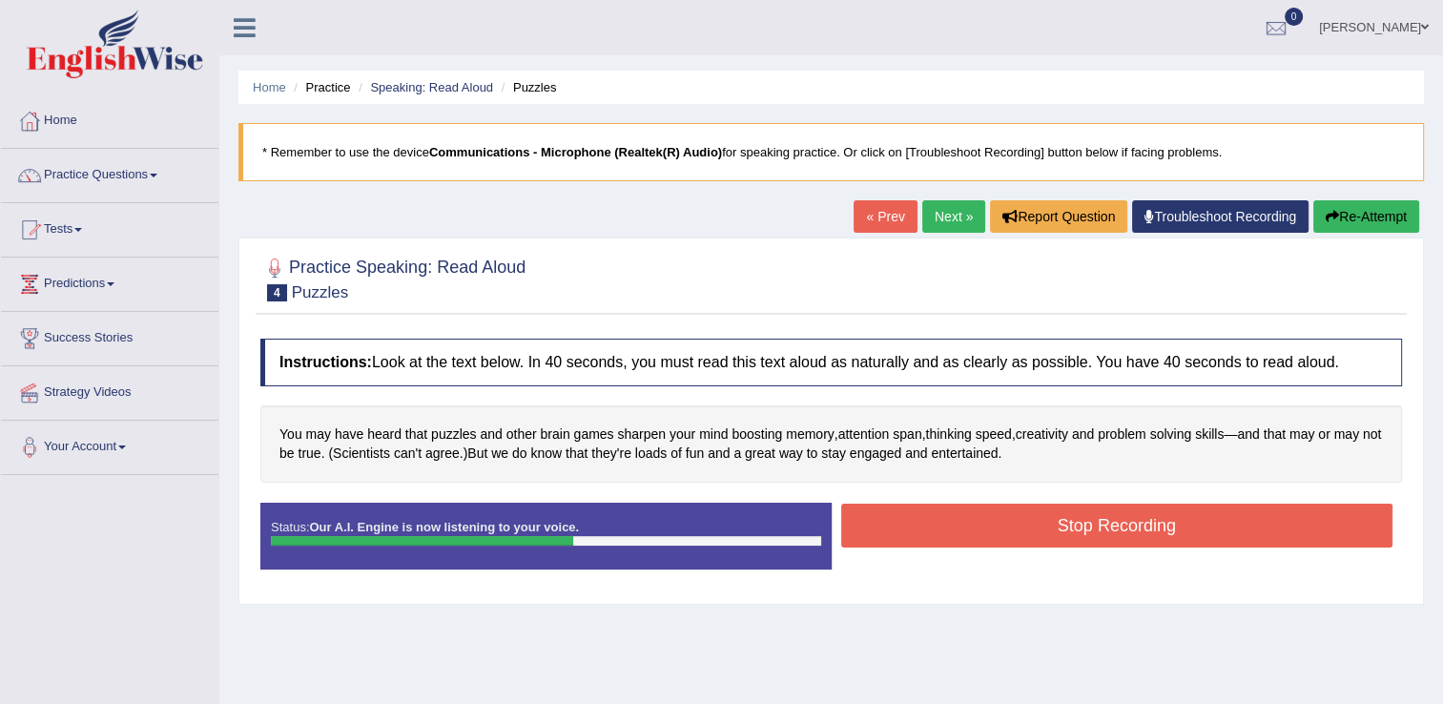
click at [1089, 519] on button "Stop Recording" at bounding box center [1117, 525] width 552 height 44
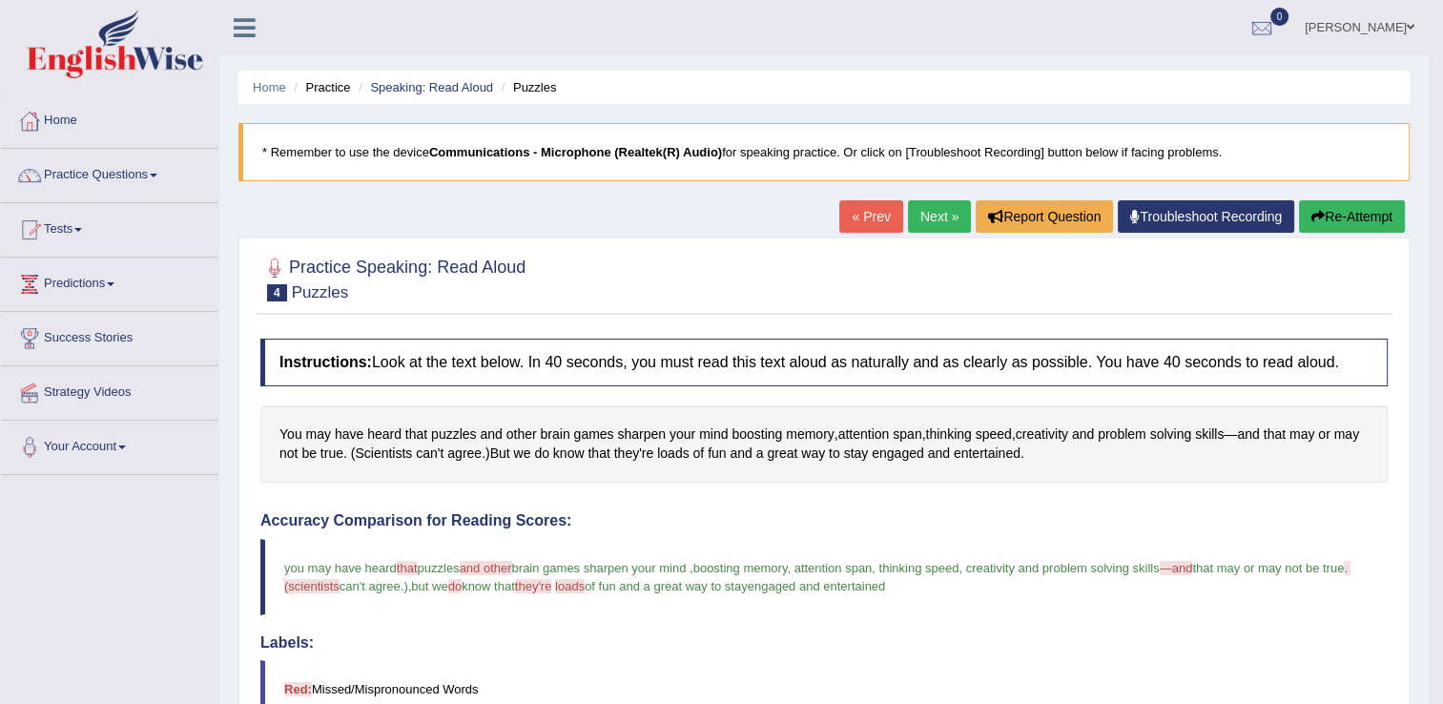
click at [927, 216] on link "Next »" at bounding box center [939, 216] width 63 height 32
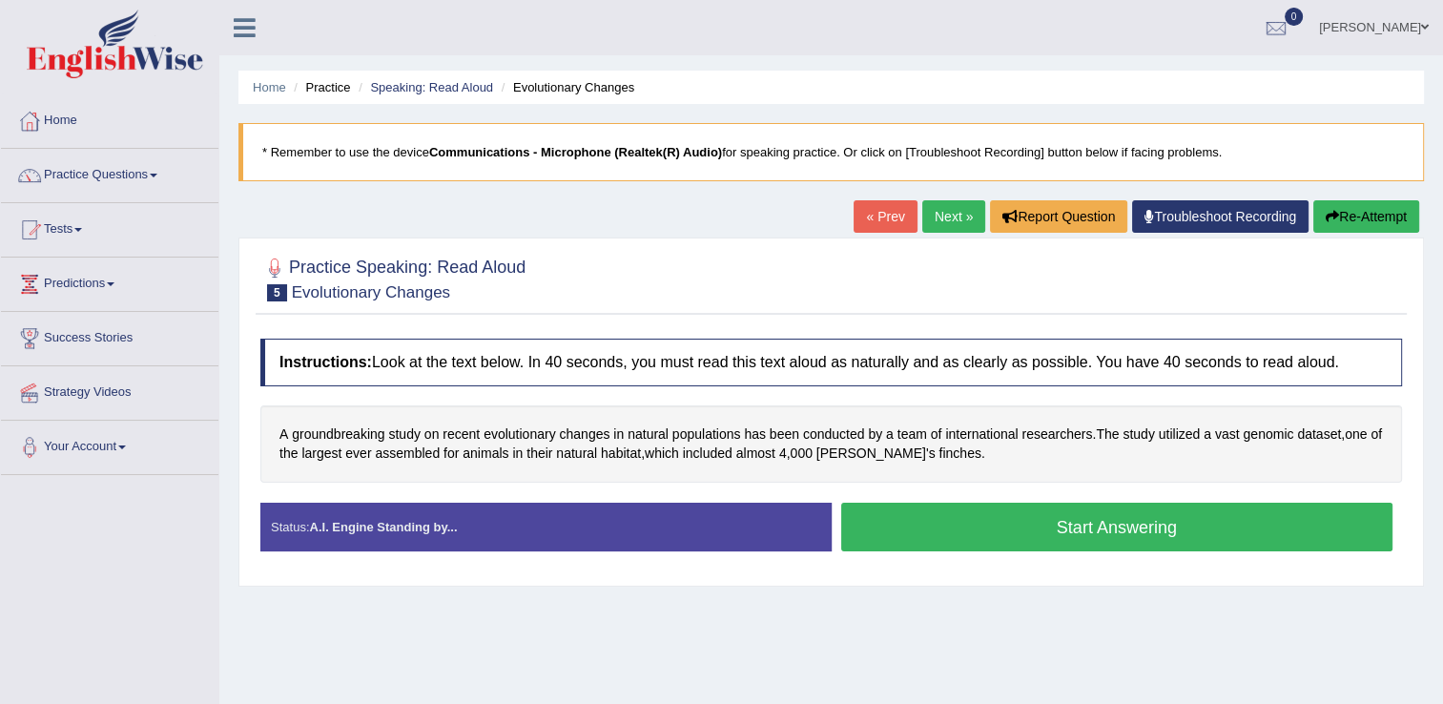
click at [974, 524] on button "Start Answering" at bounding box center [1117, 526] width 552 height 49
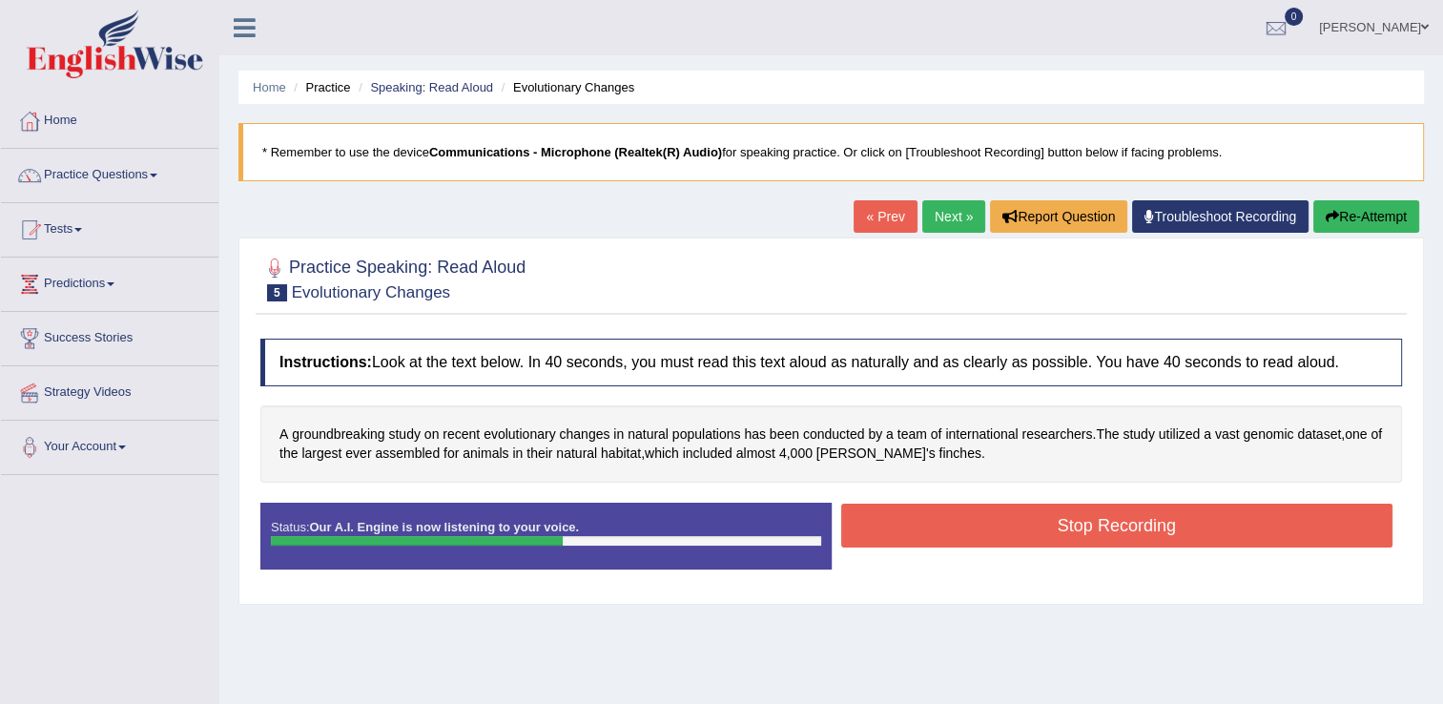
click at [974, 524] on button "Stop Recording" at bounding box center [1117, 525] width 552 height 44
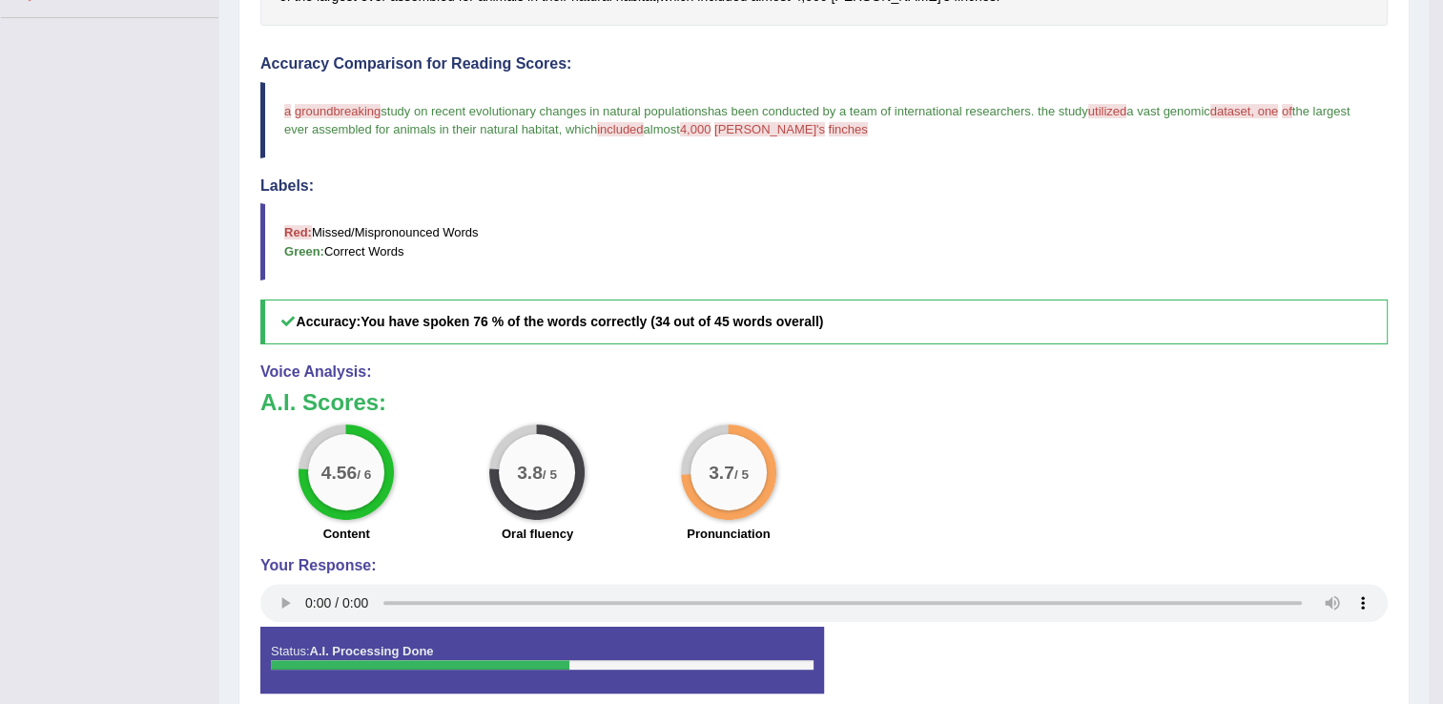
scroll to position [542, 0]
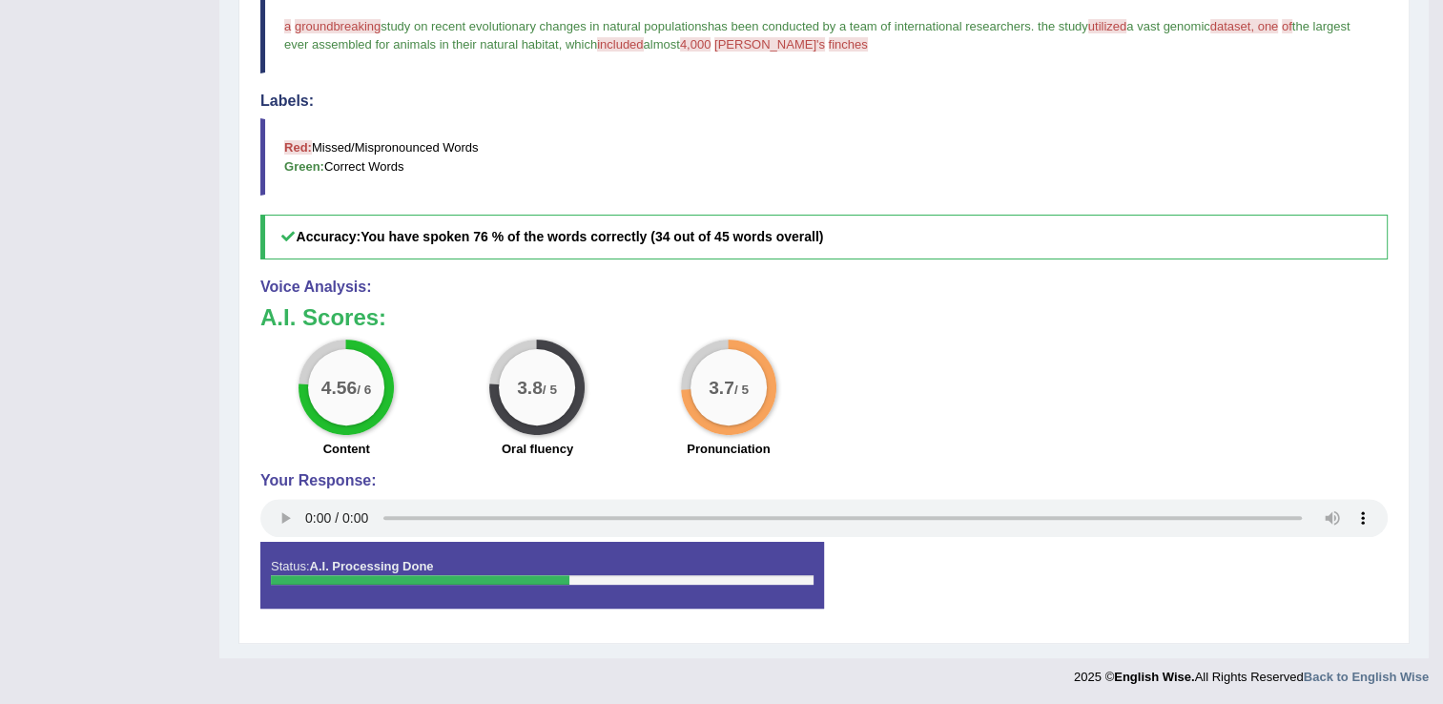
click at [1413, 489] on div "Home Practice Speaking: Read Aloud Evolutionary Changes * Remember to use the d…" at bounding box center [823, 57] width 1209 height 1199
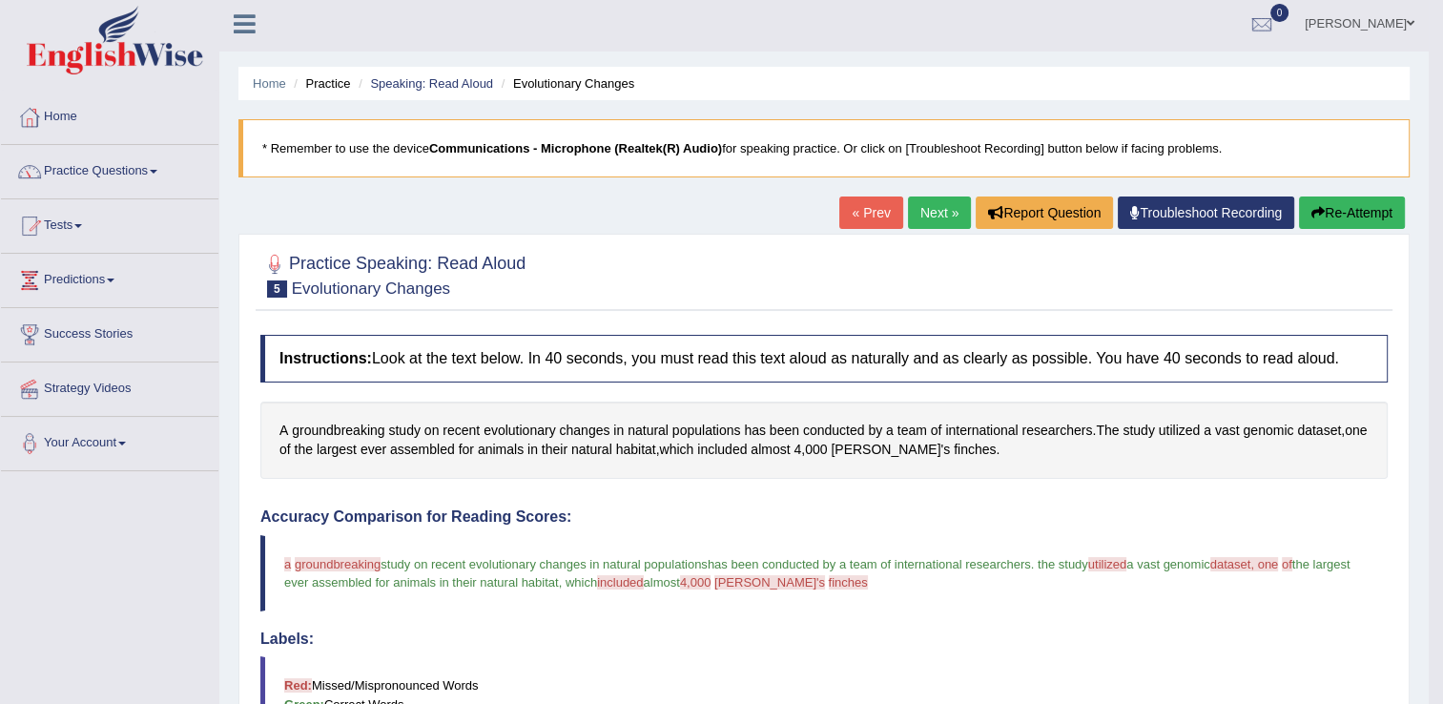
scroll to position [2, 0]
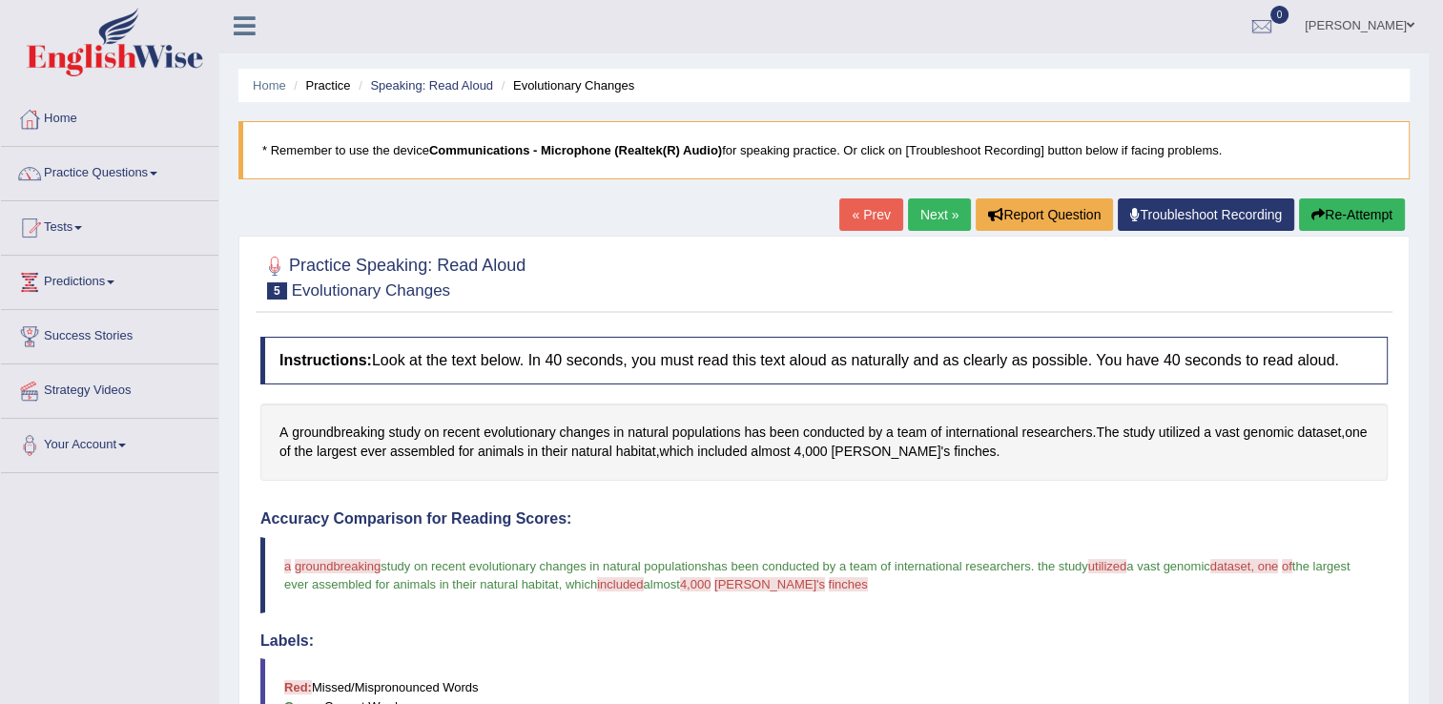
click at [939, 211] on link "Next »" at bounding box center [939, 214] width 63 height 32
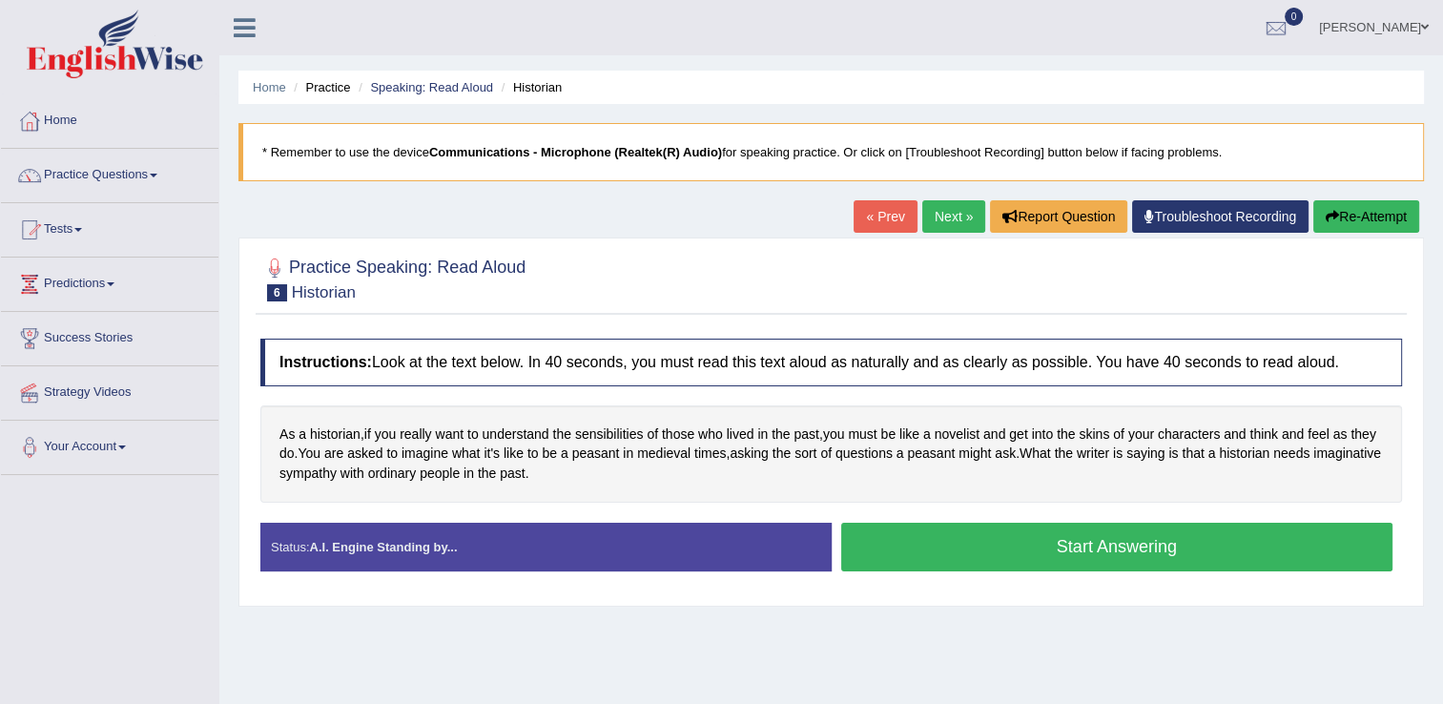
click at [1027, 539] on button "Start Answering" at bounding box center [1117, 546] width 552 height 49
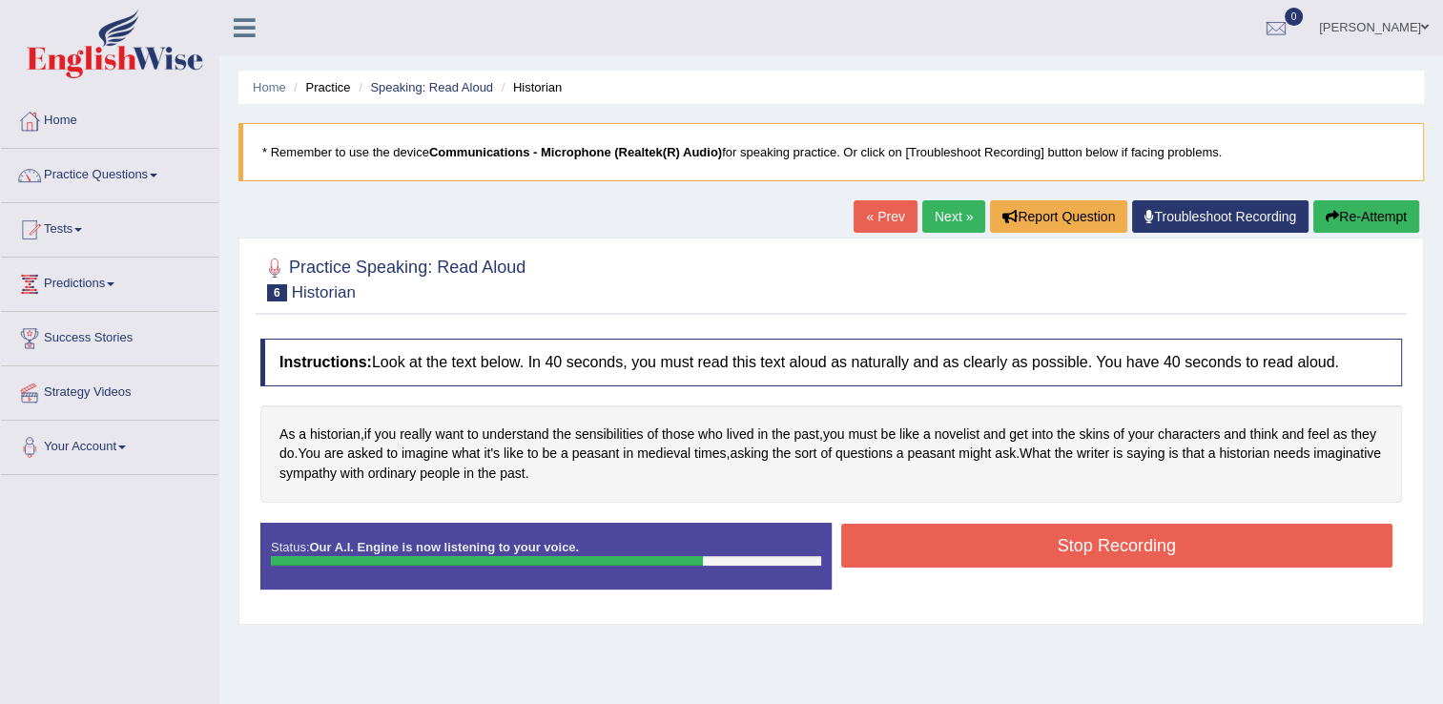
click at [1027, 539] on button "Stop Recording" at bounding box center [1117, 545] width 552 height 44
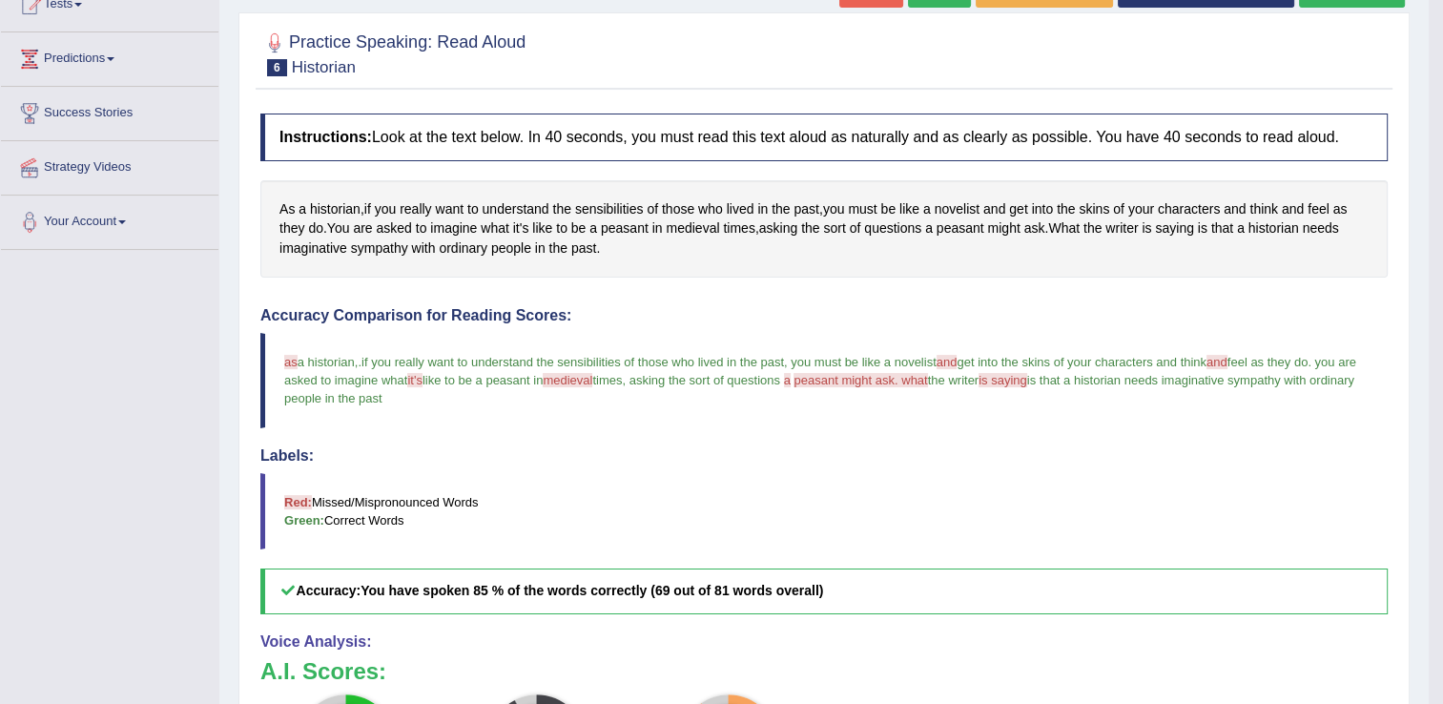
scroll to position [129, 0]
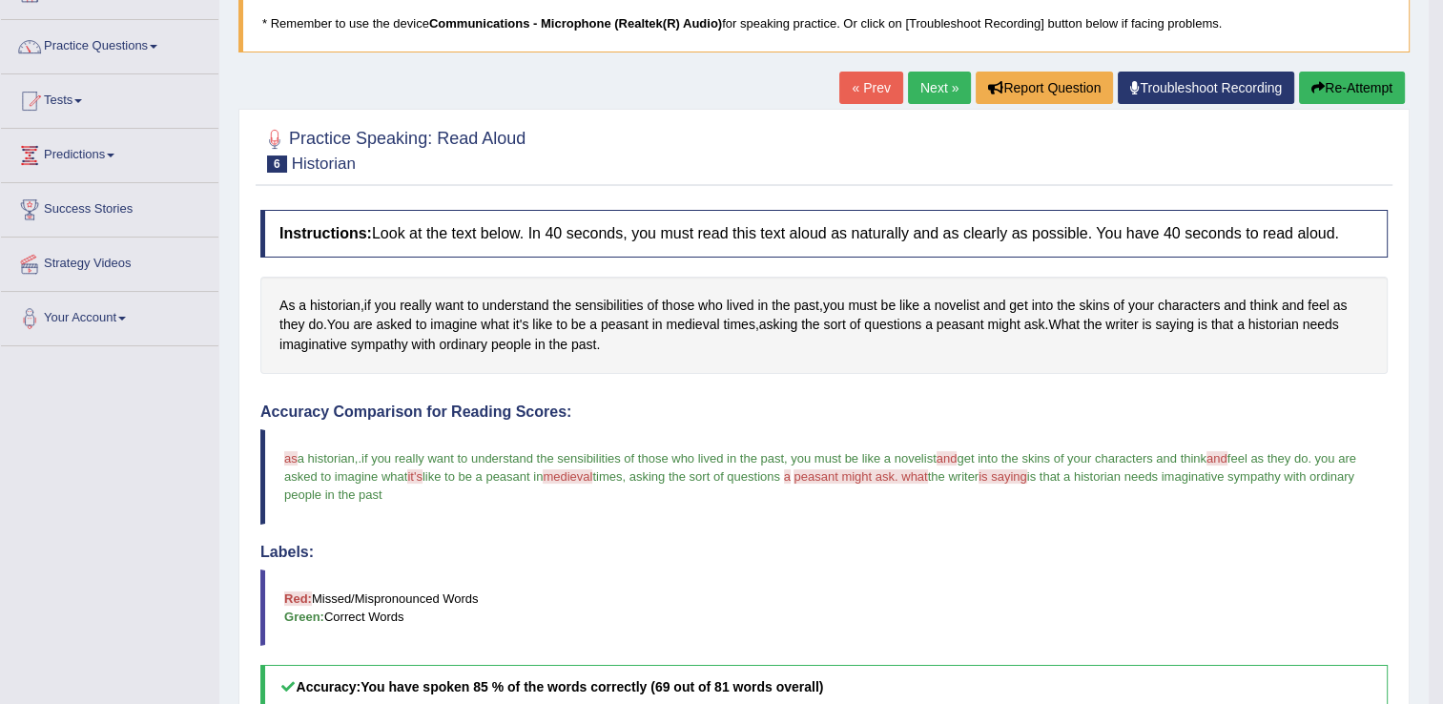
click at [930, 90] on link "Next »" at bounding box center [939, 88] width 63 height 32
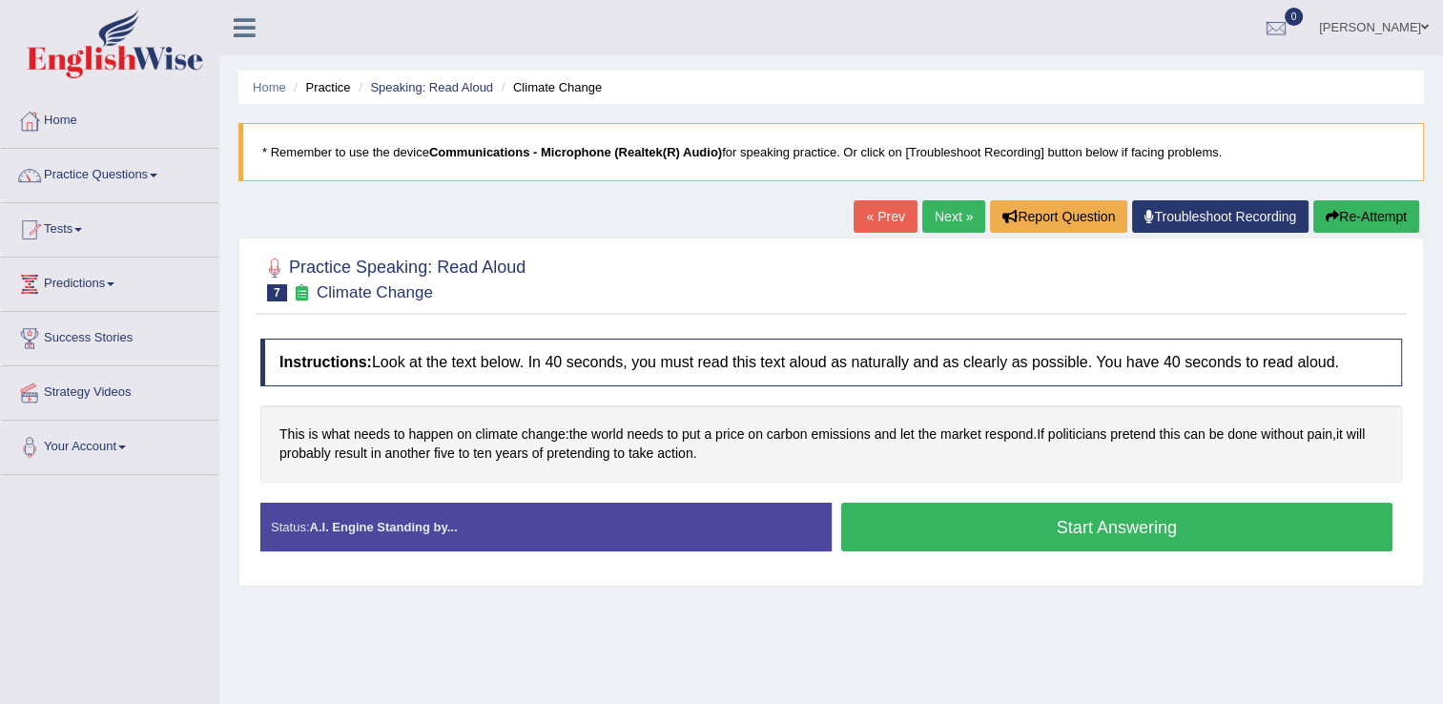
click at [1121, 532] on button "Start Answering" at bounding box center [1117, 526] width 552 height 49
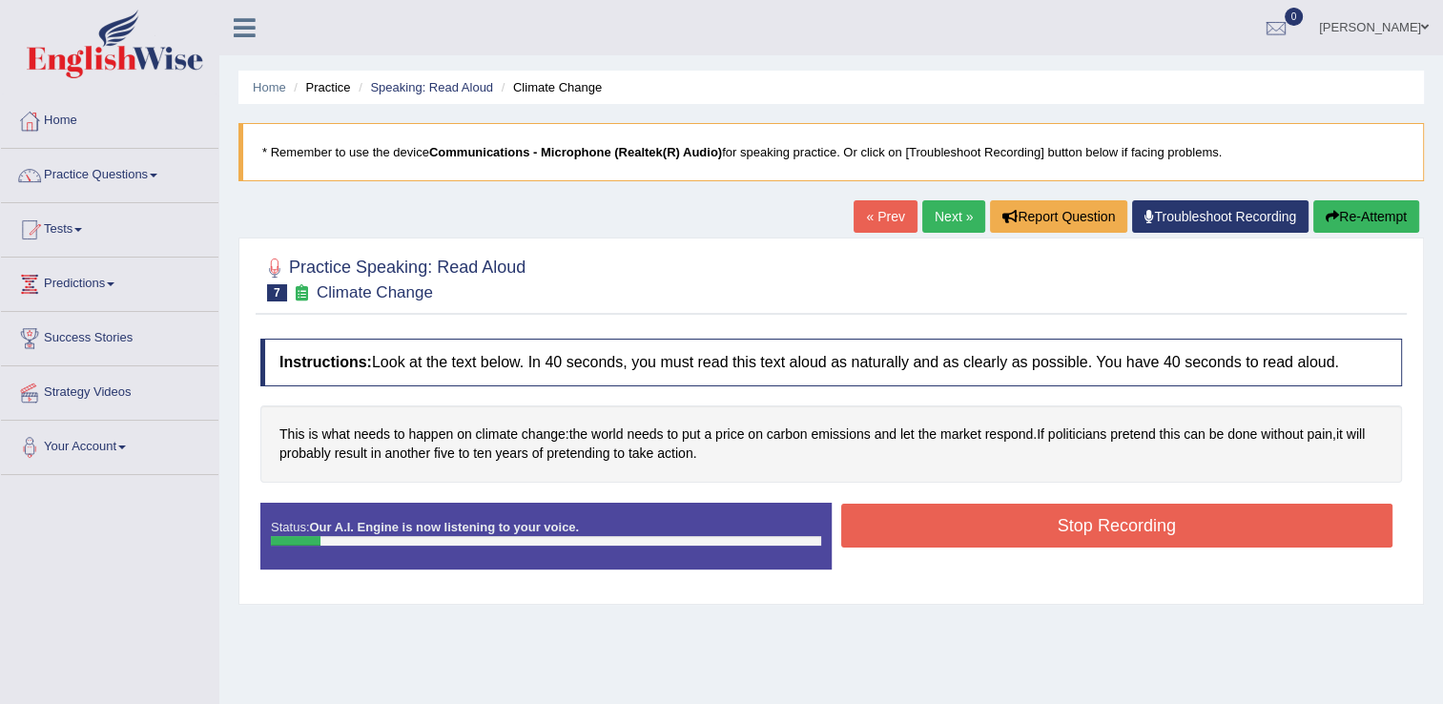
click at [1121, 532] on button "Stop Recording" at bounding box center [1117, 525] width 552 height 44
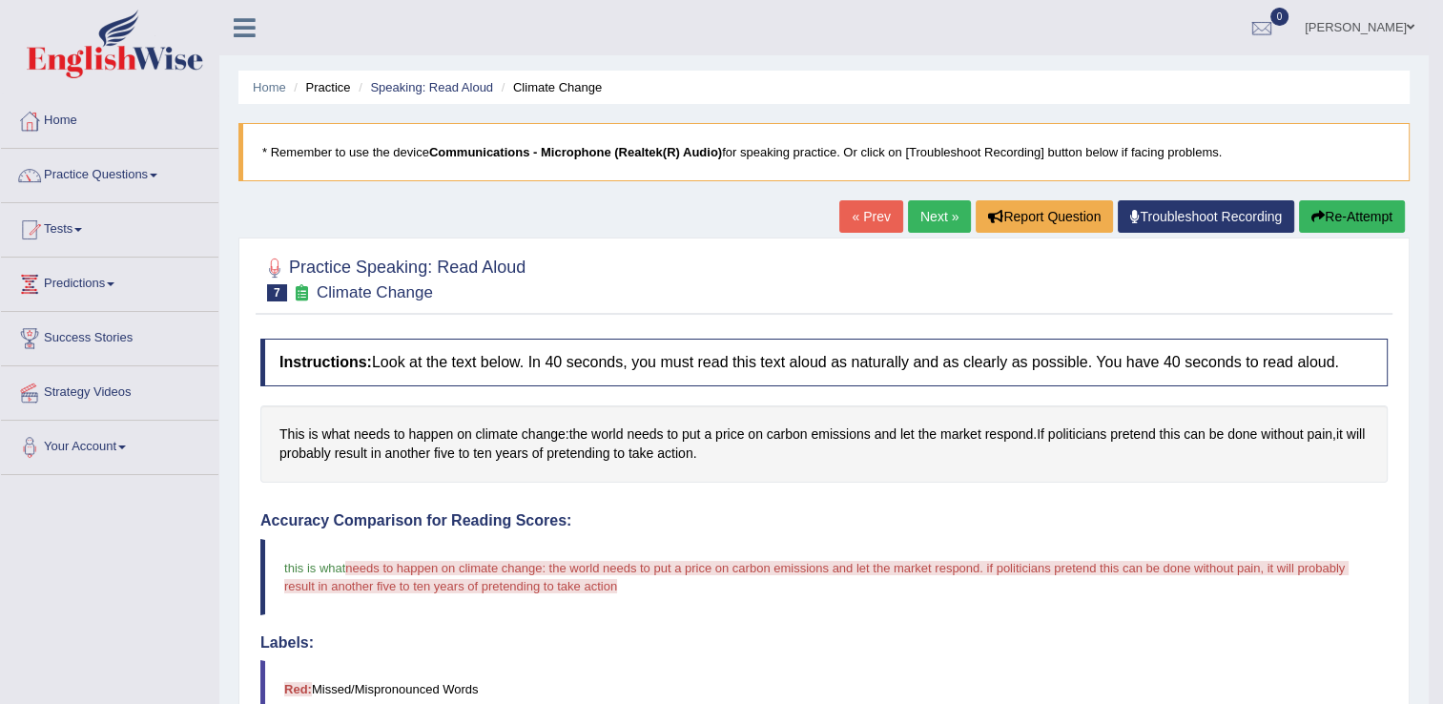
click at [885, 223] on link "« Prev" at bounding box center [870, 216] width 63 height 32
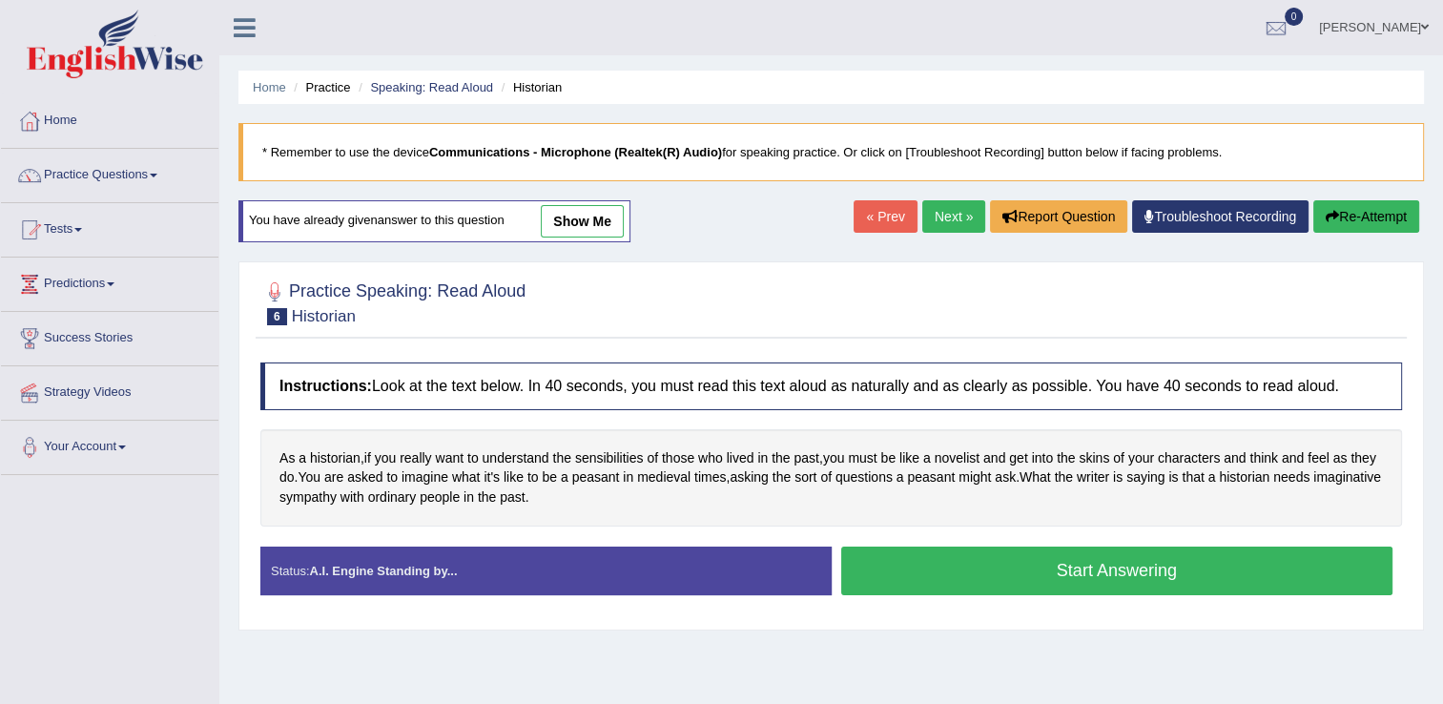
click at [943, 210] on link "Next »" at bounding box center [953, 216] width 63 height 32
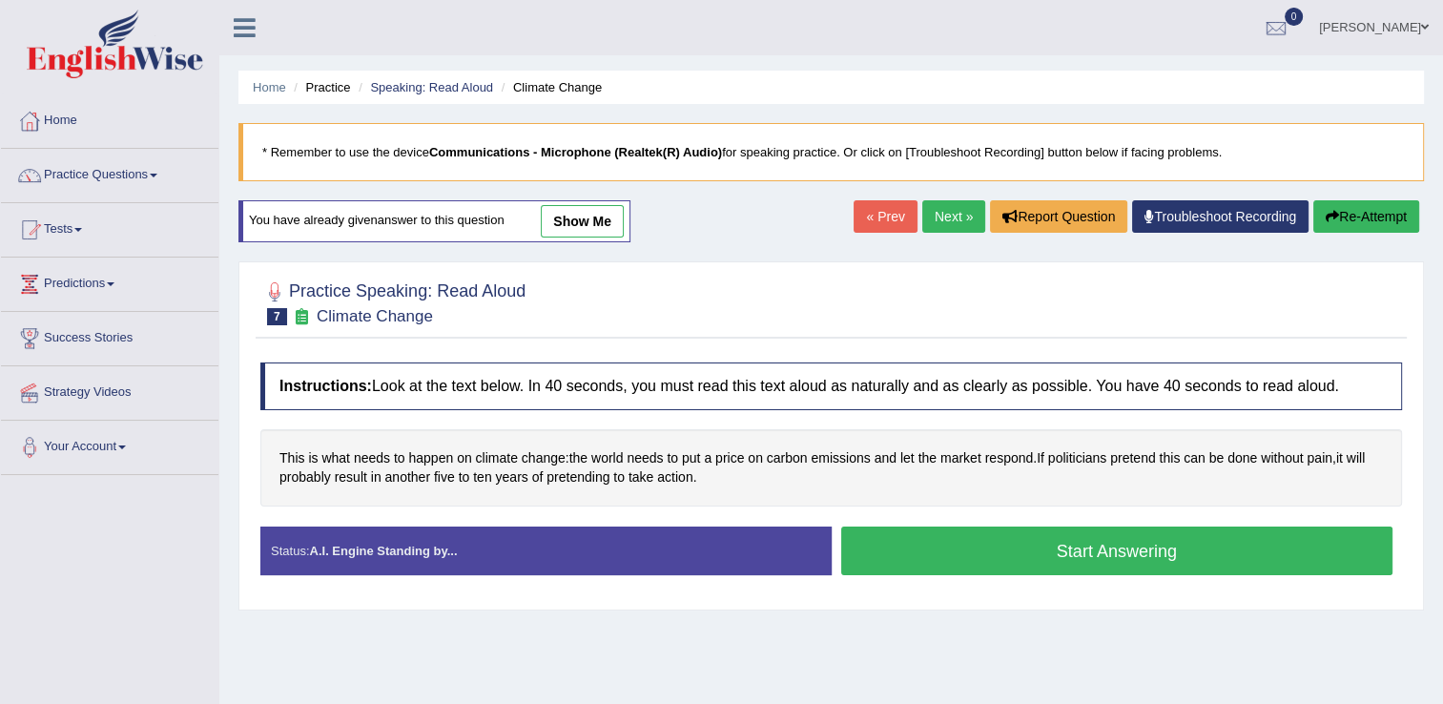
click at [1030, 554] on button "Start Answering" at bounding box center [1117, 550] width 552 height 49
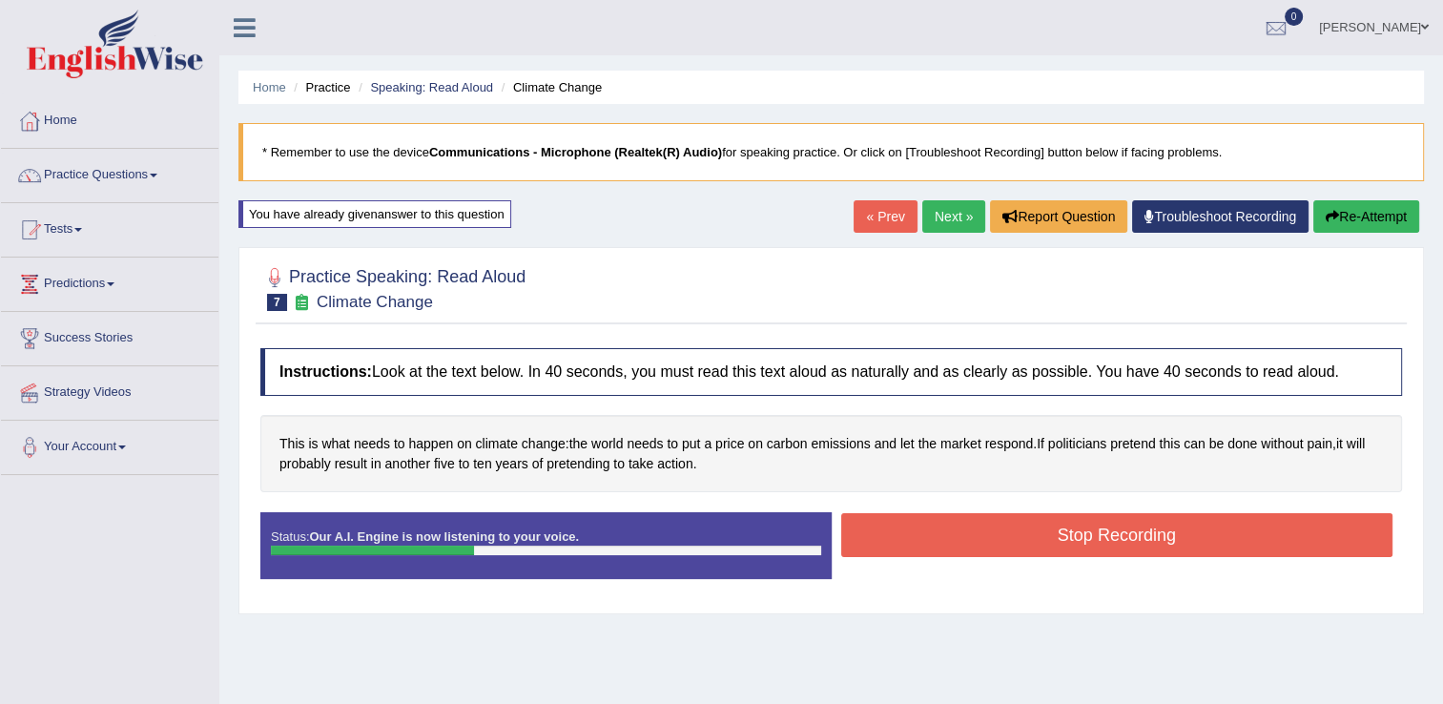
click at [1030, 554] on button "Stop Recording" at bounding box center [1117, 535] width 552 height 44
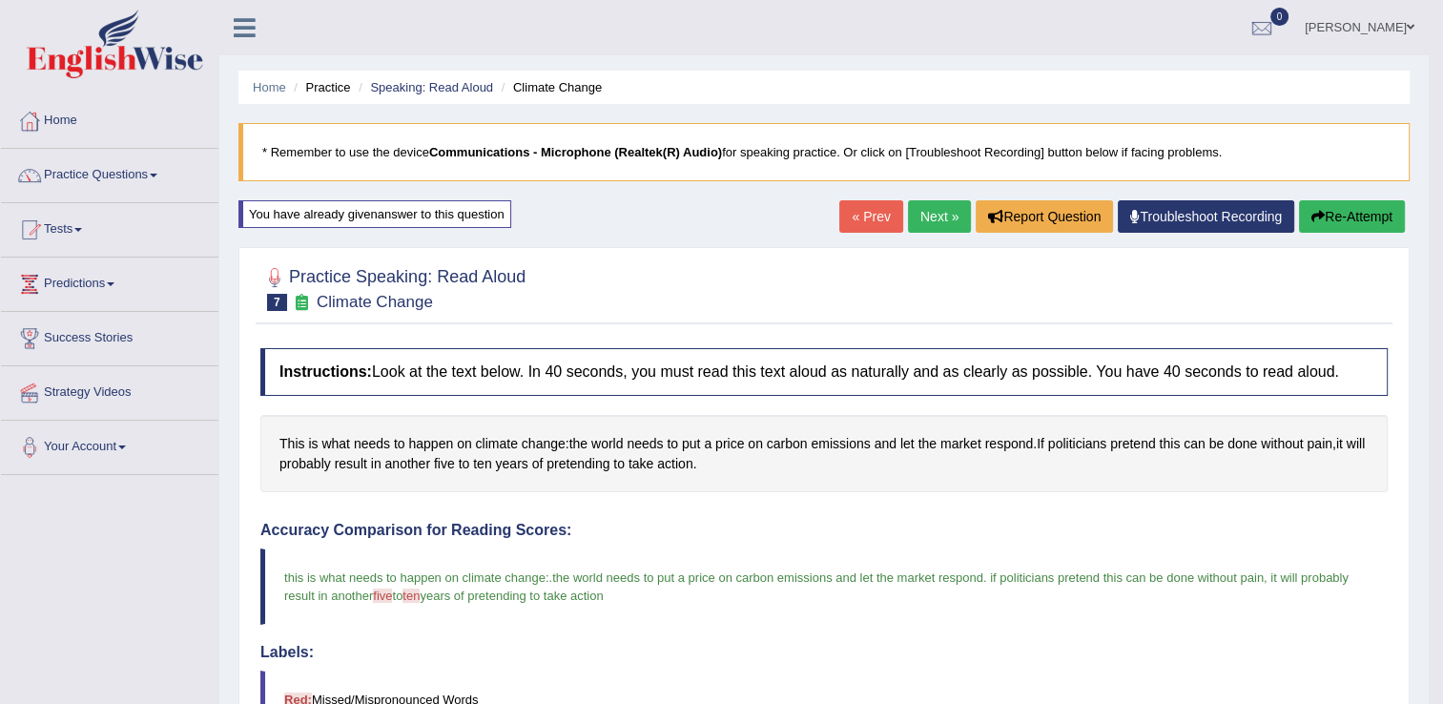
click at [917, 221] on link "Next »" at bounding box center [939, 216] width 63 height 32
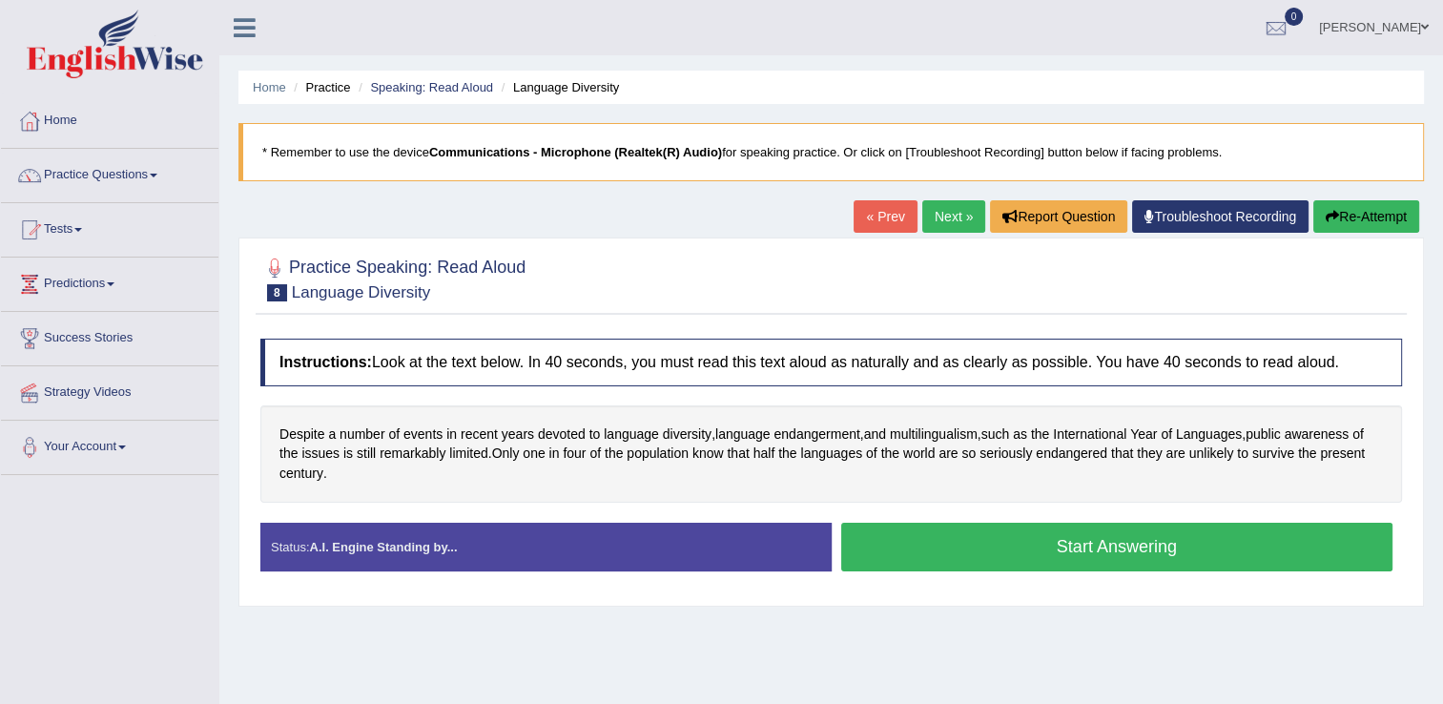
click at [1004, 555] on button "Start Answering" at bounding box center [1117, 546] width 552 height 49
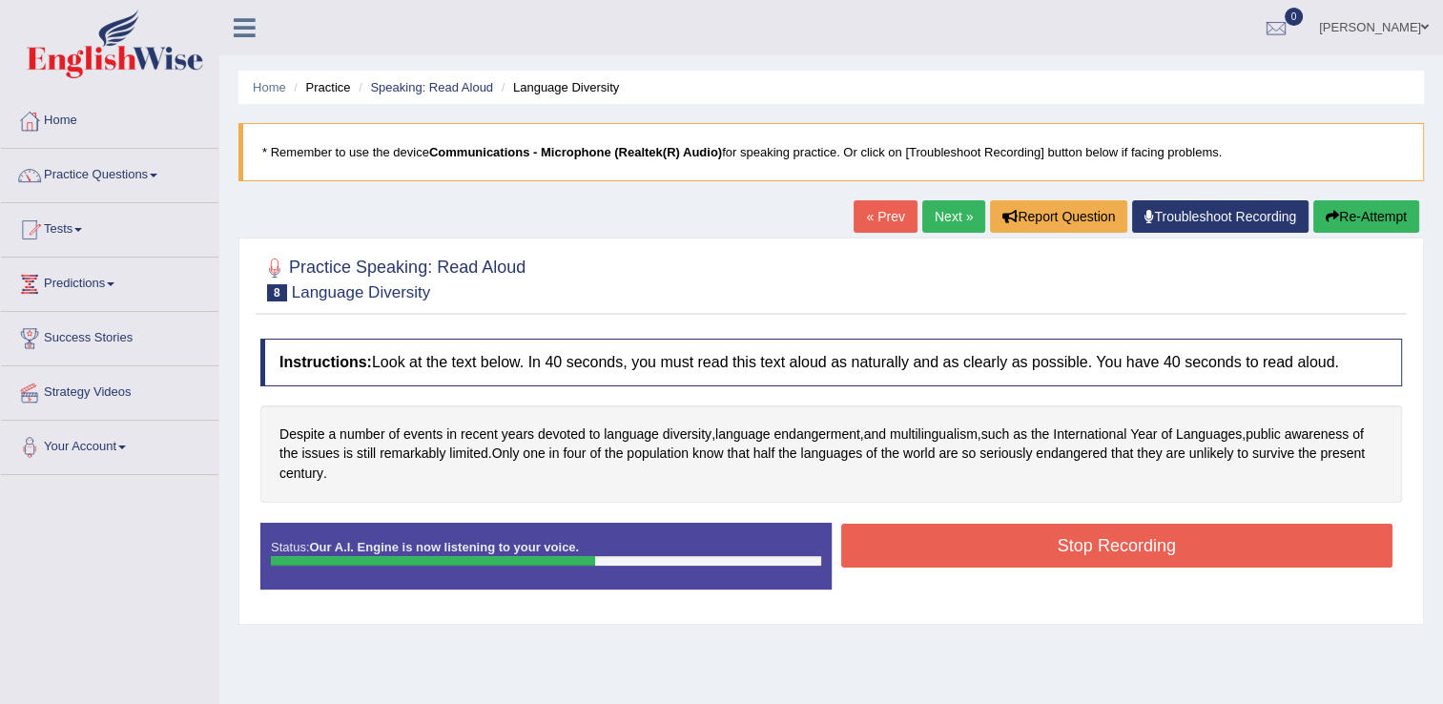
click at [1004, 555] on button "Stop Recording" at bounding box center [1117, 545] width 552 height 44
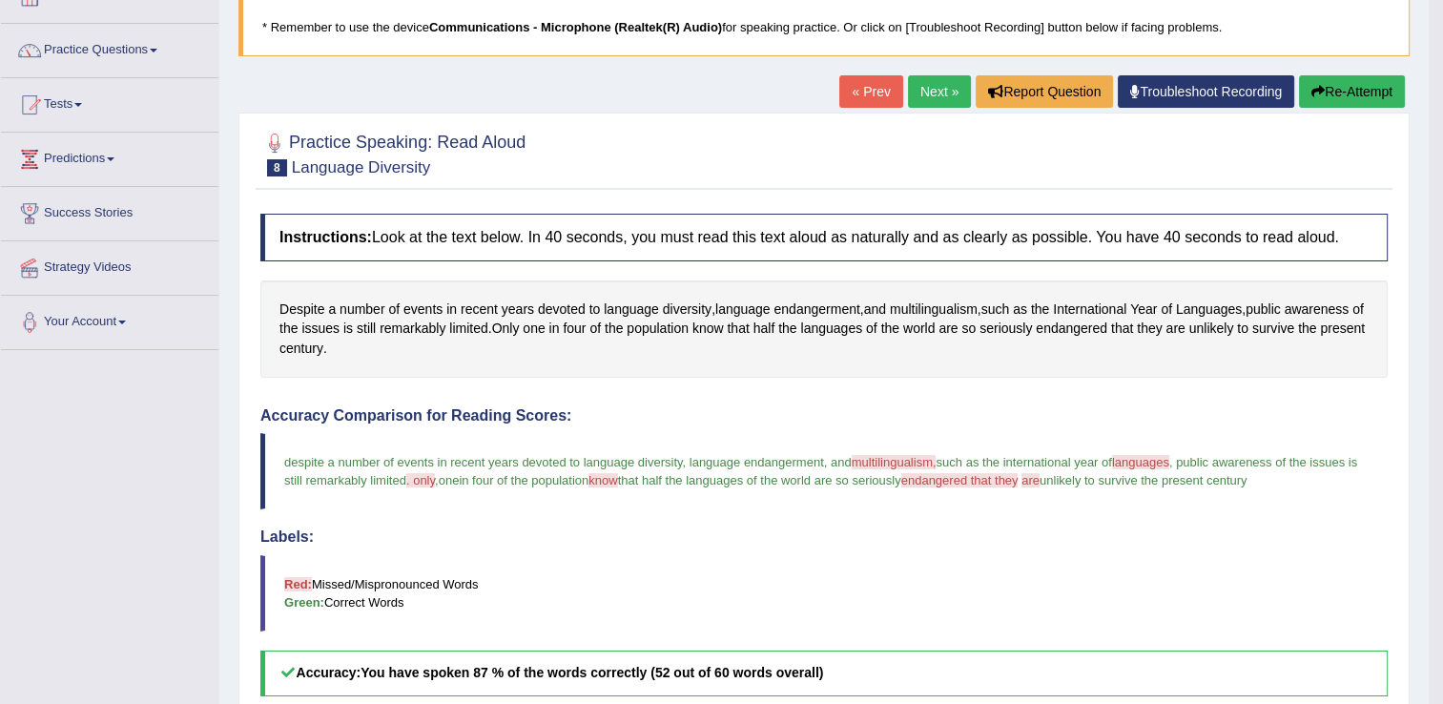
scroll to position [123, 0]
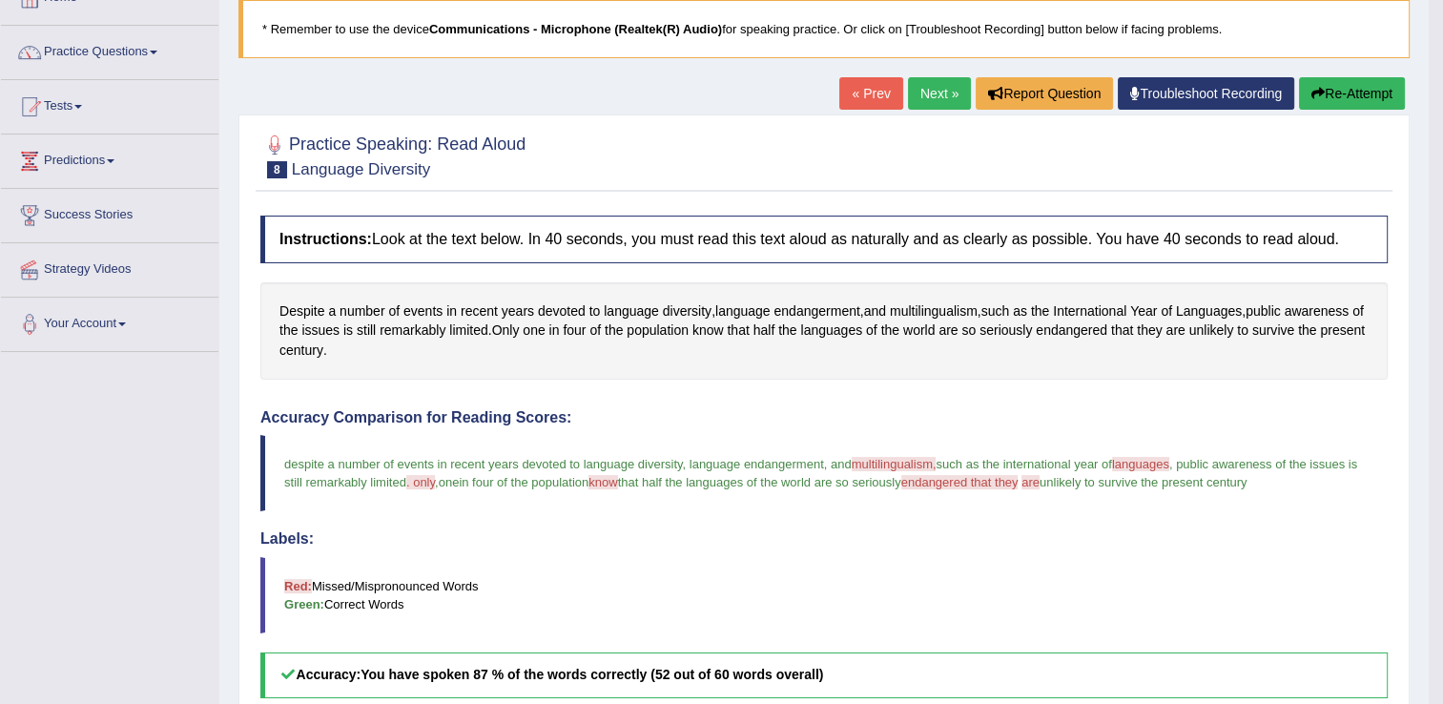
click at [927, 97] on link "Next »" at bounding box center [939, 93] width 63 height 32
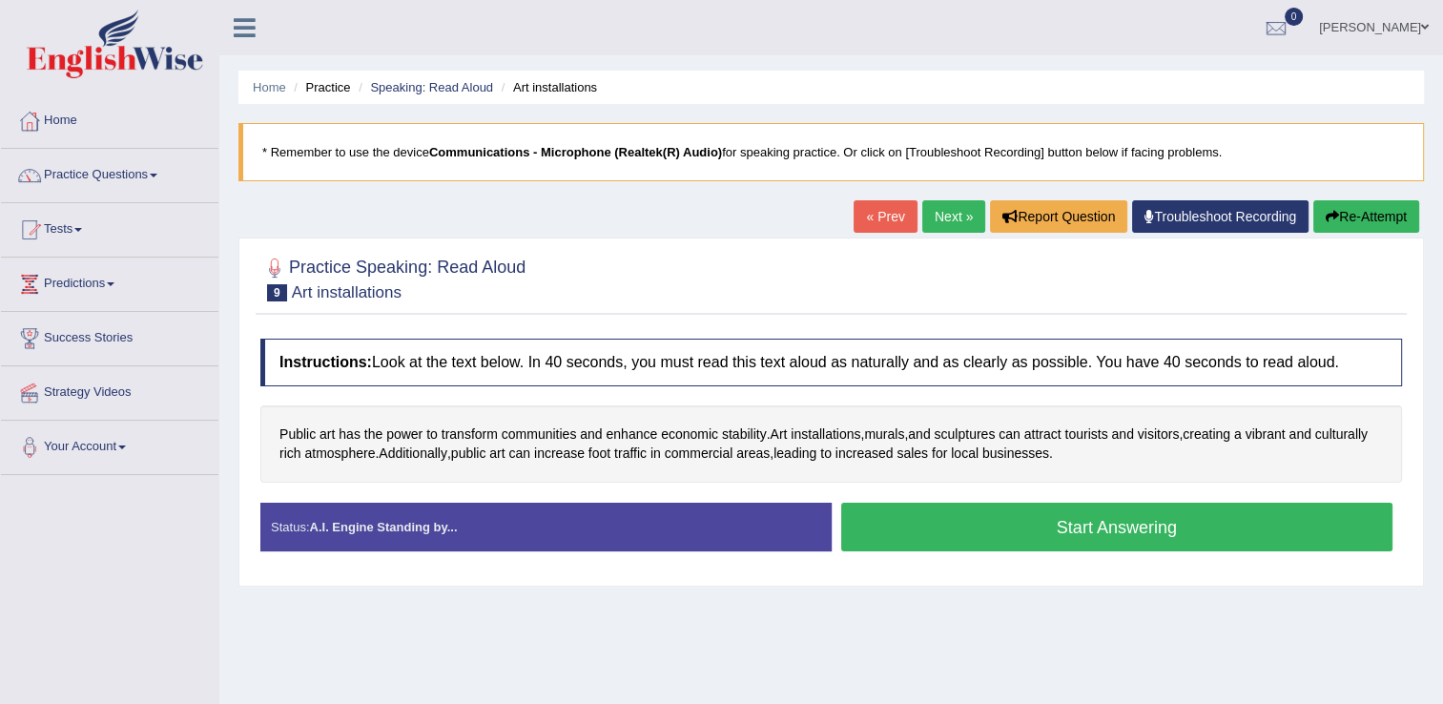
click at [1108, 521] on button "Start Answering" at bounding box center [1117, 526] width 552 height 49
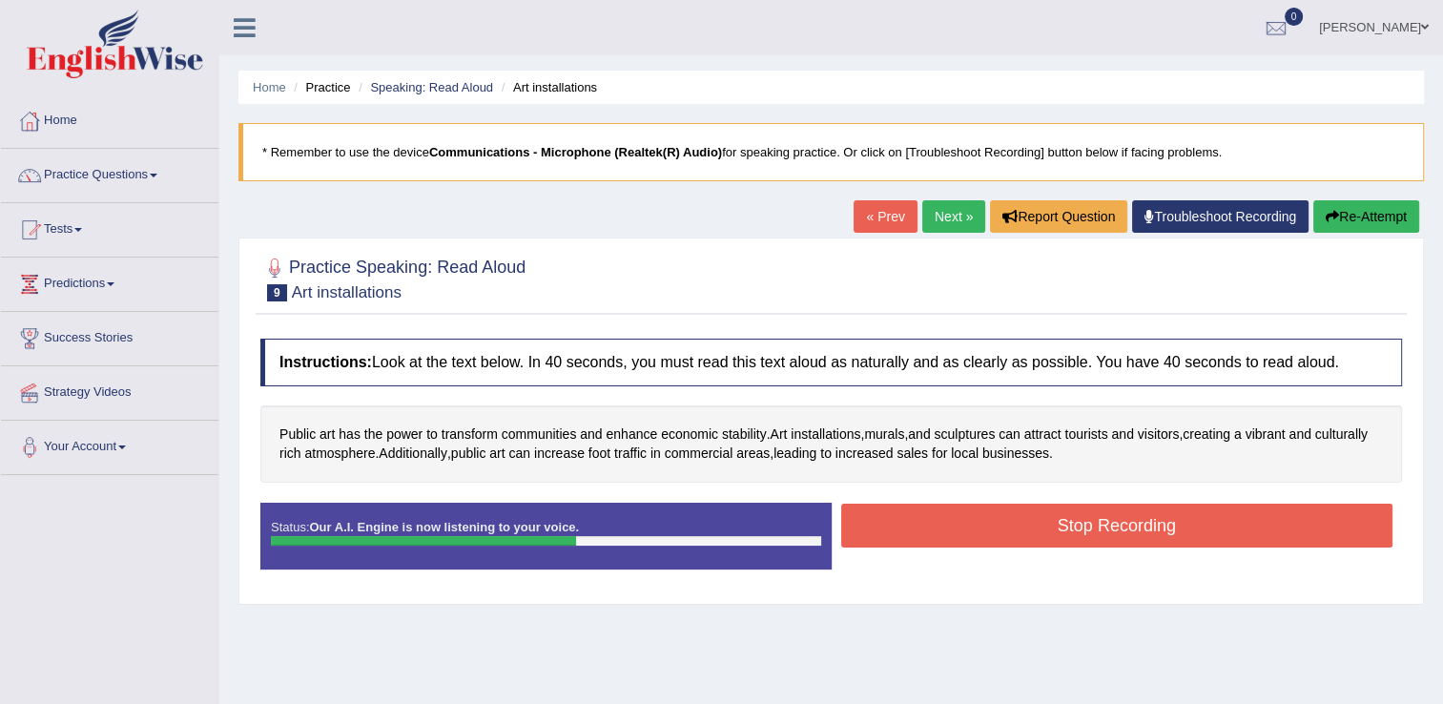
click at [1108, 521] on button "Stop Recording" at bounding box center [1117, 525] width 552 height 44
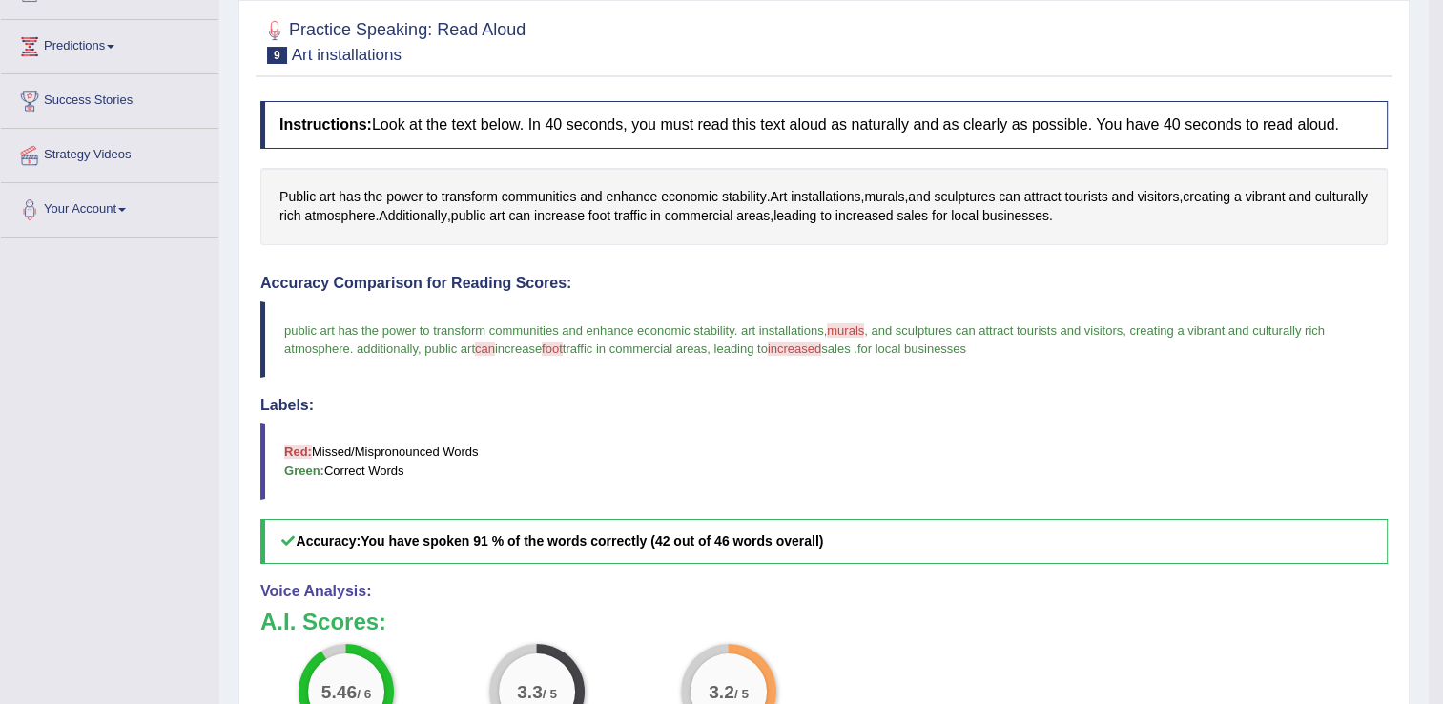
scroll to position [102, 0]
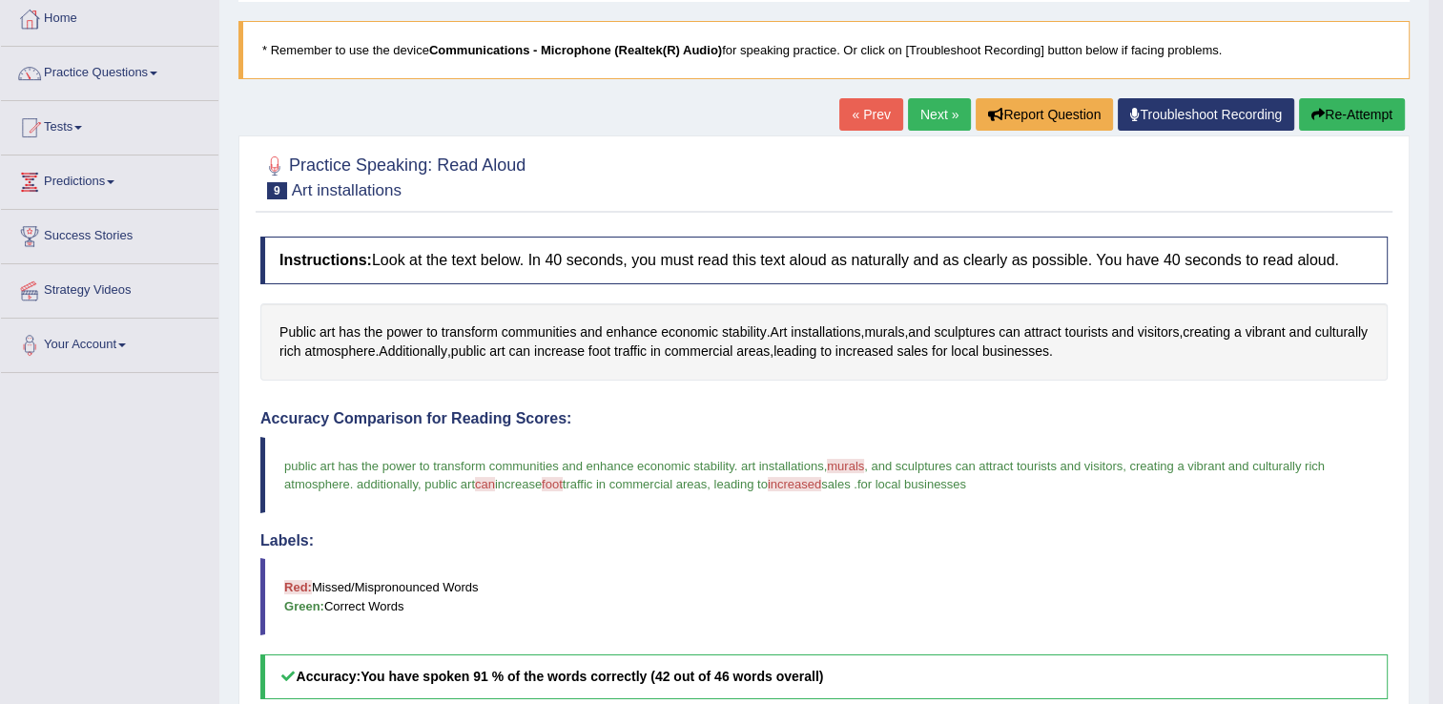
click at [929, 111] on link "Next »" at bounding box center [939, 114] width 63 height 32
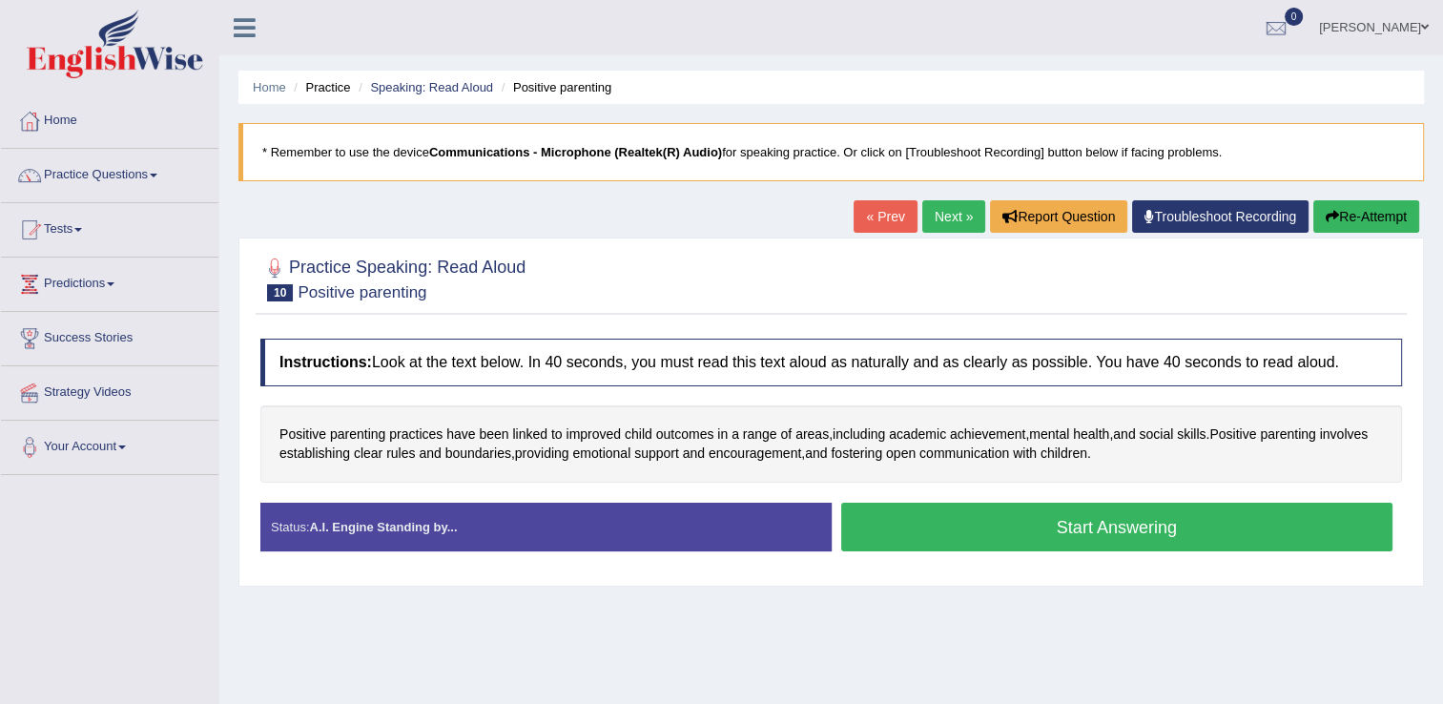
click at [1048, 527] on button "Start Answering" at bounding box center [1117, 526] width 552 height 49
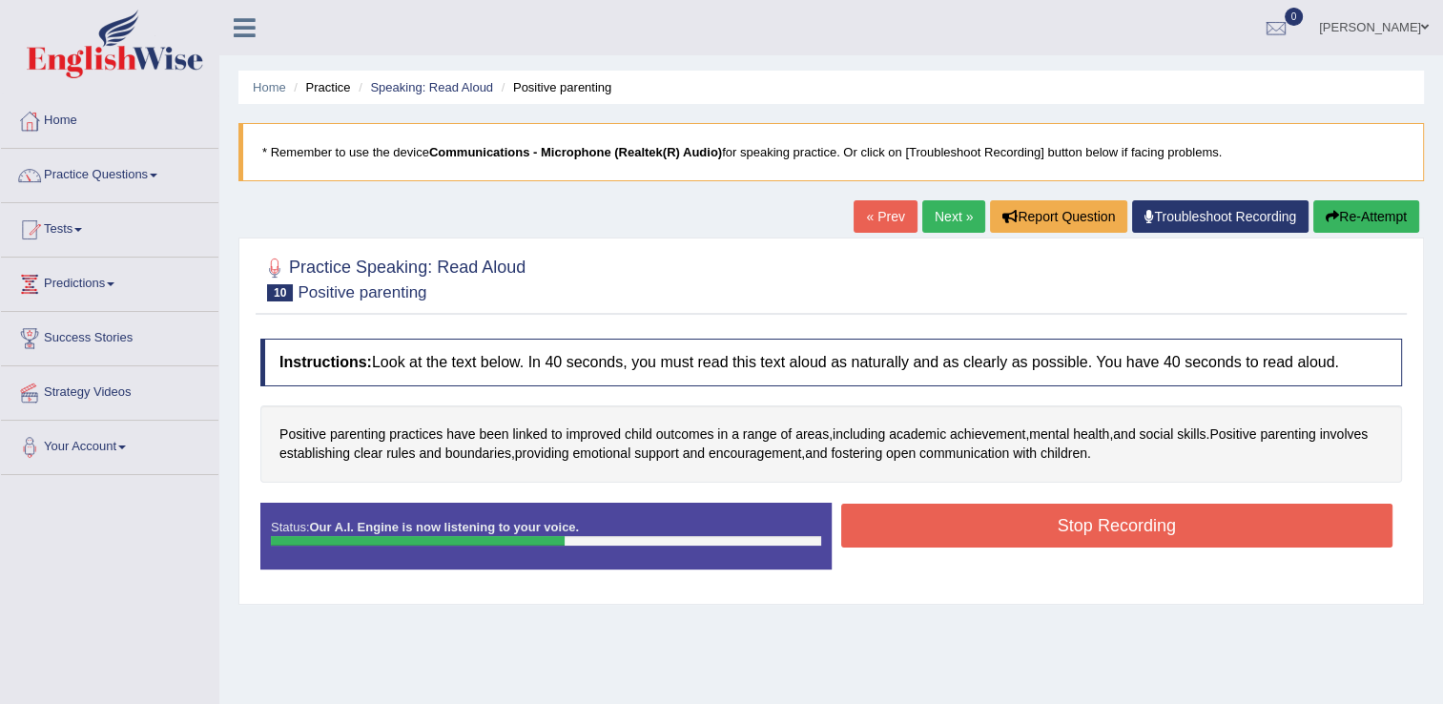
click at [1048, 527] on button "Stop Recording" at bounding box center [1117, 525] width 552 height 44
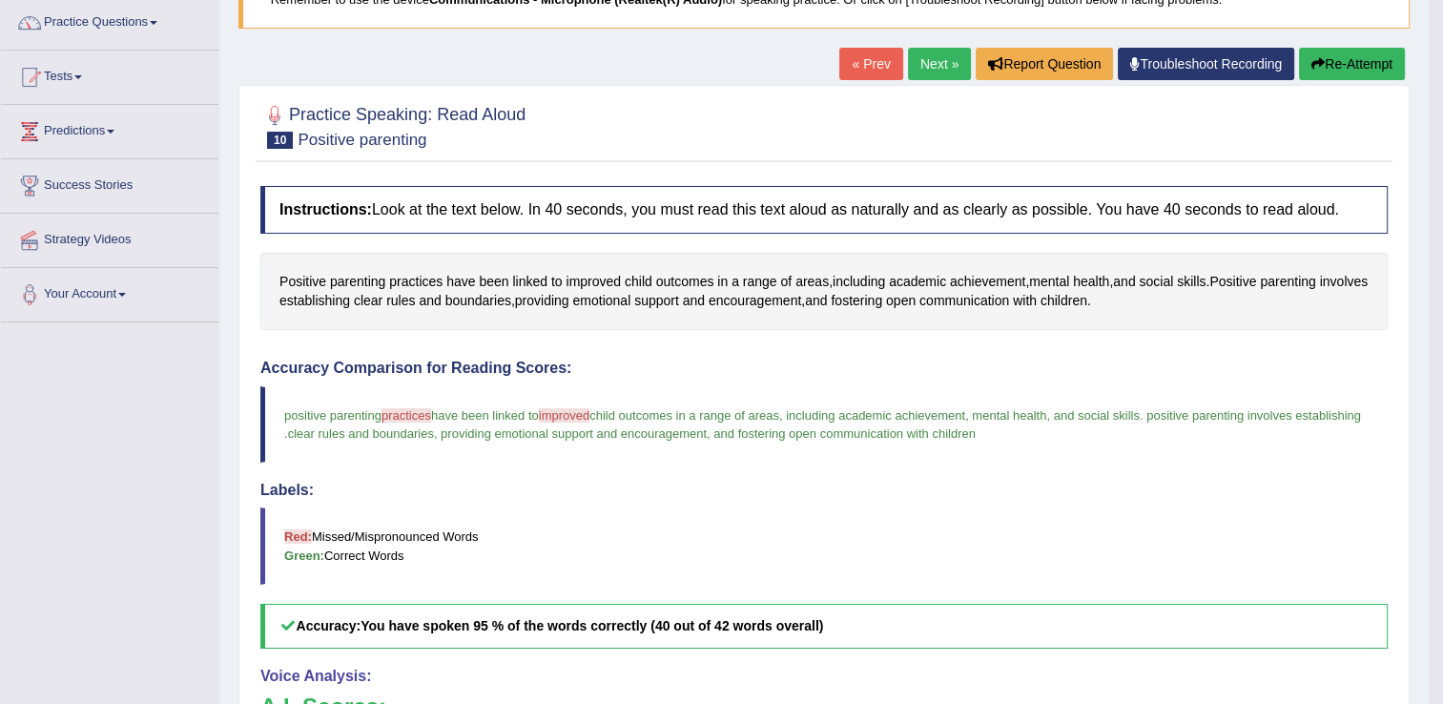
scroll to position [11, 0]
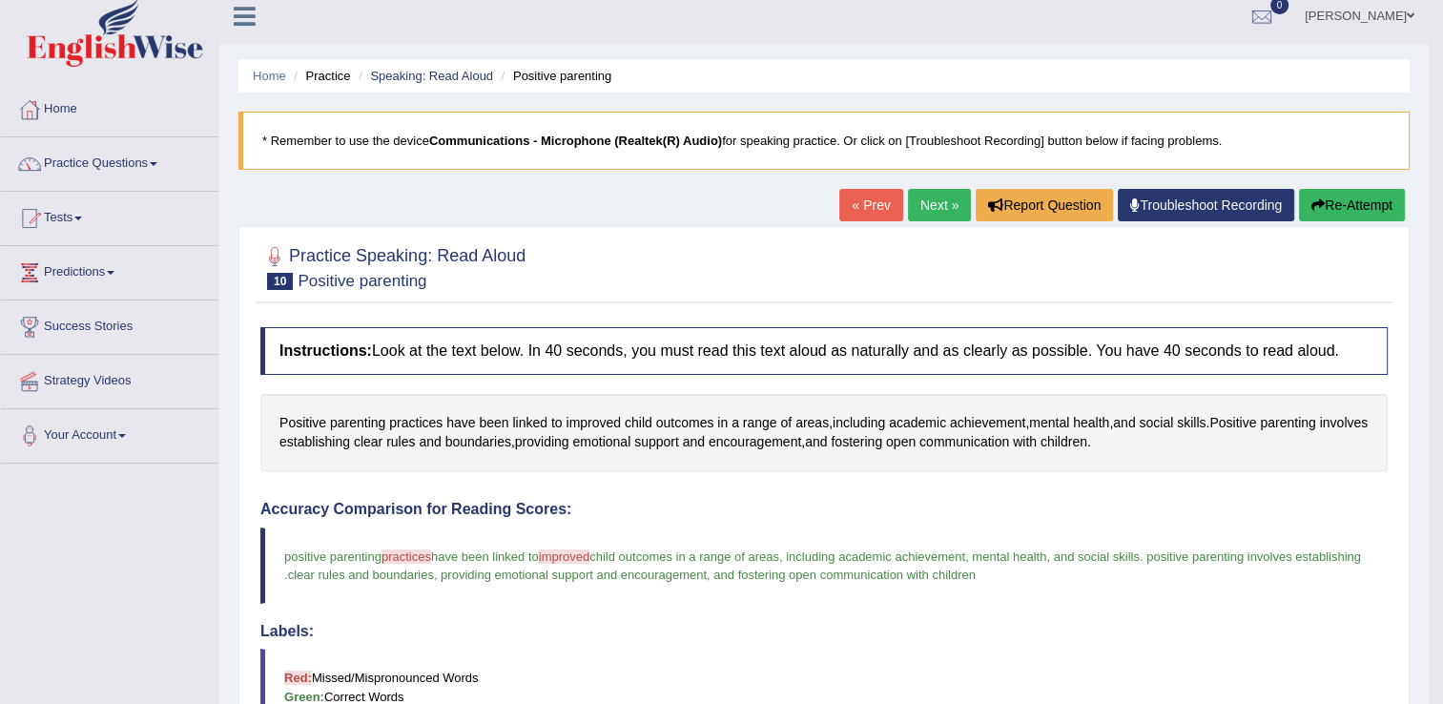
click at [932, 204] on link "Next »" at bounding box center [939, 205] width 63 height 32
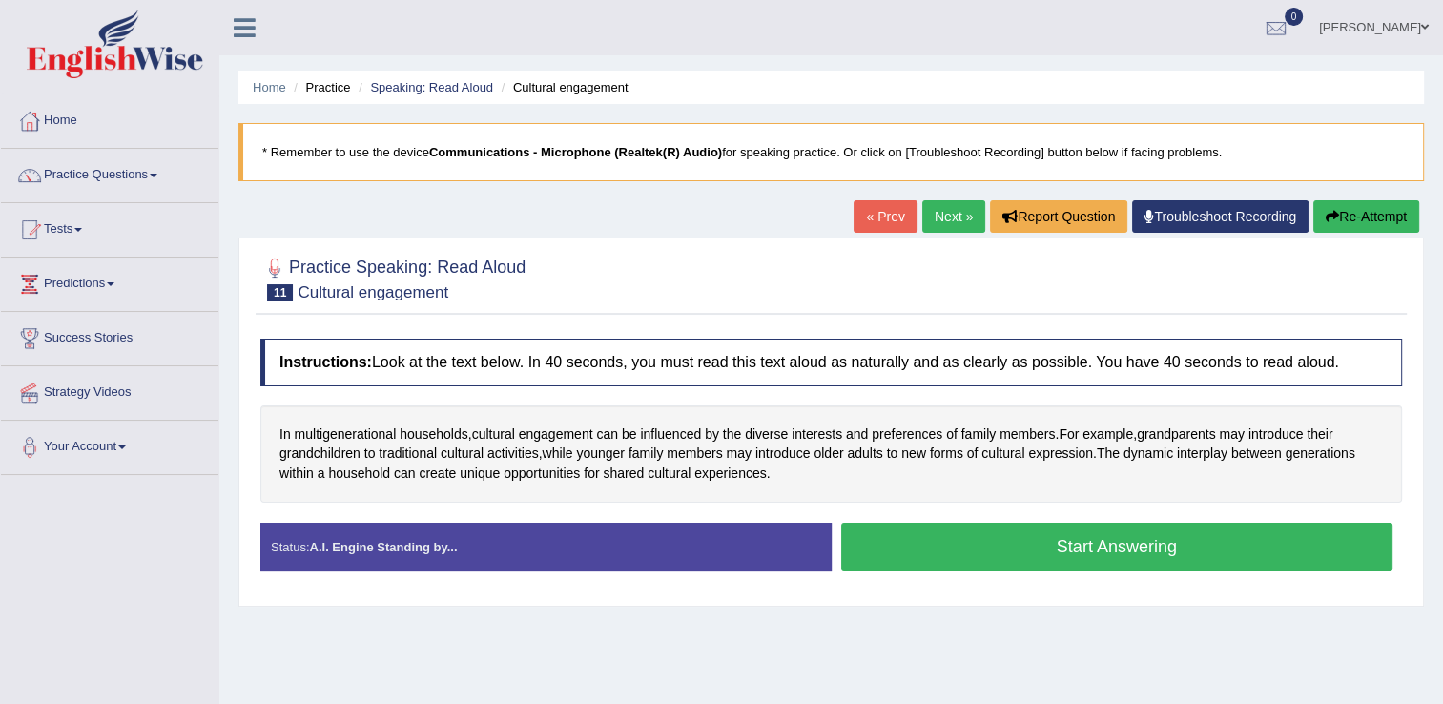
click at [1128, 547] on button "Start Answering" at bounding box center [1117, 546] width 552 height 49
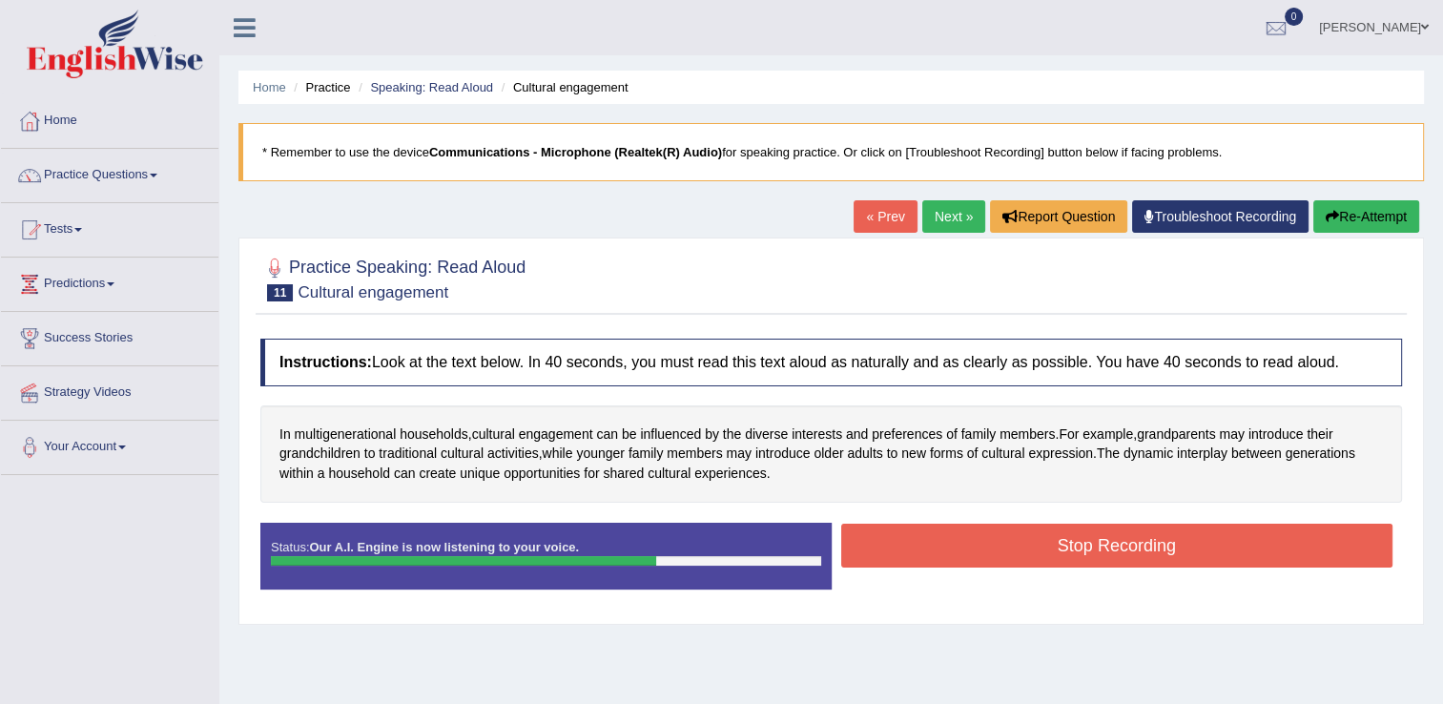
click at [1128, 547] on button "Stop Recording" at bounding box center [1117, 545] width 552 height 44
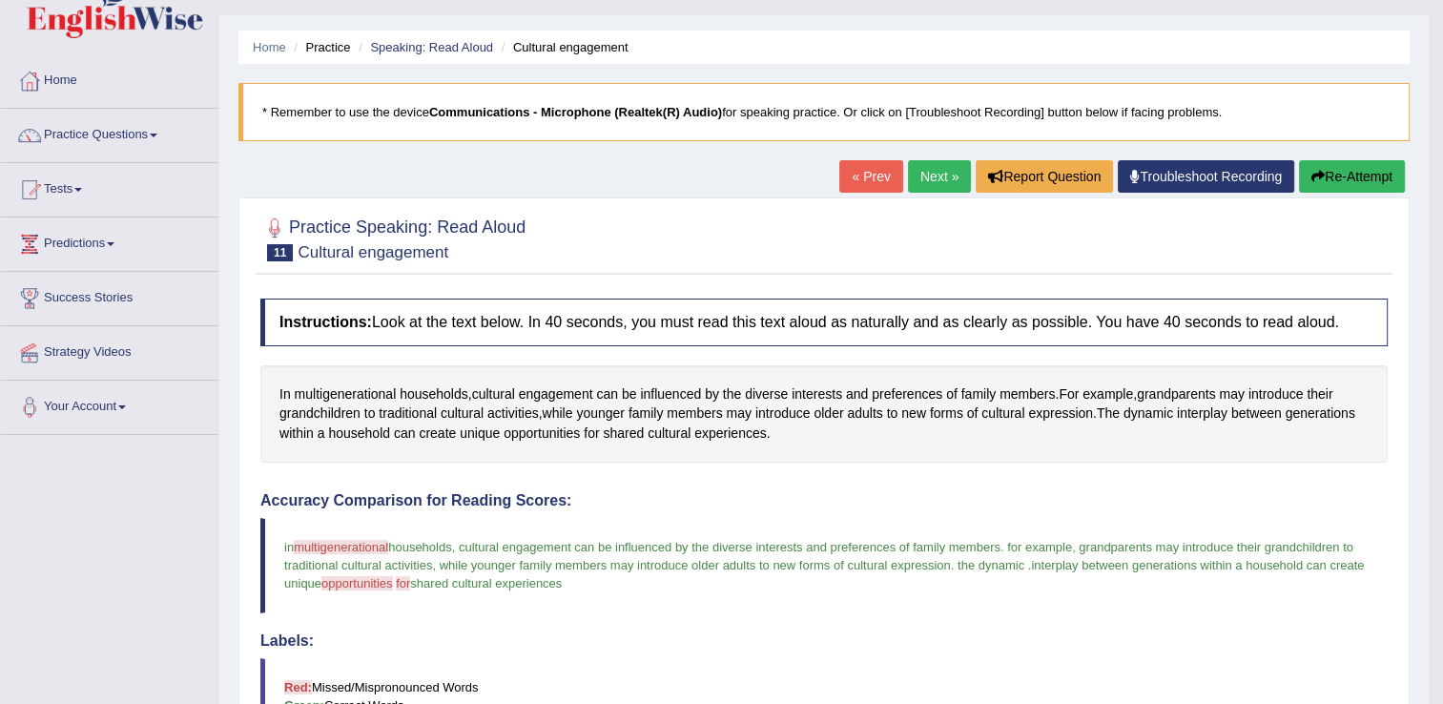
scroll to position [9, 0]
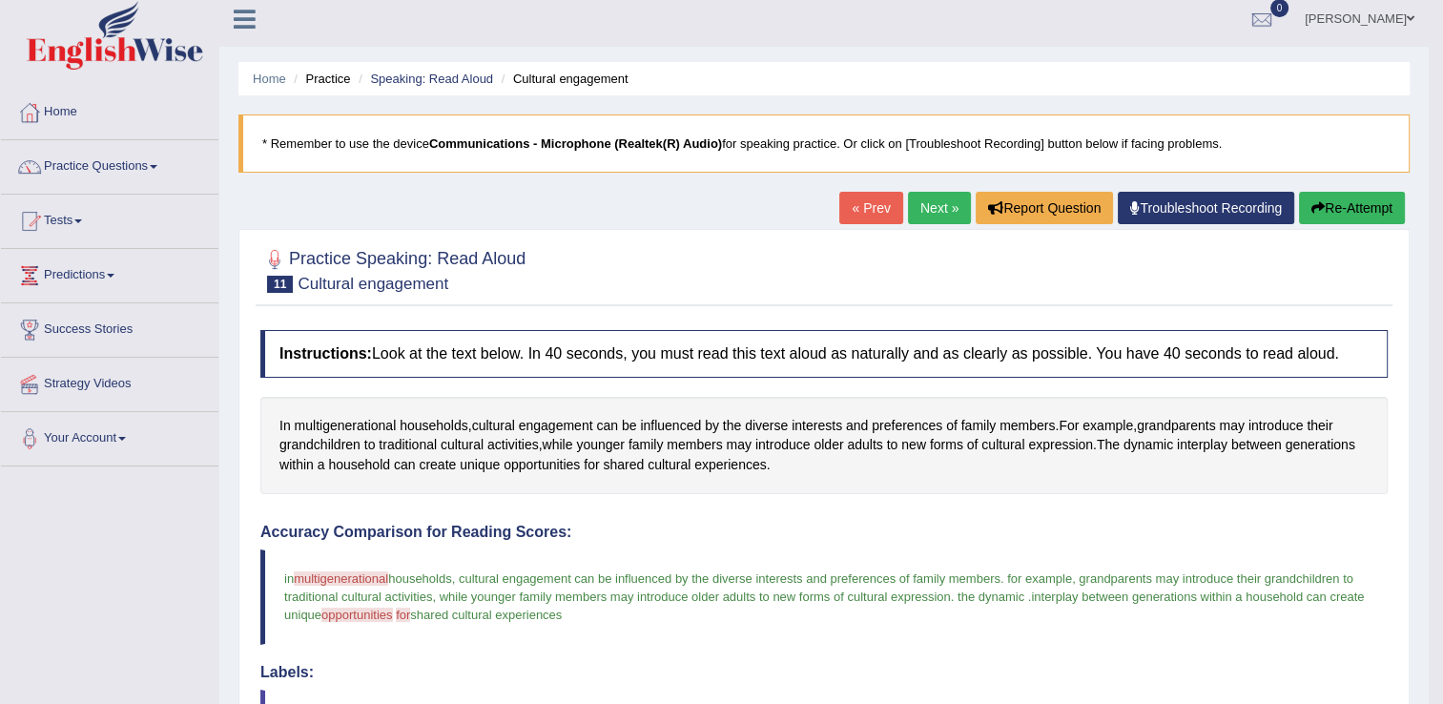
click at [937, 209] on link "Next »" at bounding box center [939, 208] width 63 height 32
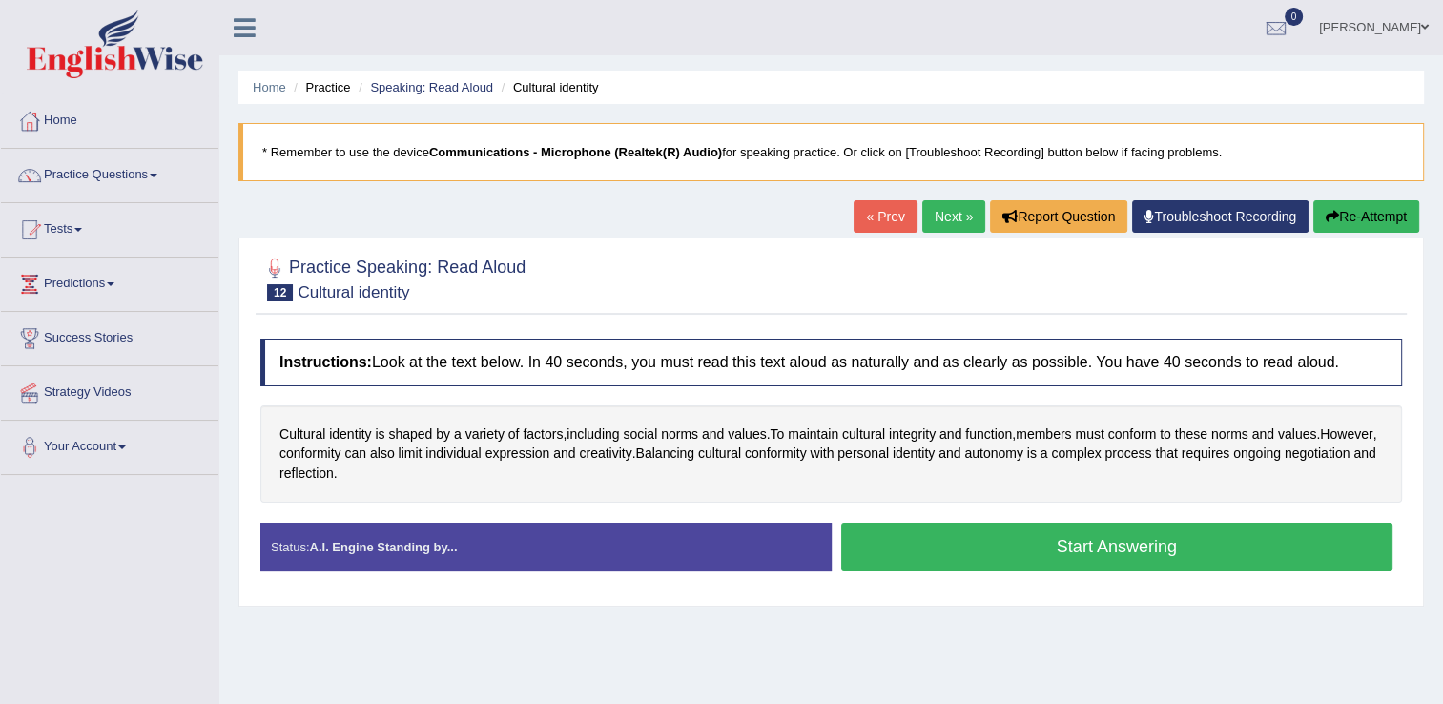
click at [1114, 545] on button "Start Answering" at bounding box center [1117, 546] width 552 height 49
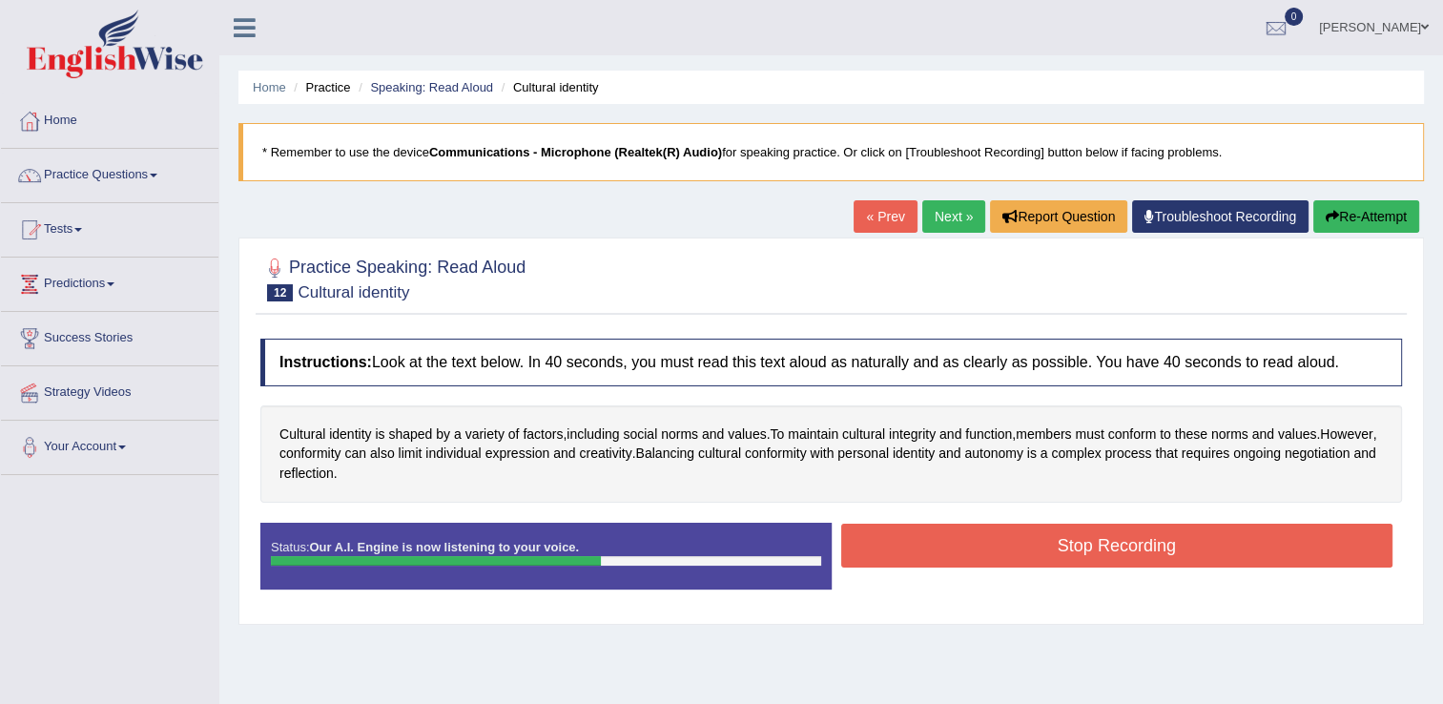
click at [1114, 545] on button "Stop Recording" at bounding box center [1117, 545] width 552 height 44
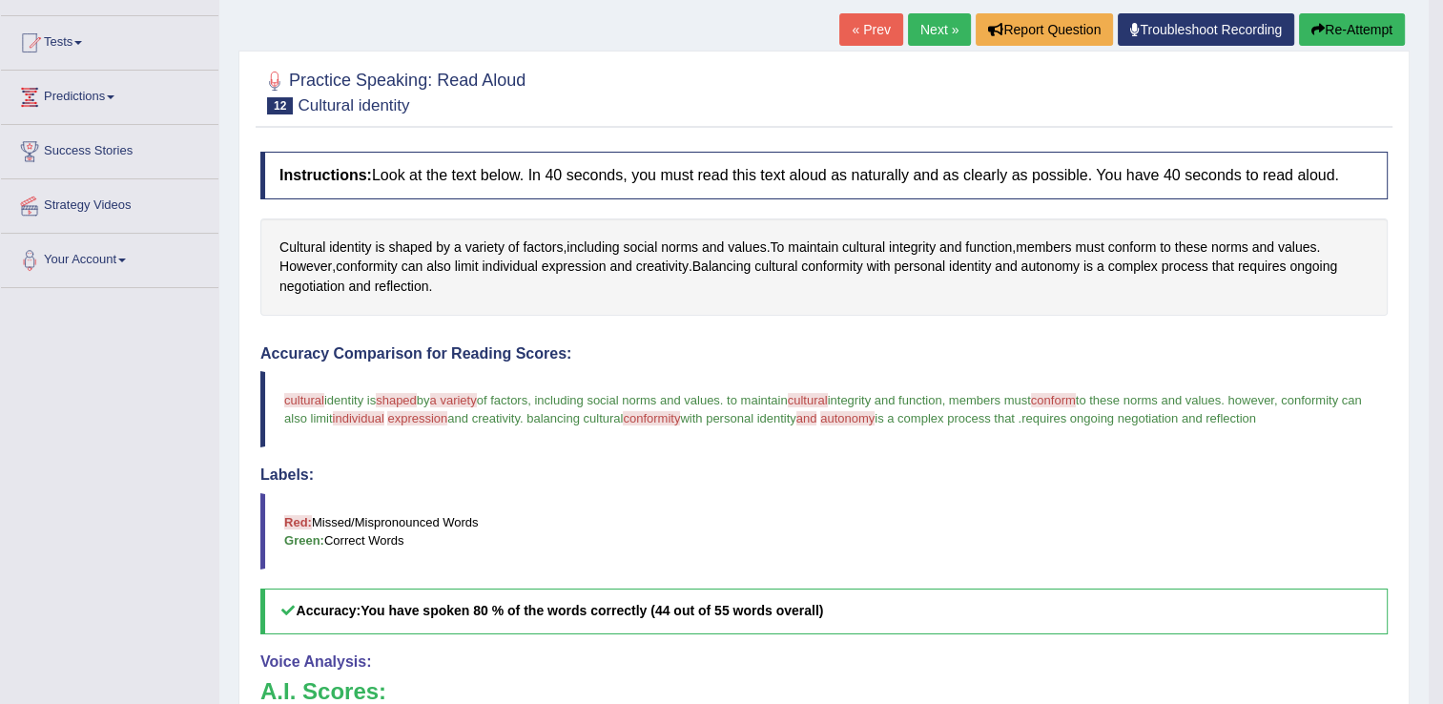
scroll to position [182, 0]
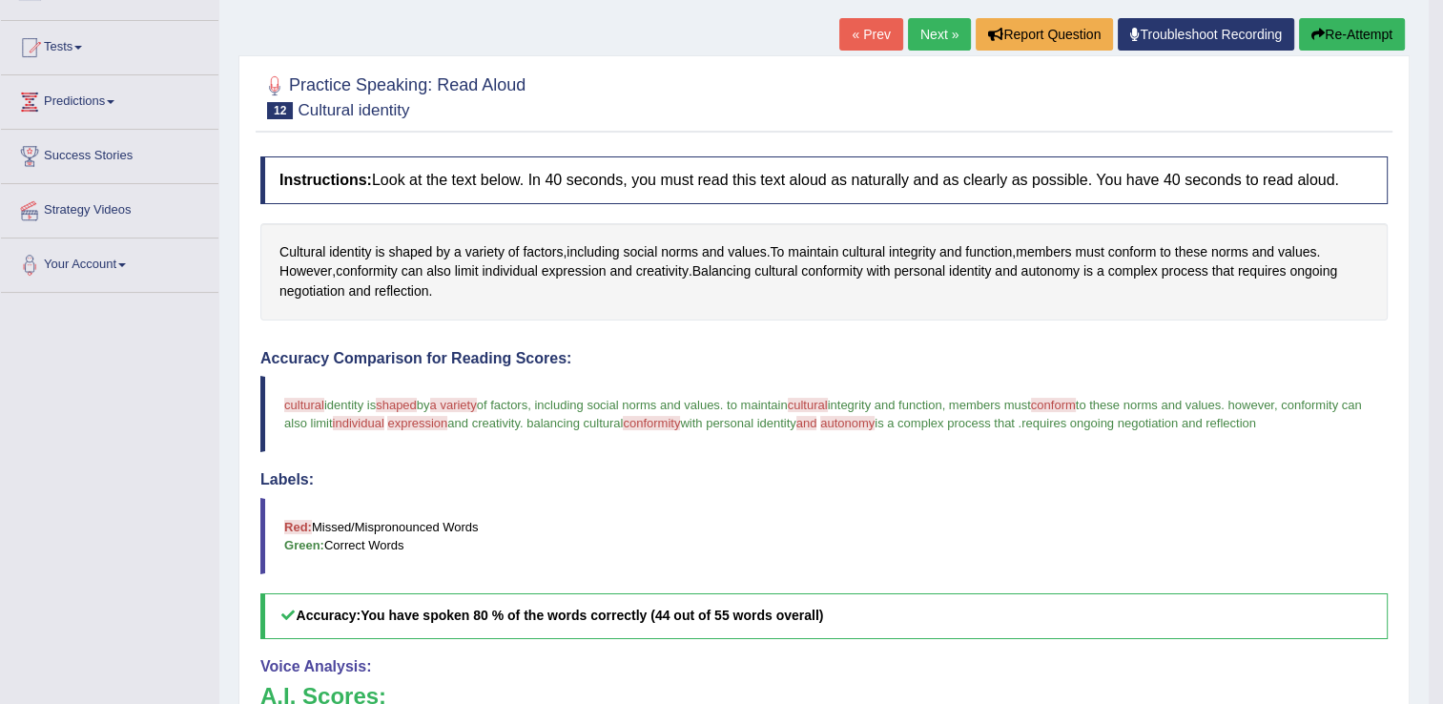
drag, startPoint x: 1423, startPoint y: 269, endPoint x: 1086, endPoint y: 103, distance: 376.1
click at [1086, 103] on div "Home Practice Speaking: Read Aloud Cultural identity * Remember to use the devi…" at bounding box center [823, 427] width 1209 height 1219
click at [932, 26] on link "Next »" at bounding box center [939, 34] width 63 height 32
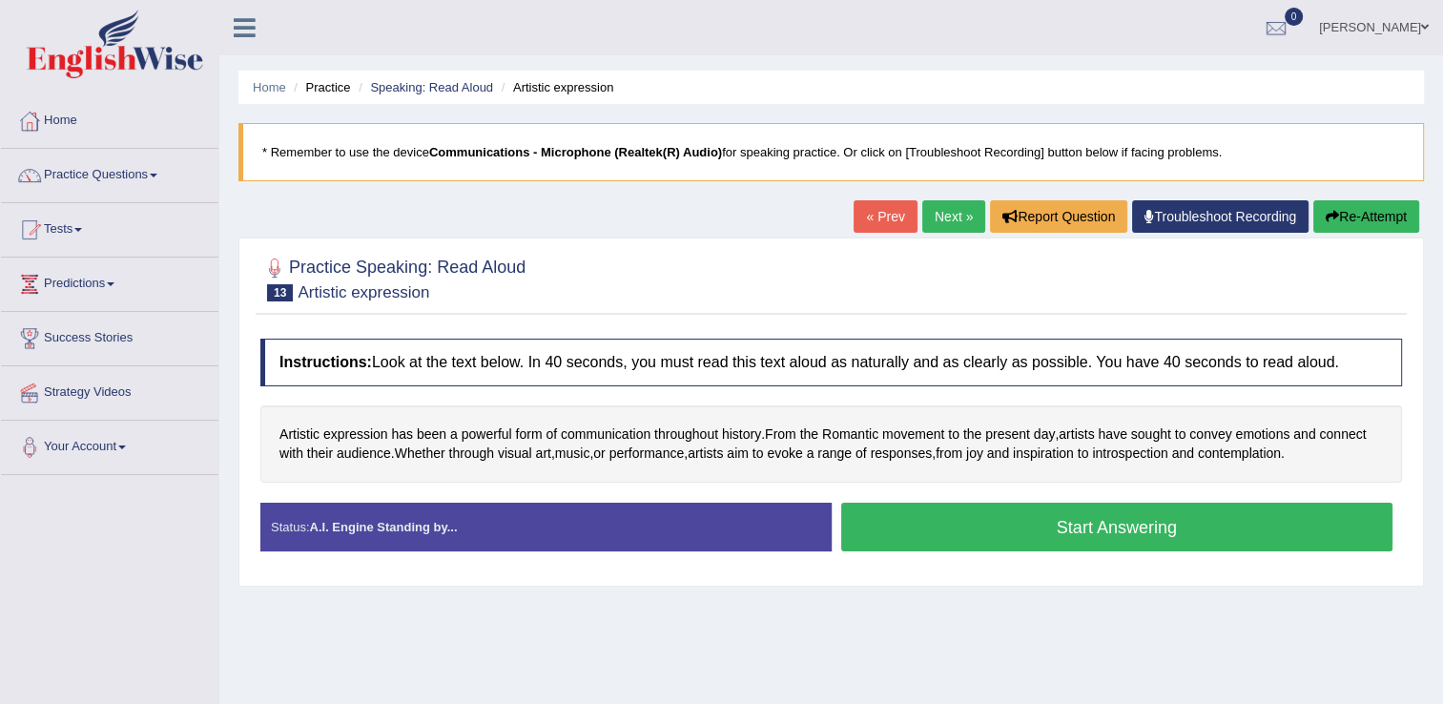
click at [1024, 524] on button "Start Answering" at bounding box center [1117, 526] width 552 height 49
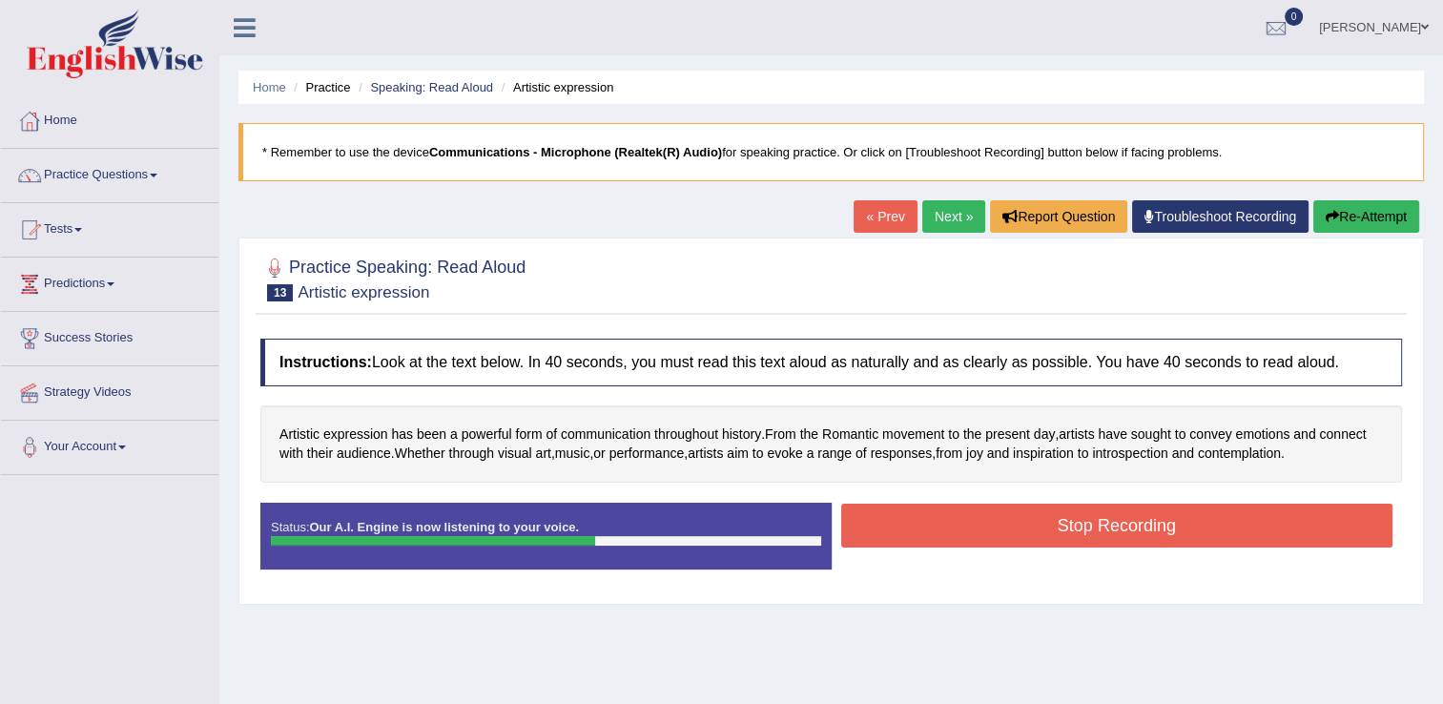
click at [1092, 521] on button "Stop Recording" at bounding box center [1117, 525] width 552 height 44
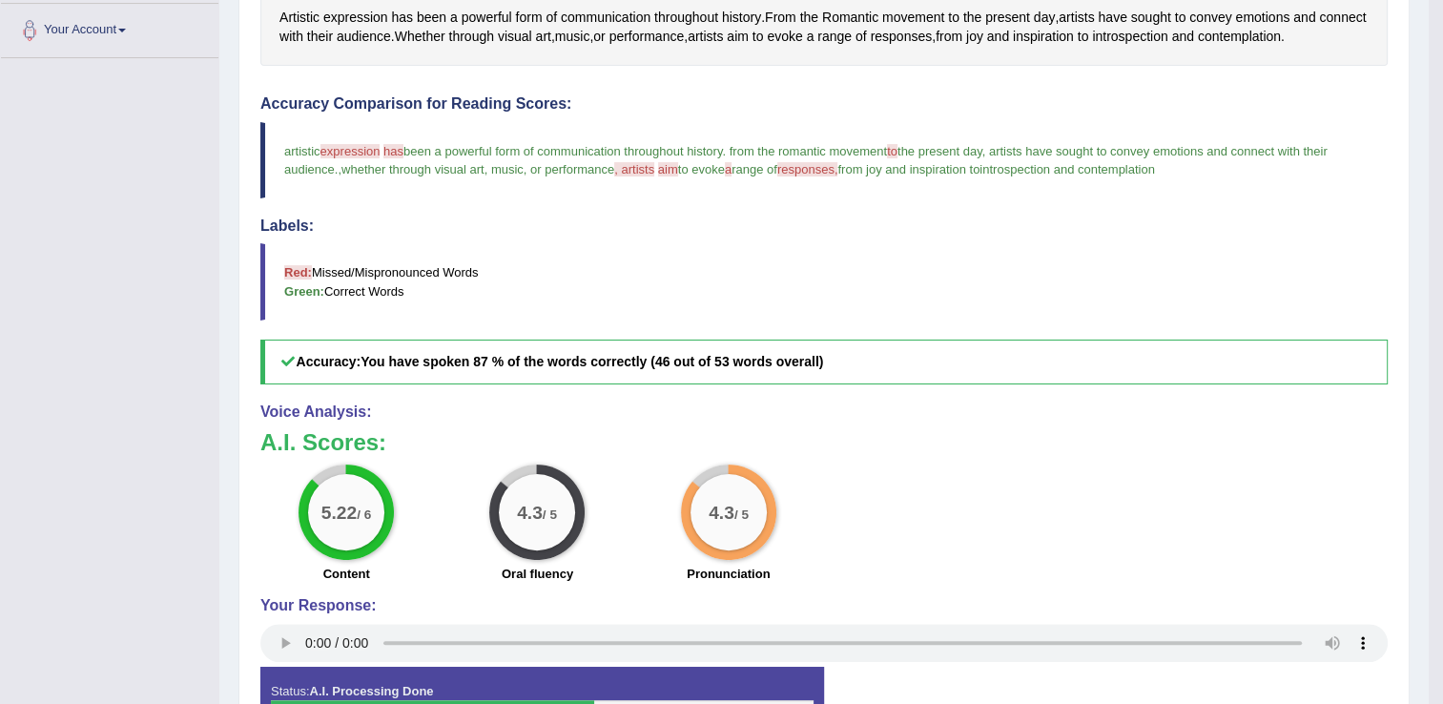
scroll to position [423, 0]
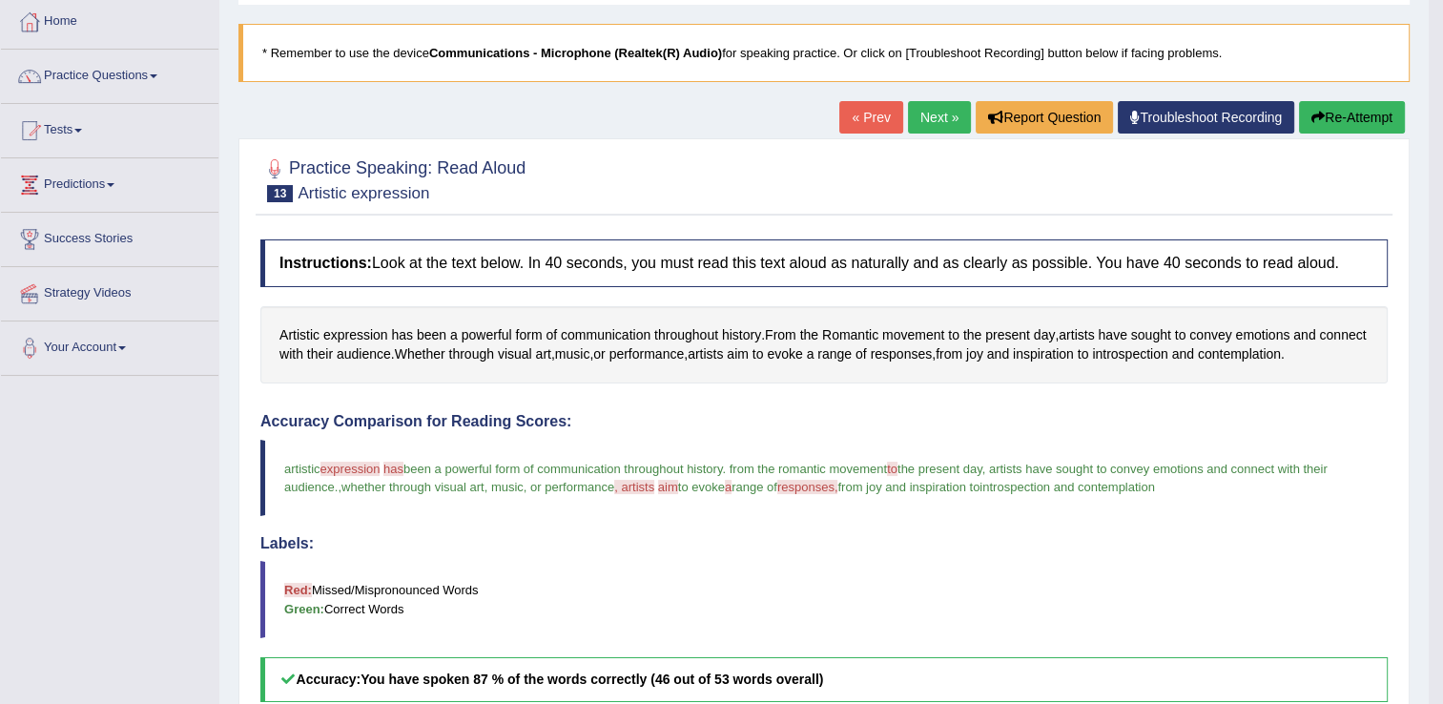
scroll to position [0, 0]
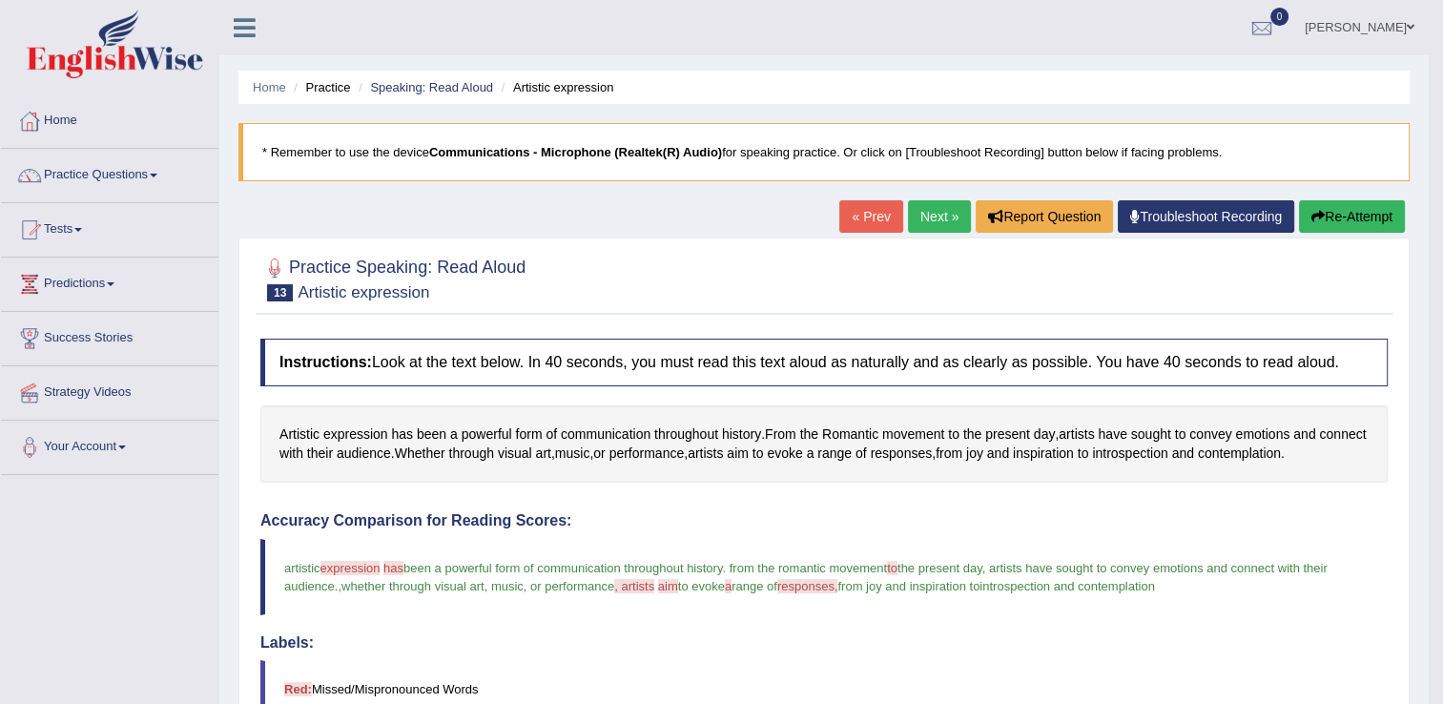
click at [933, 220] on link "Next »" at bounding box center [939, 216] width 63 height 32
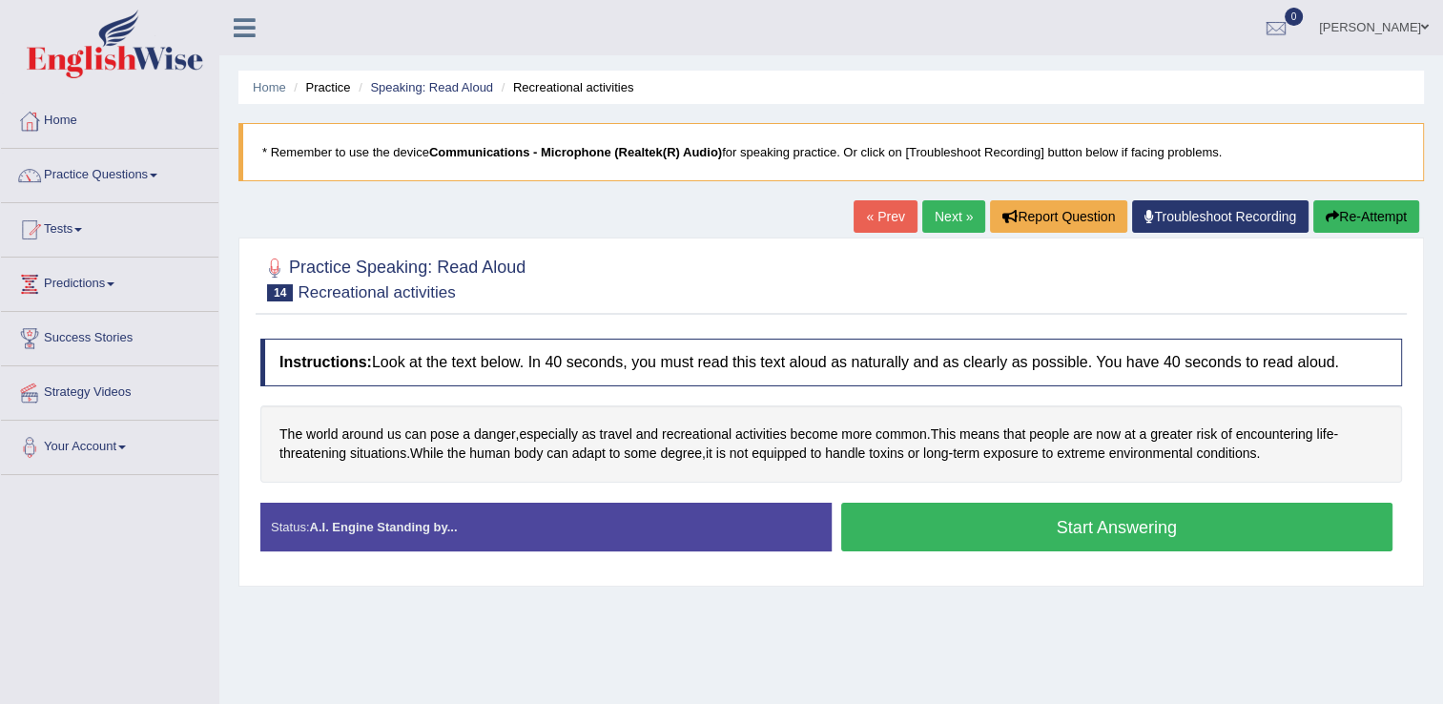
click at [1052, 511] on button "Start Answering" at bounding box center [1117, 526] width 552 height 49
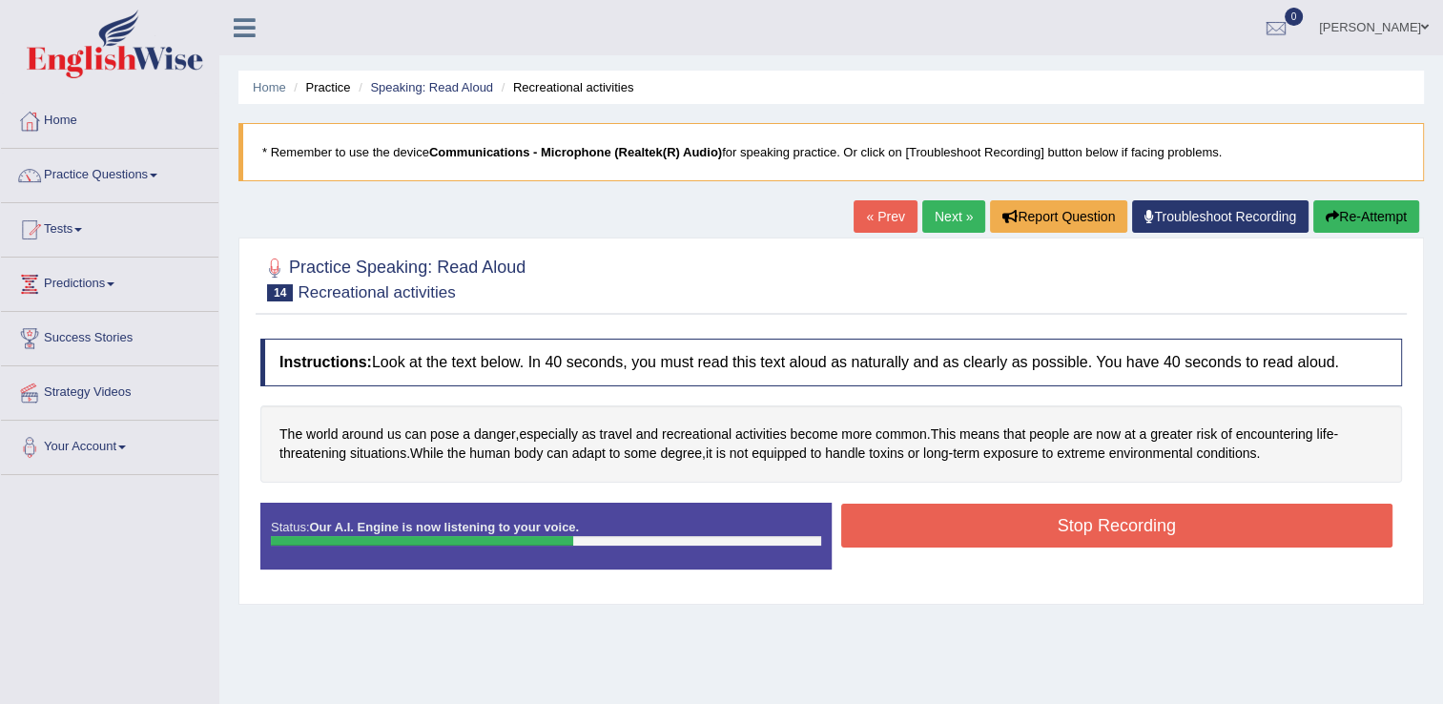
click at [1052, 511] on button "Stop Recording" at bounding box center [1117, 525] width 552 height 44
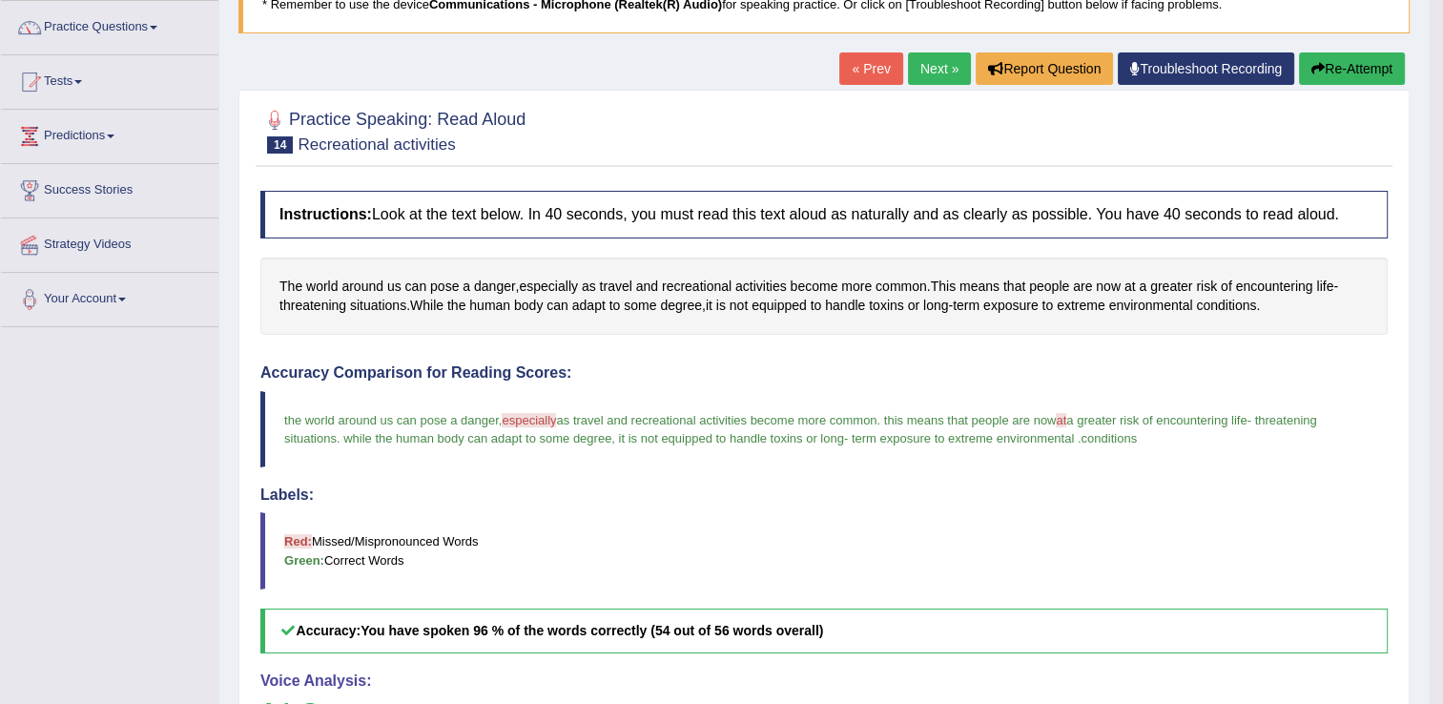
scroll to position [145, 0]
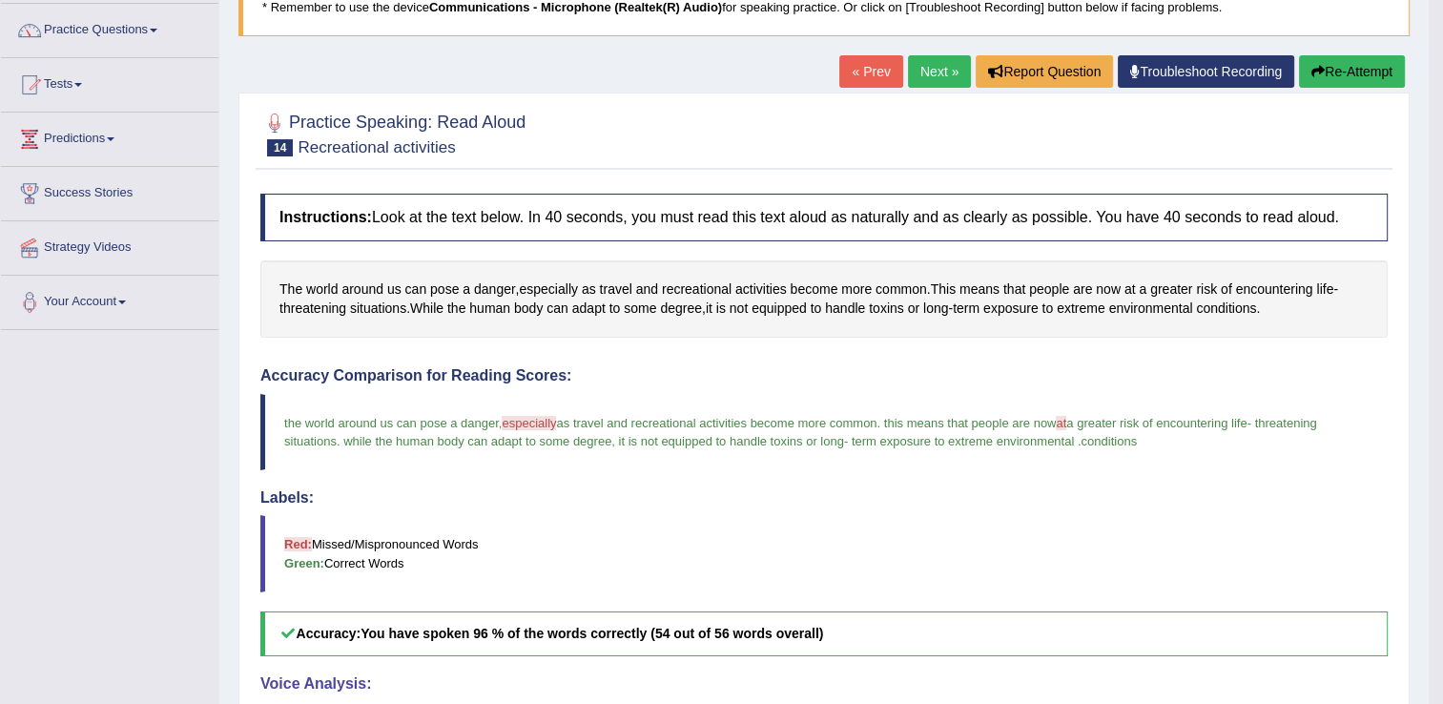
click at [921, 68] on link "Next »" at bounding box center [939, 71] width 63 height 32
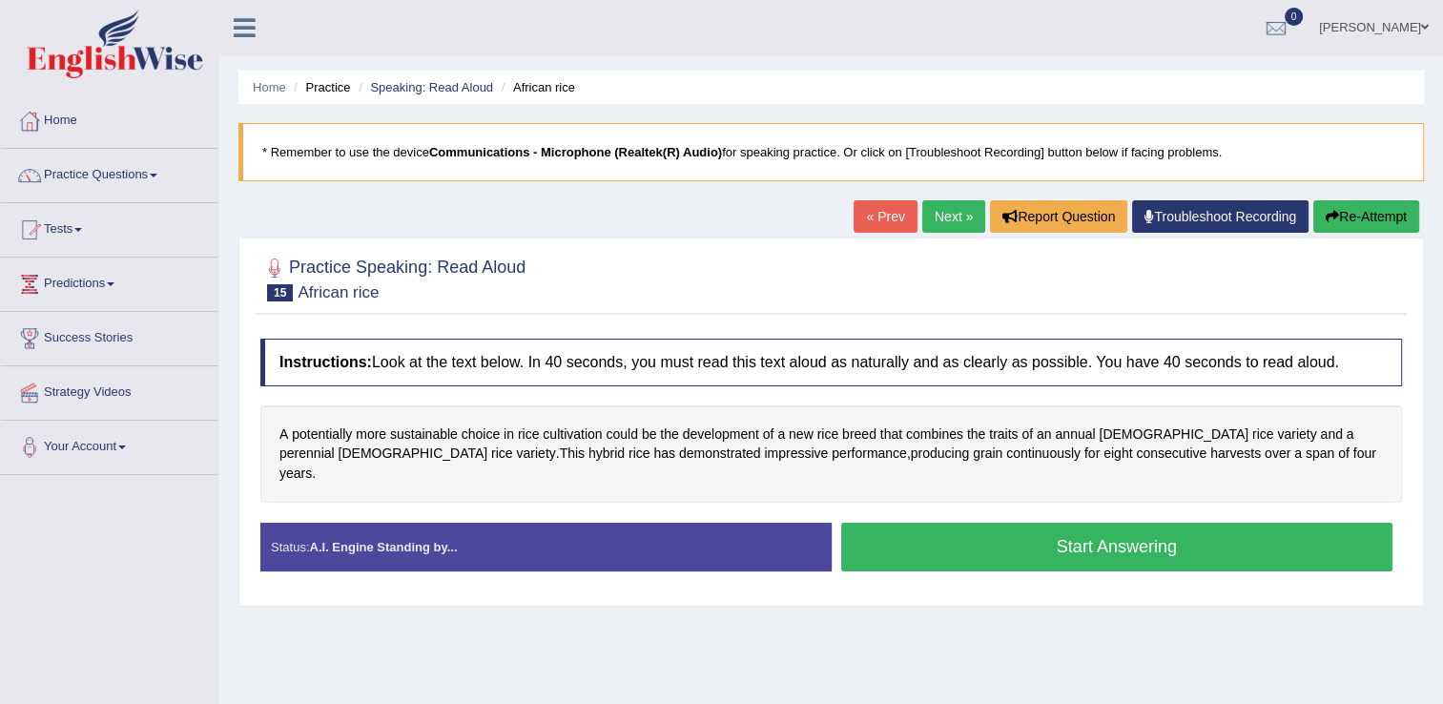
click at [1066, 528] on button "Start Answering" at bounding box center [1117, 546] width 552 height 49
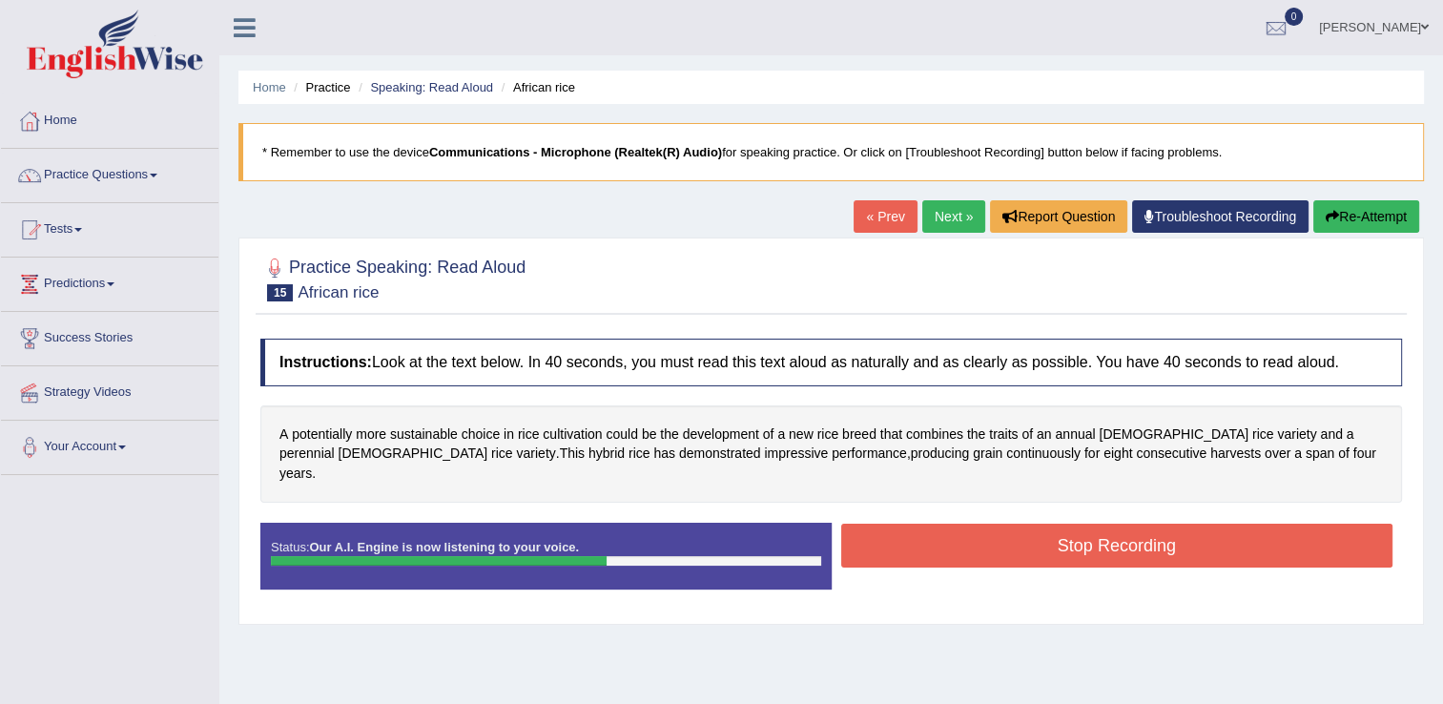
click at [1066, 528] on button "Stop Recording" at bounding box center [1117, 545] width 552 height 44
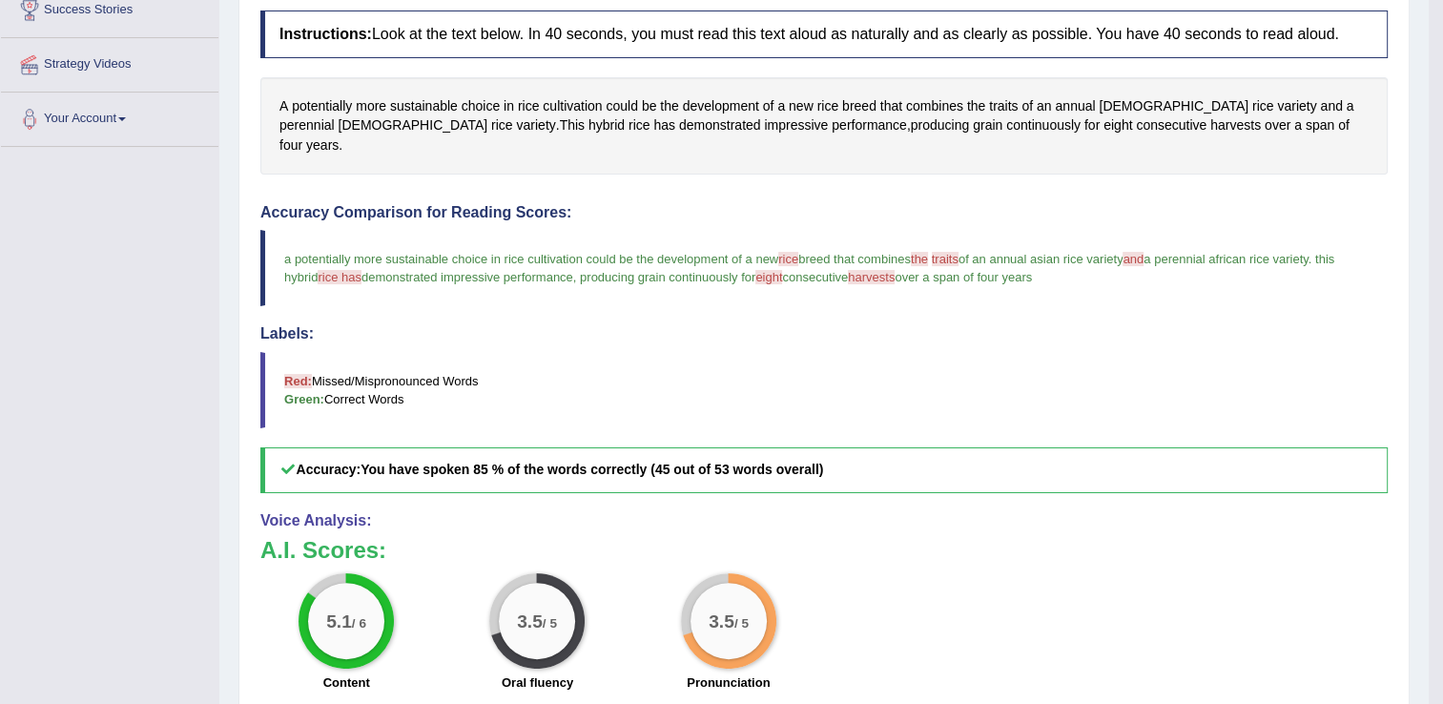
scroll to position [354, 0]
